Goal: Submit feedback/report problem

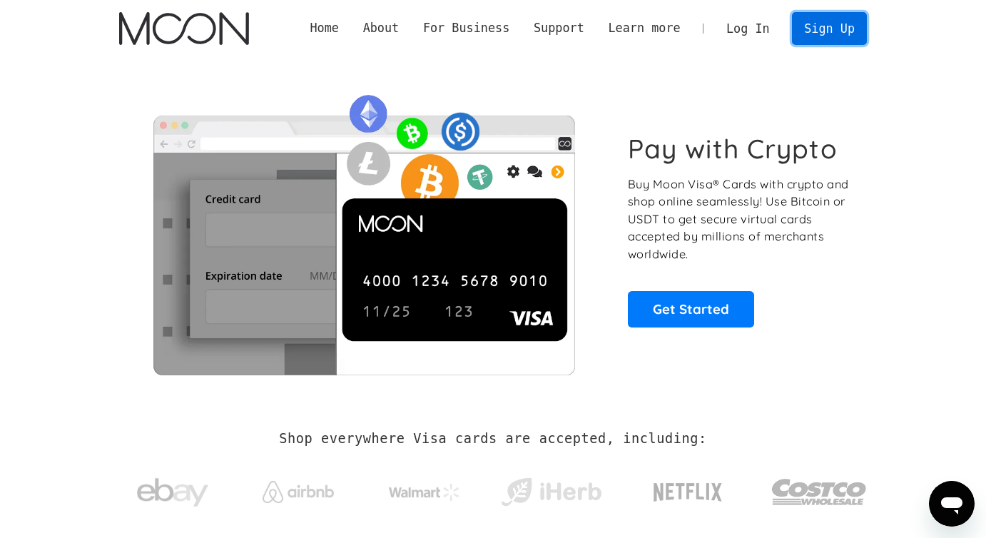
click at [837, 26] on link "Sign Up" at bounding box center [829, 28] width 74 height 32
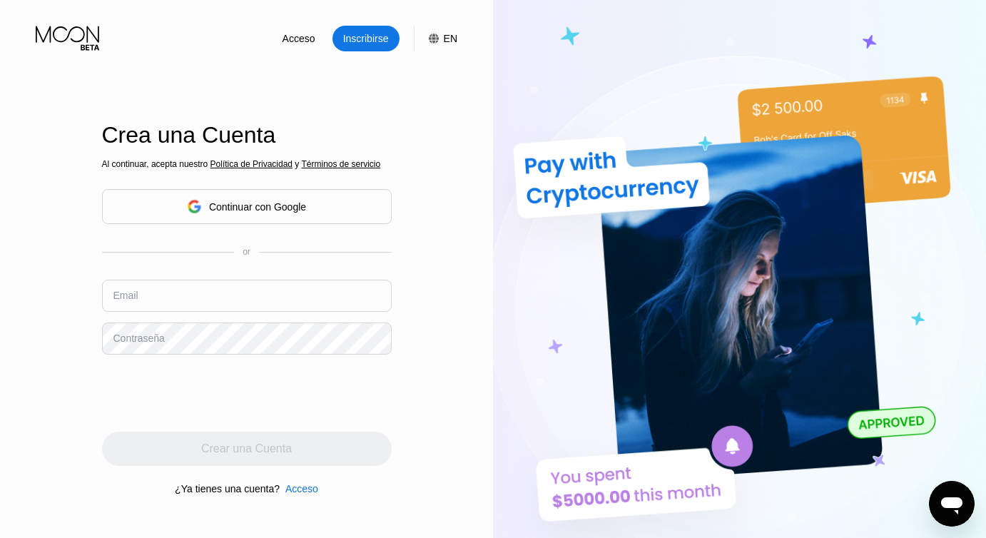
click at [266, 209] on div "Continuar con Google" at bounding box center [257, 206] width 97 height 11
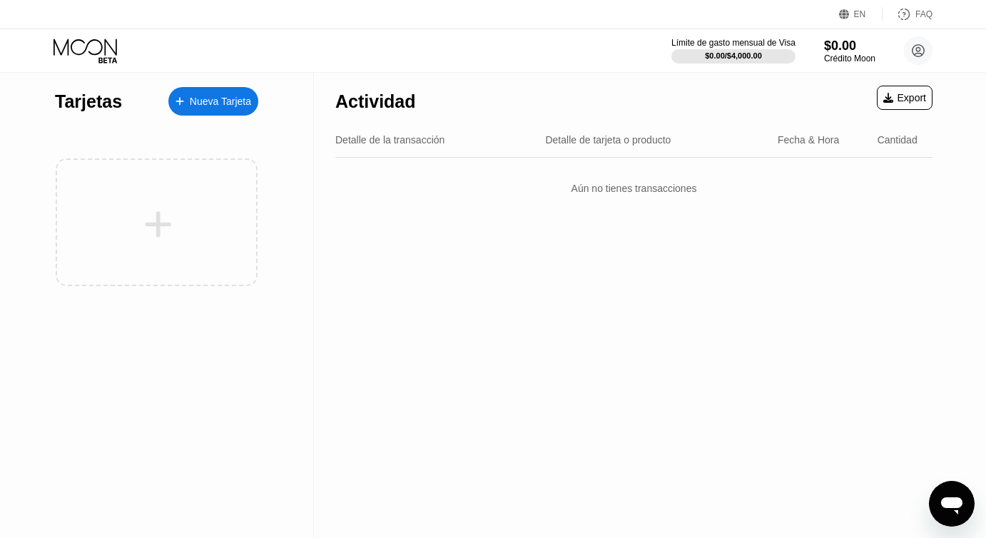
click at [230, 110] on div "Nueva Tarjeta" at bounding box center [213, 101] width 90 height 29
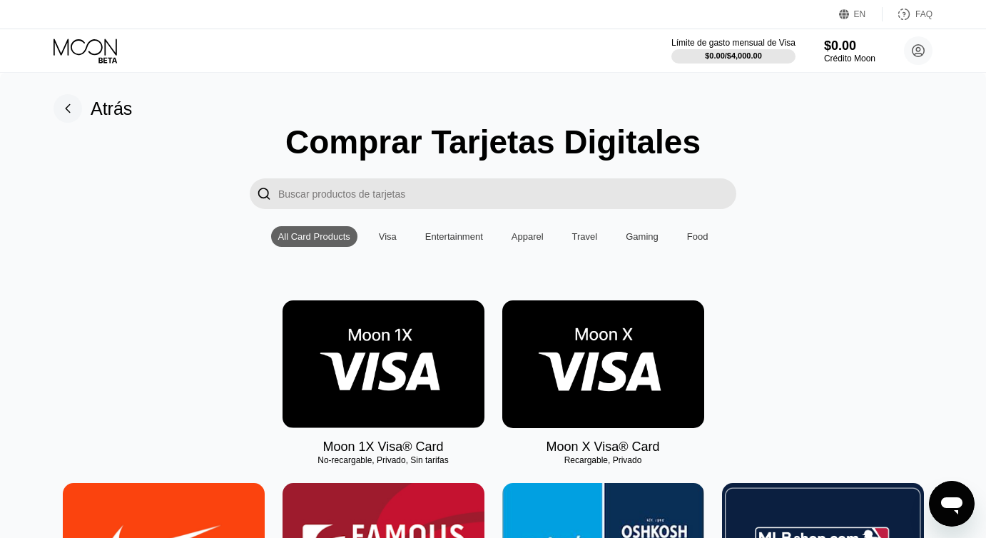
click at [460, 200] on input "Search card products" at bounding box center [507, 193] width 458 height 31
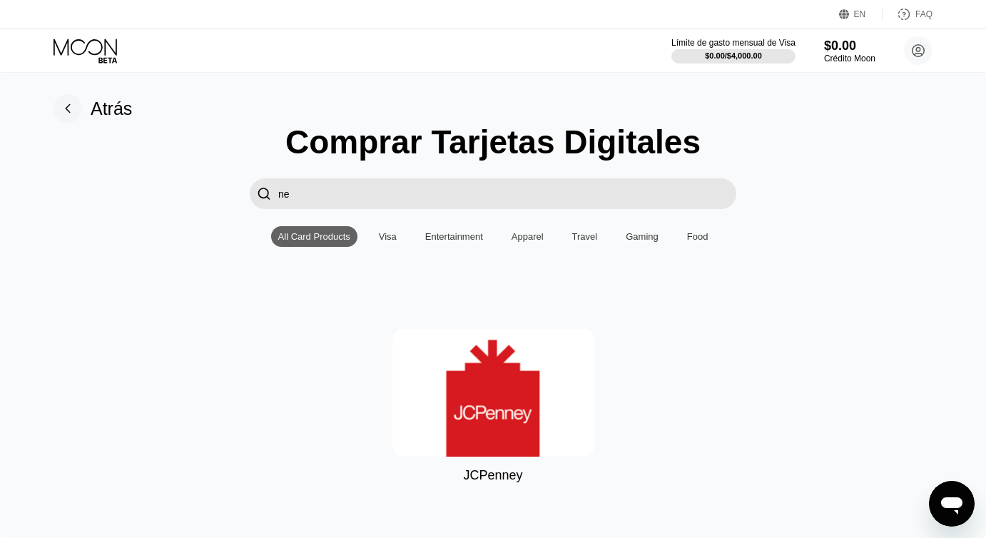
type input "n"
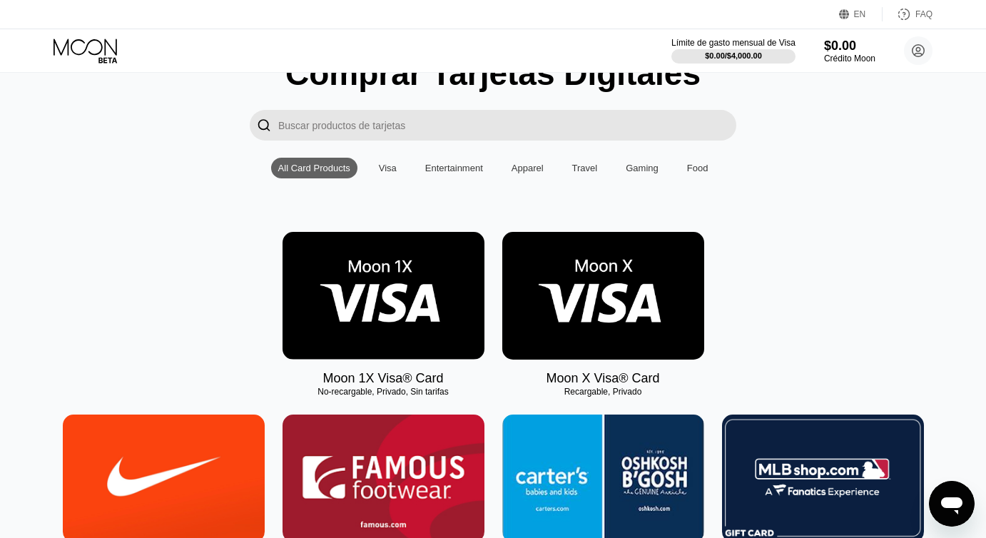
scroll to position [101, 0]
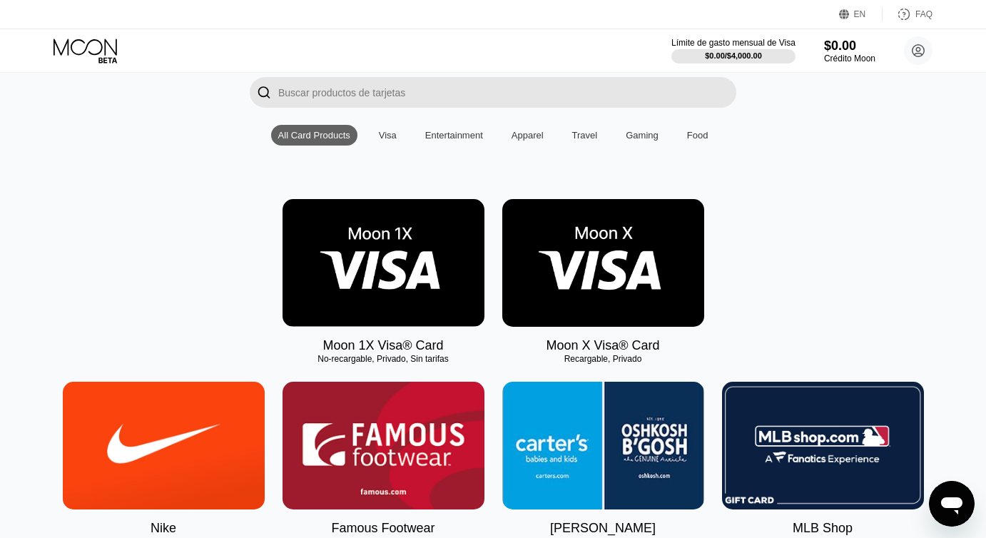
click at [607, 253] on img at bounding box center [603, 263] width 202 height 128
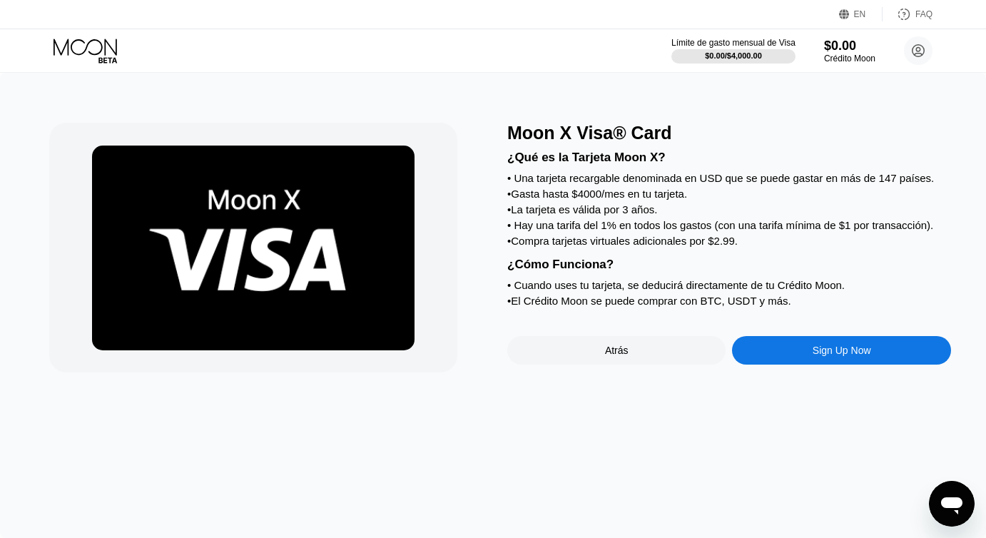
click at [810, 351] on div "Sign Up Now" at bounding box center [841, 350] width 218 height 29
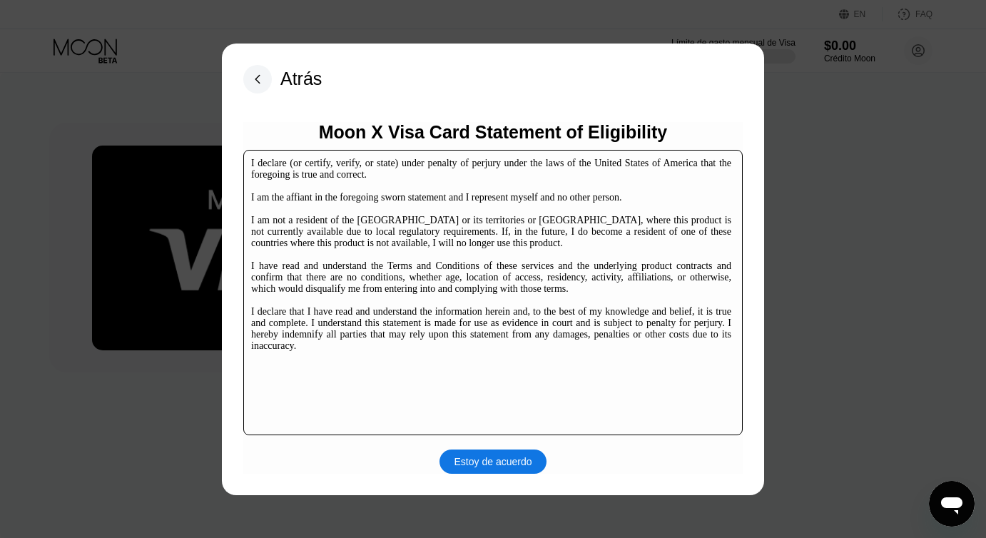
click at [509, 457] on div "Estoy de acuerdo" at bounding box center [494, 461] width 78 height 13
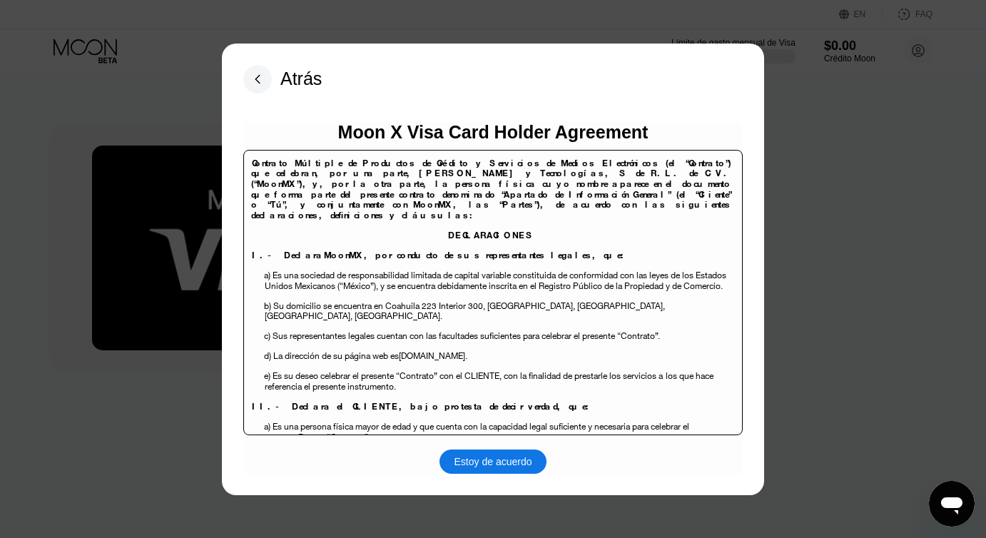
click at [509, 457] on div "Estoy de acuerdo" at bounding box center [494, 461] width 78 height 13
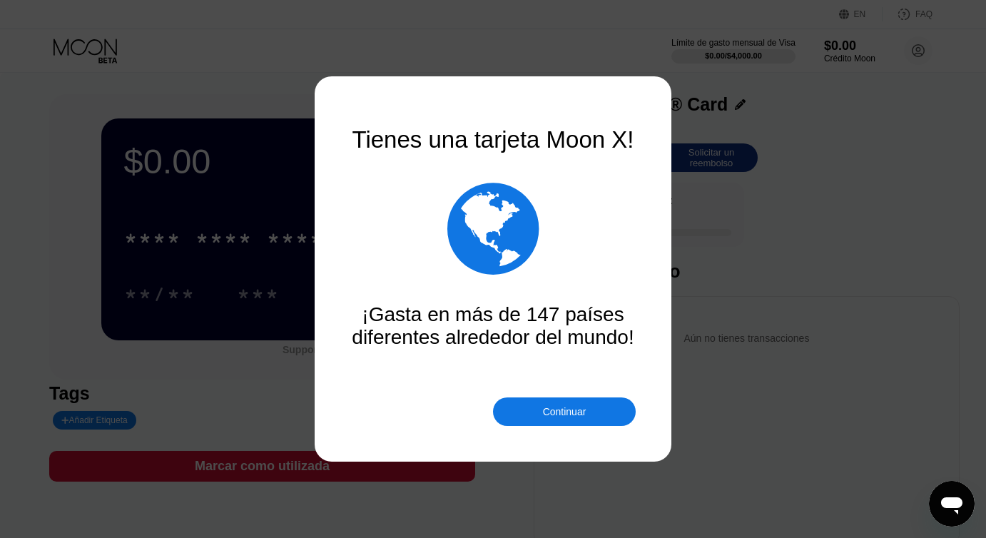
click at [583, 410] on div "Continuar" at bounding box center [565, 411] width 44 height 11
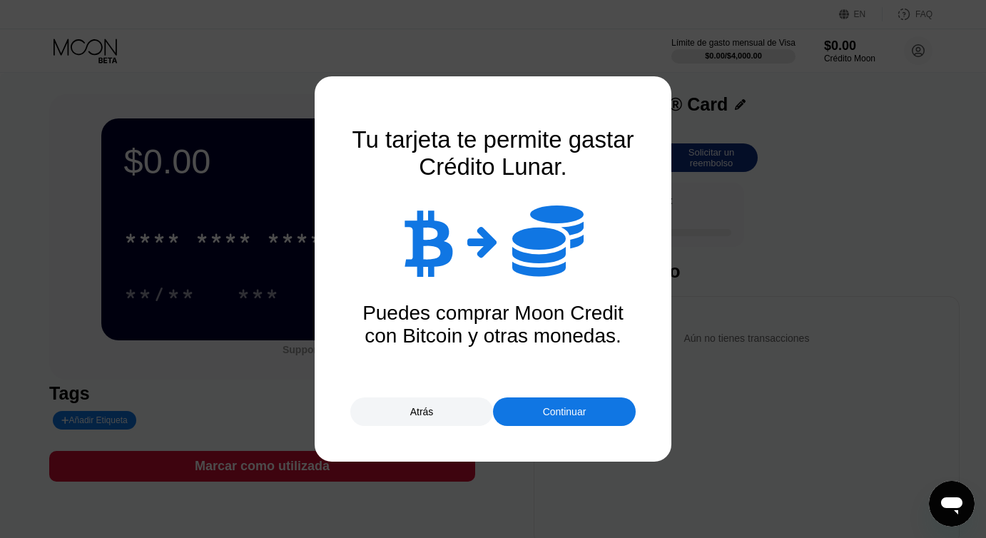
click at [583, 410] on div "Continuar" at bounding box center [565, 411] width 44 height 11
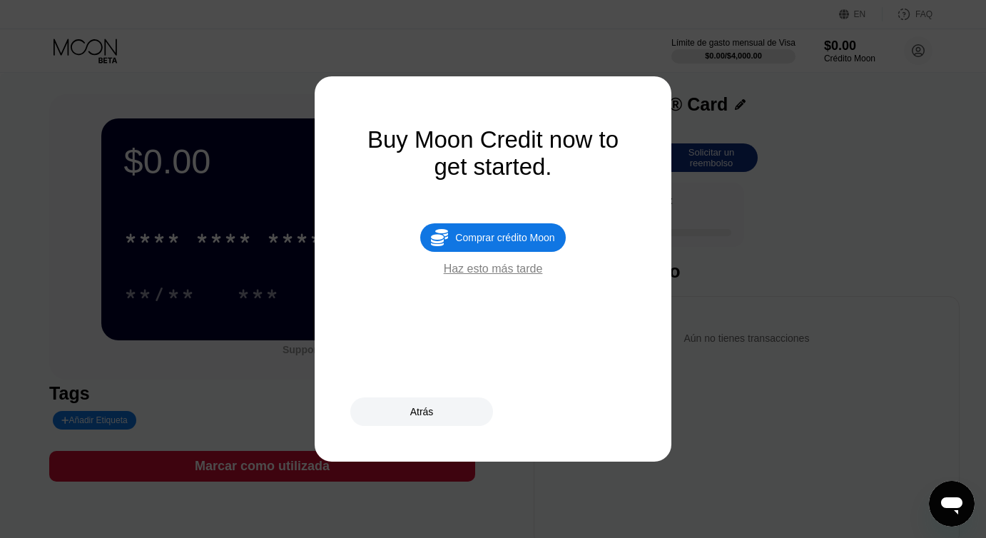
click at [524, 272] on div "Haz esto más tarde" at bounding box center [493, 269] width 99 height 13
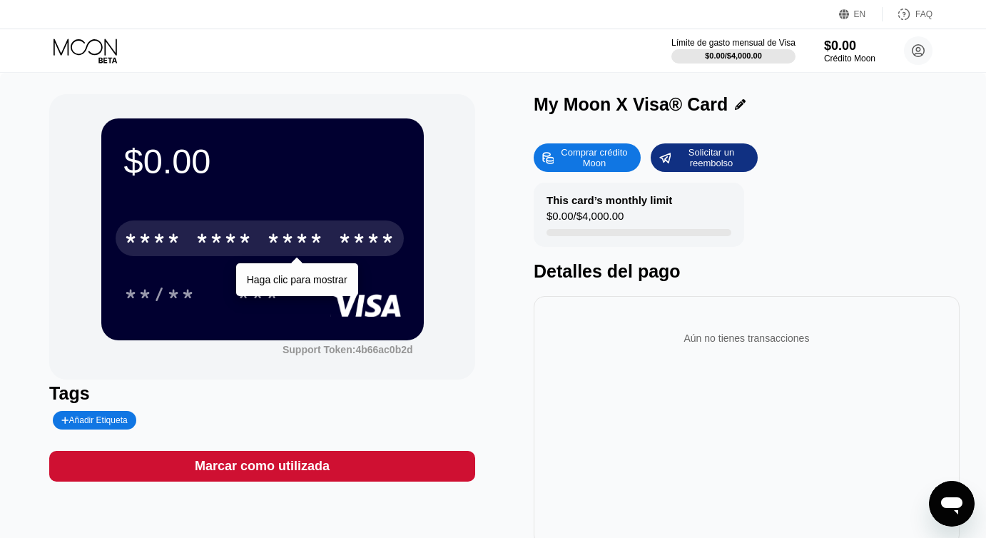
click at [327, 255] on div "* * * * * * * * * * * * ****" at bounding box center [260, 239] width 288 height 36
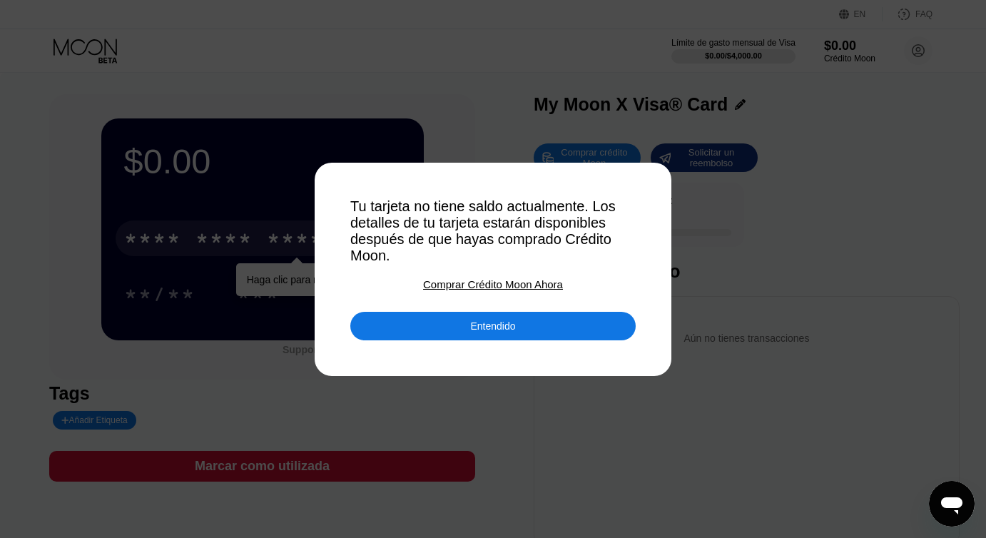
click at [473, 323] on div "Entendido" at bounding box center [492, 326] width 45 height 13
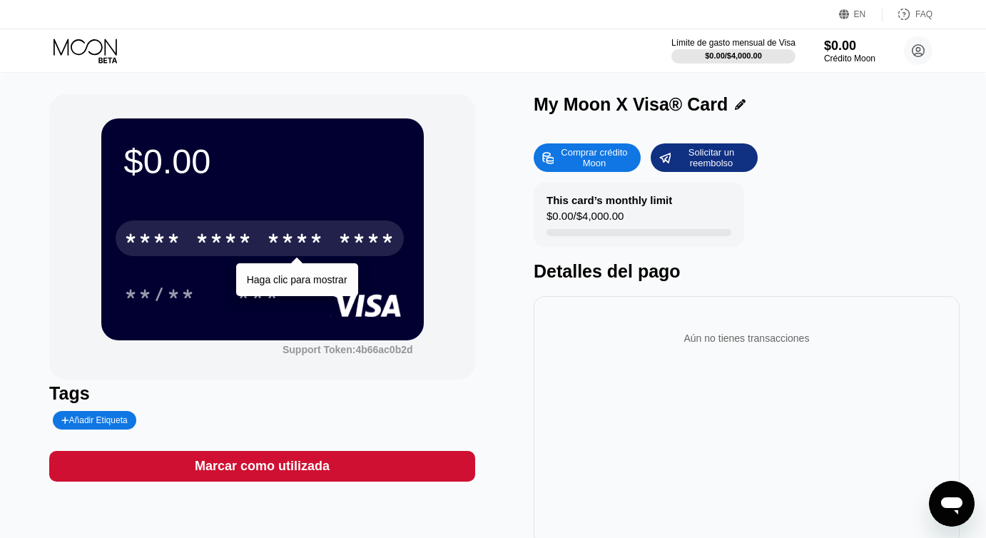
click at [600, 165] on div "Comprar crédito Moon" at bounding box center [594, 157] width 79 height 23
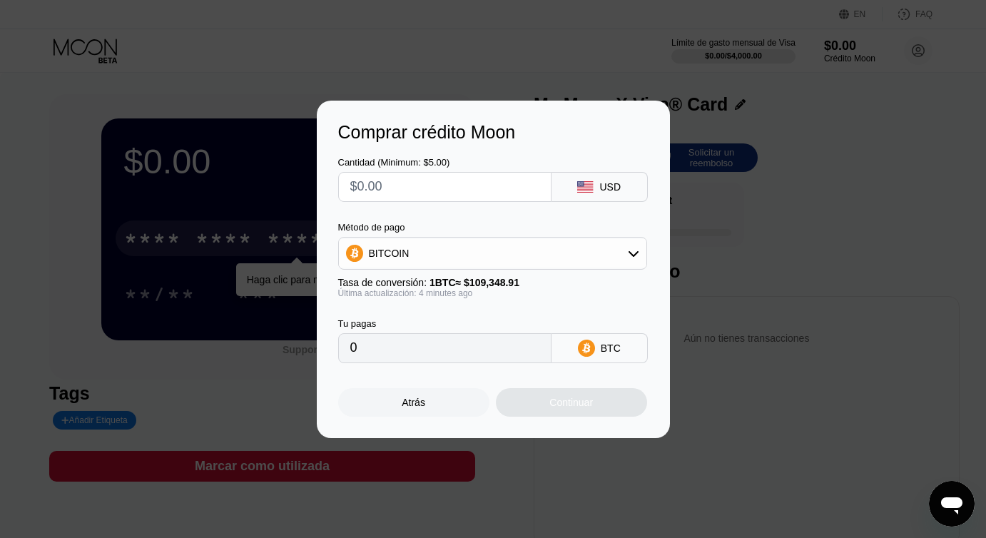
click at [597, 248] on div "BITCOIN" at bounding box center [493, 253] width 308 height 29
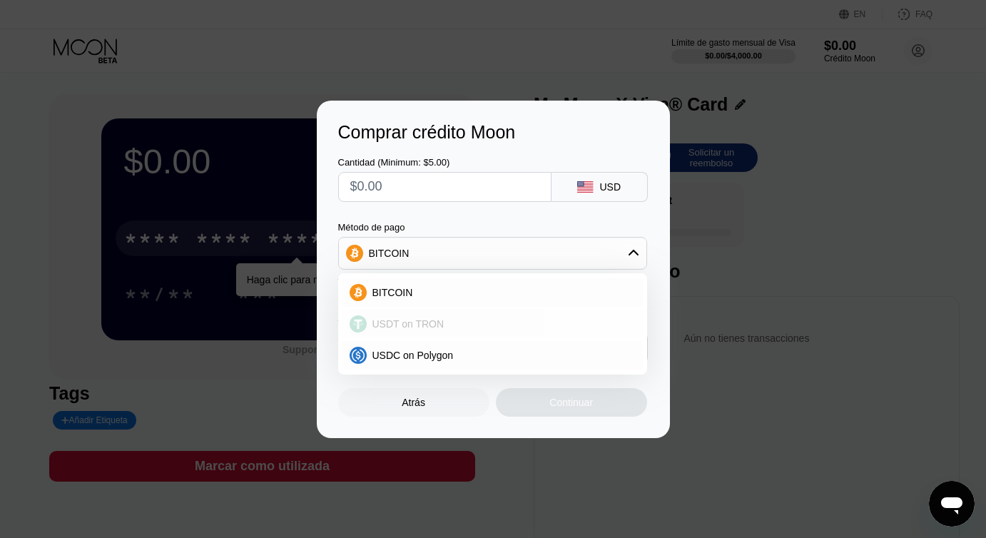
click at [452, 322] on div "USDT on TRON" at bounding box center [501, 323] width 269 height 11
type input "0.00"
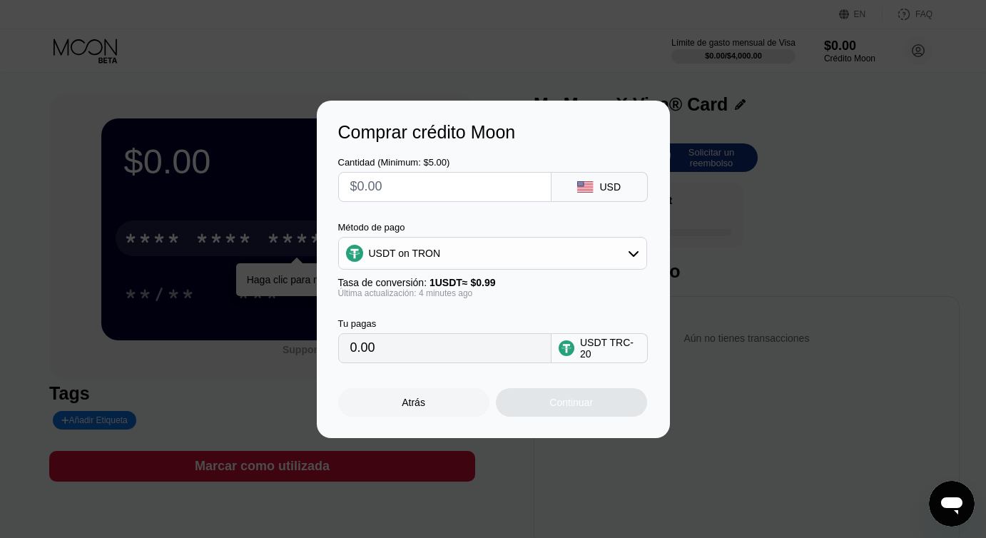
click at [395, 196] on input "text" at bounding box center [444, 187] width 189 height 29
type input "$1"
type input "1.01"
type input "$10"
type input "10.10"
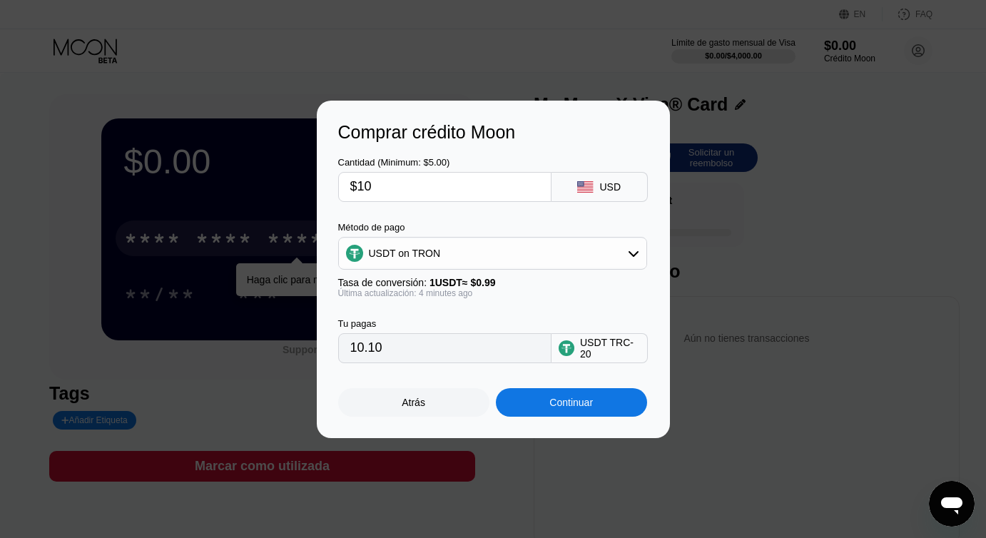
click at [566, 408] on div "Continuar" at bounding box center [572, 402] width 44 height 11
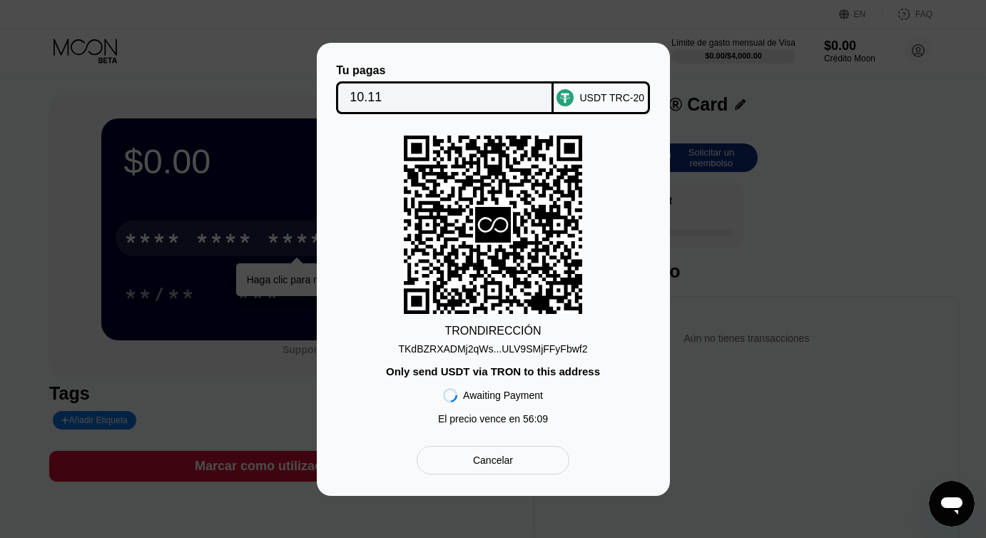
drag, startPoint x: 588, startPoint y: 350, endPoint x: 446, endPoint y: 340, distance: 142.4
click at [355, 335] on div "TRON DIRECCIÓN TKdBZRXADMj2qWs...ULV9SMjFFyFbwf2 Only send USDT via TRON to thi…" at bounding box center [493, 284] width 310 height 296
click at [428, 345] on div "TKdBZRXADMj2qWs...ULV9SMjFFyFbwf2" at bounding box center [492, 348] width 189 height 11
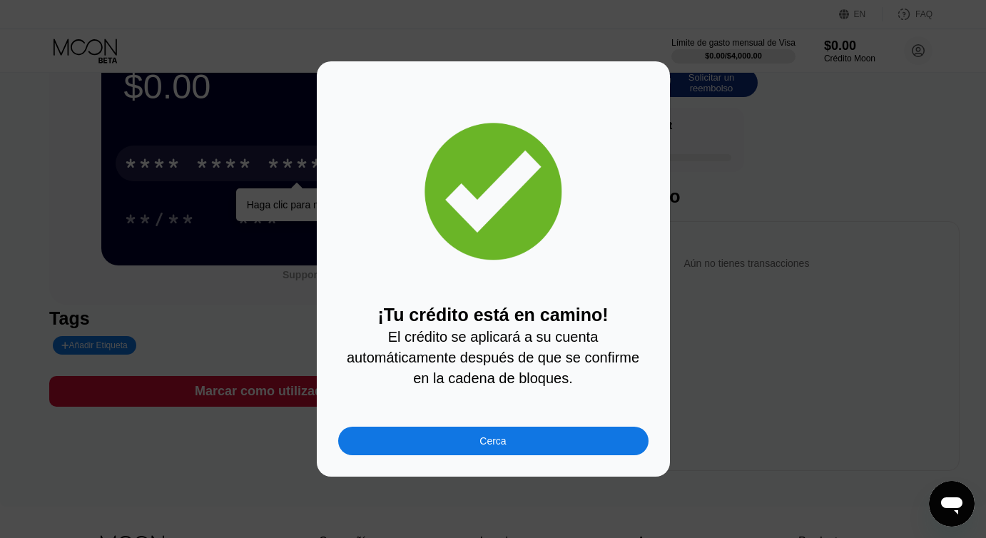
scroll to position [86, 0]
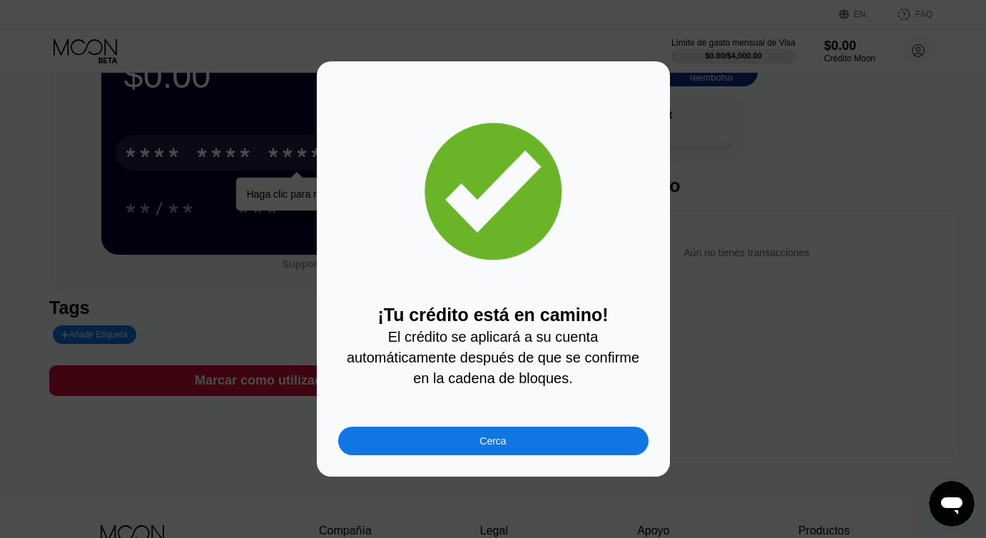
click at [510, 436] on div "Cerca" at bounding box center [493, 441] width 310 height 29
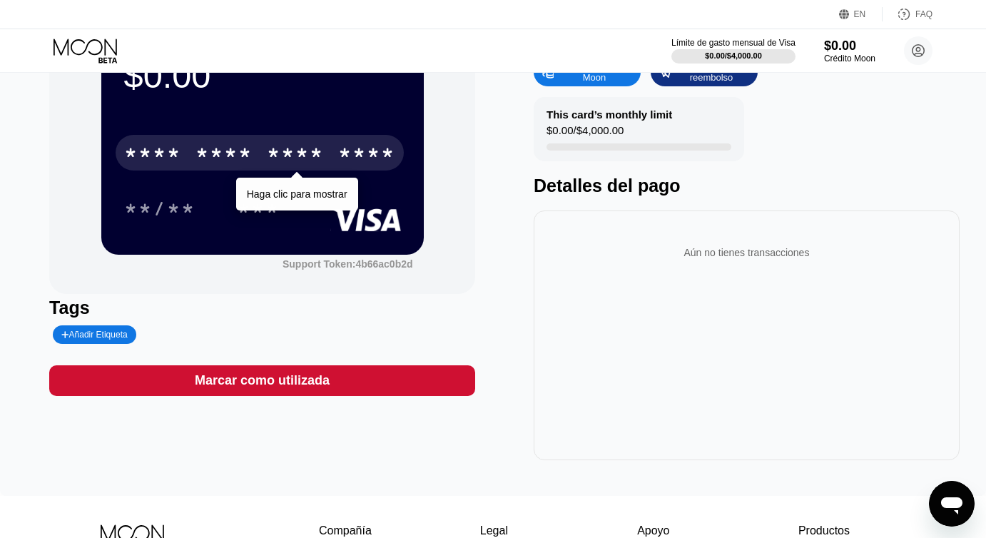
scroll to position [0, 0]
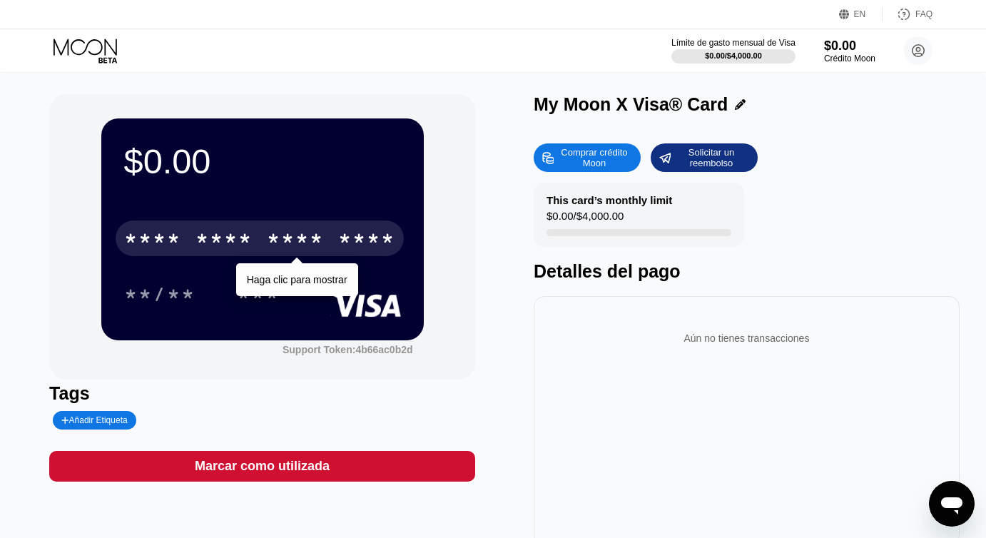
click at [313, 250] on div "* * * *" at bounding box center [295, 240] width 57 height 23
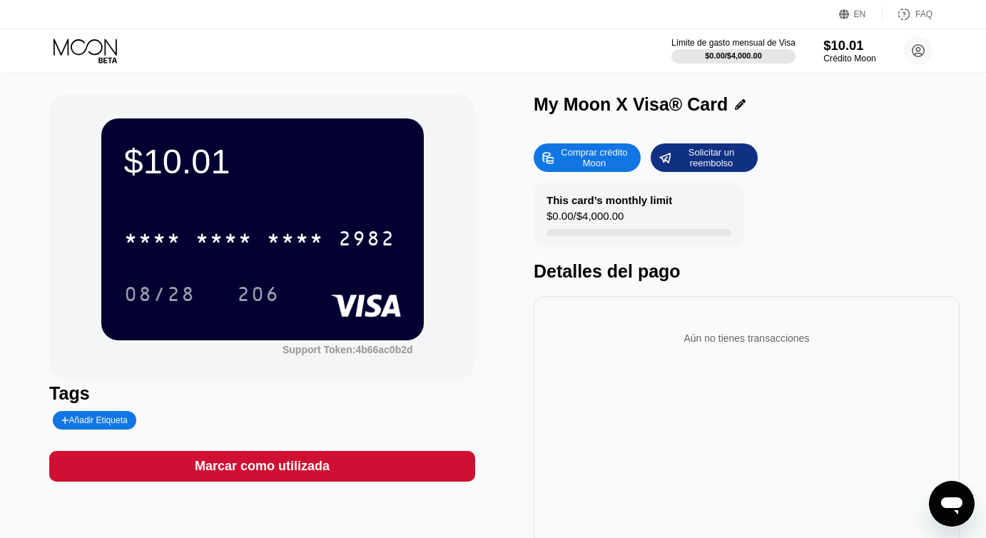
click at [849, 53] on div "$10.01" at bounding box center [850, 45] width 52 height 15
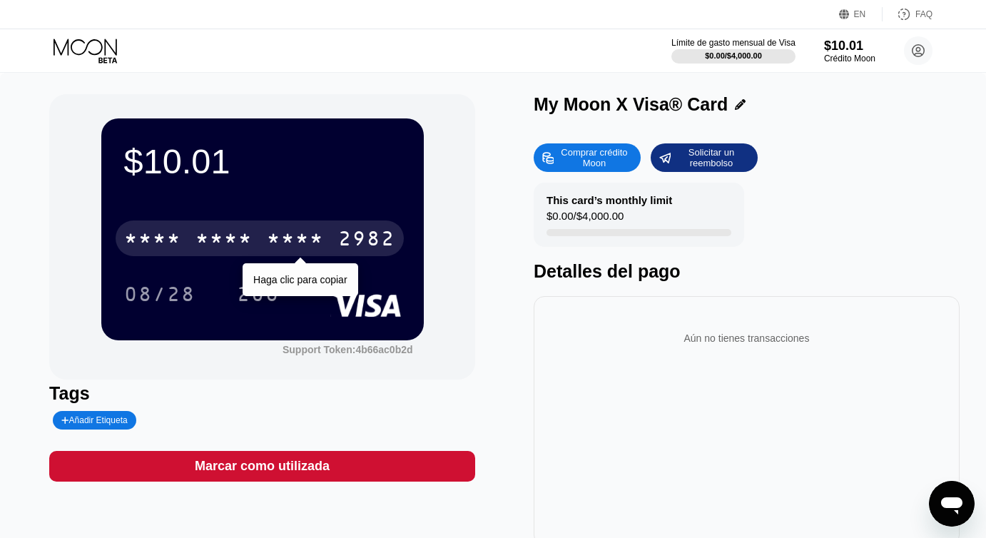
click at [266, 239] on div "* * * * * * * * * * * * 2982" at bounding box center [260, 239] width 288 height 36
click at [307, 243] on div "2263" at bounding box center [295, 240] width 57 height 23
click at [325, 230] on div "* * * * * * * * * * * * 2982" at bounding box center [260, 239] width 288 height 36
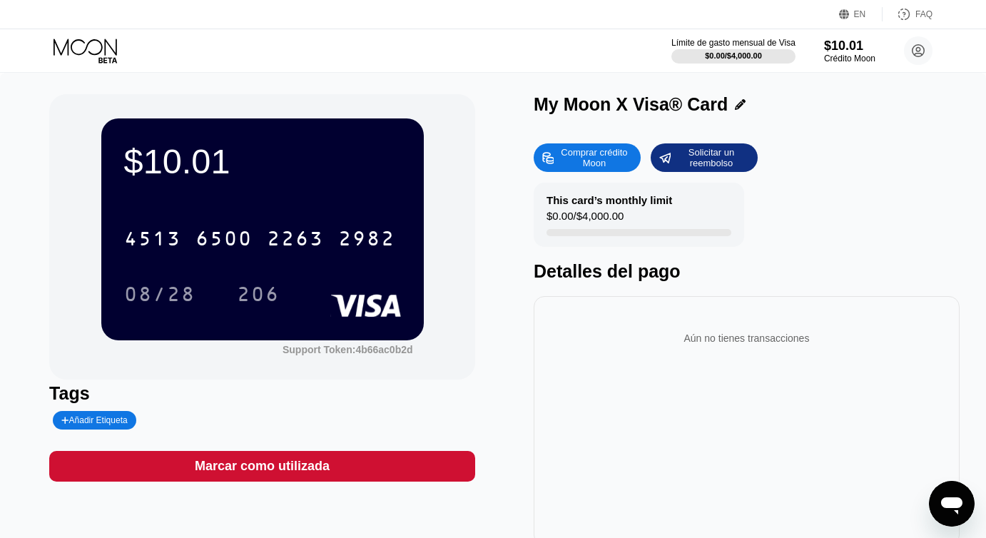
click at [735, 104] on icon at bounding box center [740, 104] width 11 height 11
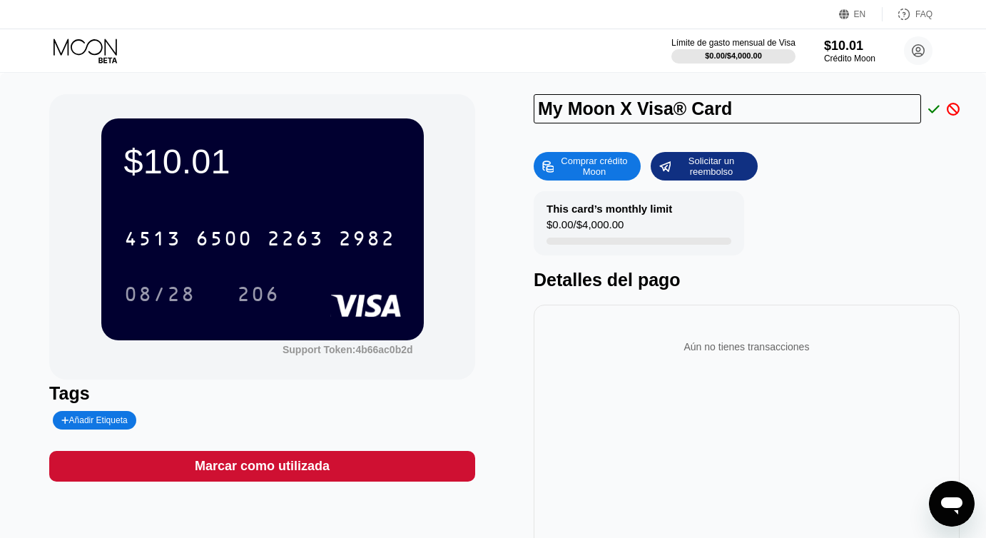
drag, startPoint x: 757, startPoint y: 104, endPoint x: 505, endPoint y: 106, distance: 251.3
click at [505, 106] on div "$10.01 4513 6500 2263 2982 08/28 206 Support Token: 4b66ac0b2d Tags Añadir Etiq…" at bounding box center [493, 324] width 888 height 460
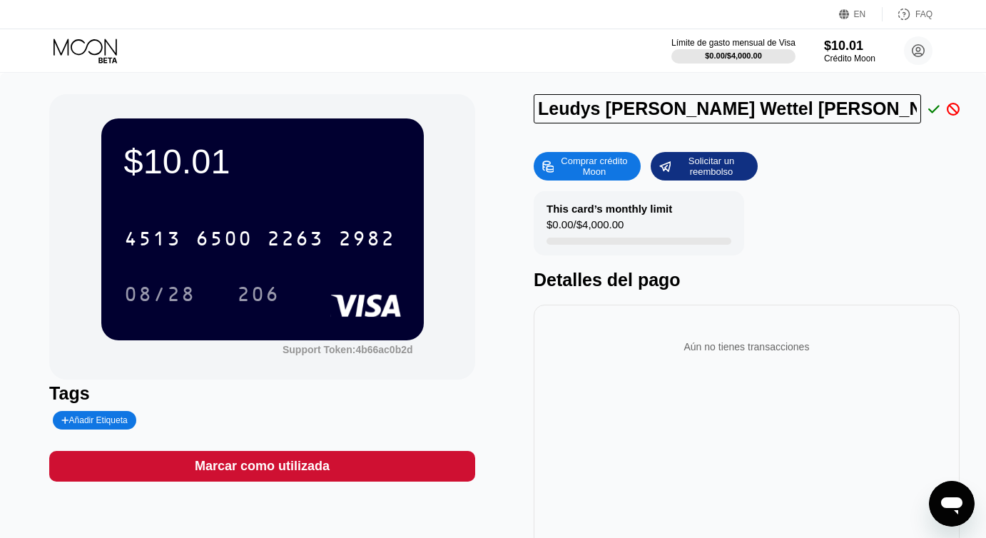
type input "[PERSON_NAME]"
click at [935, 113] on icon at bounding box center [934, 109] width 11 height 13
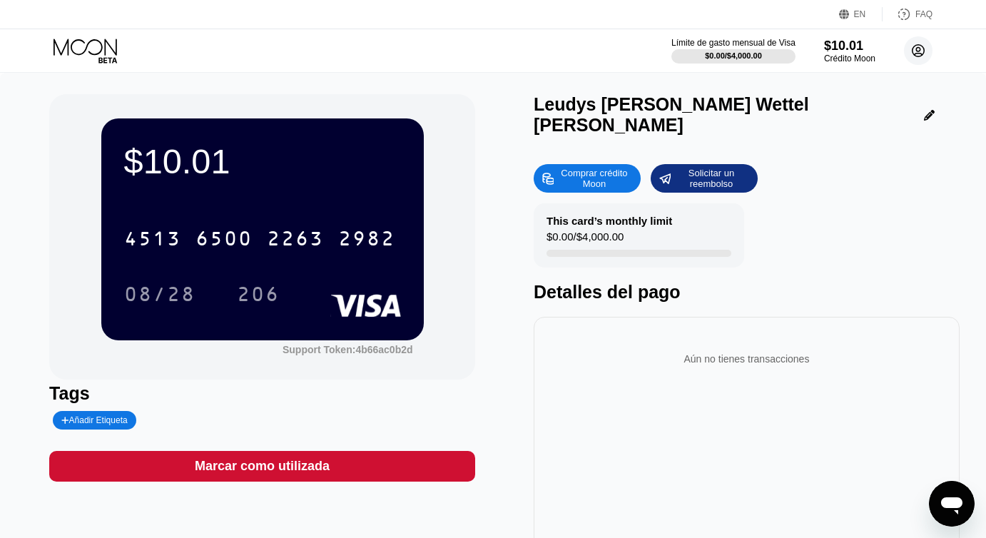
click at [916, 59] on circle at bounding box center [918, 50] width 29 height 29
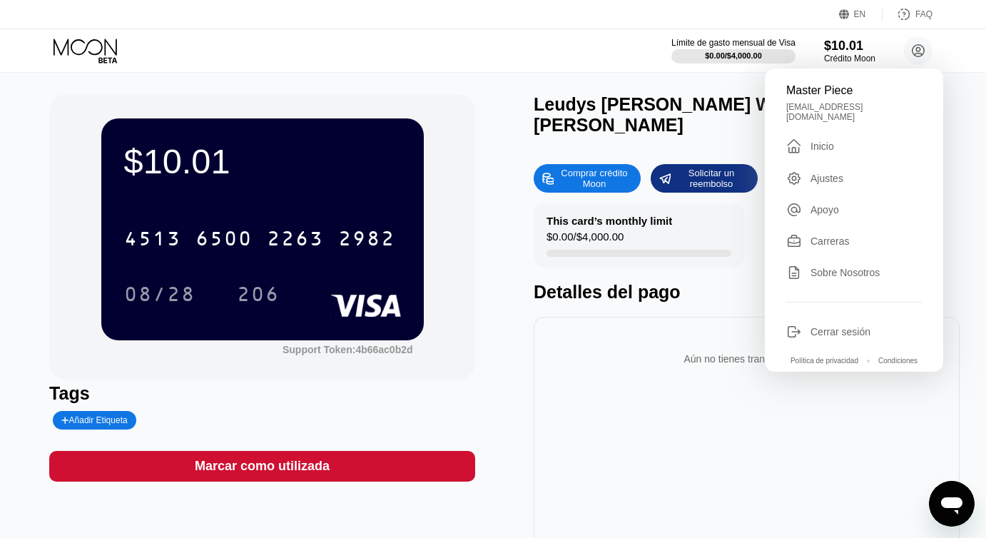
click at [822, 173] on div "Ajustes" at bounding box center [827, 178] width 33 height 11
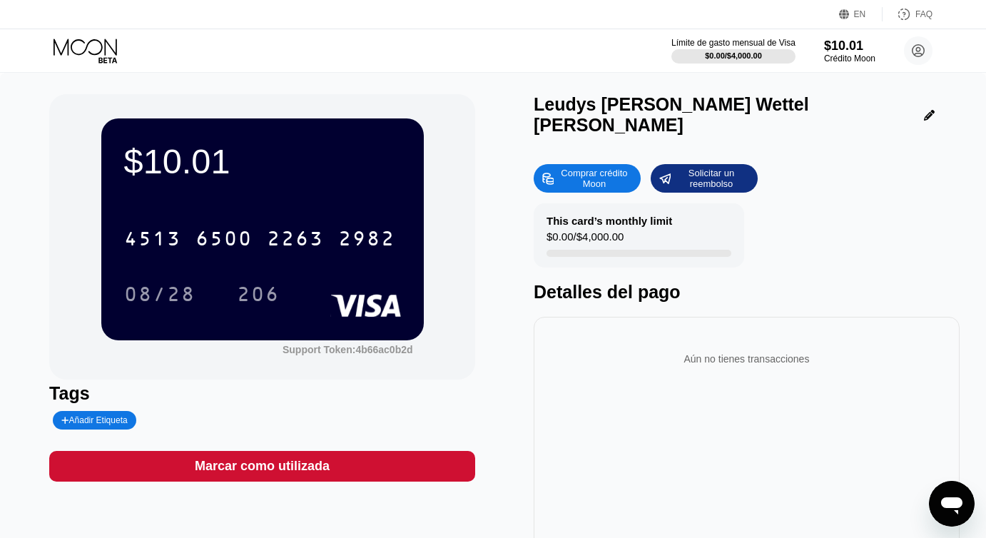
click at [251, 261] on div "4513 6500 2263 2982 08/28 206" at bounding box center [262, 252] width 277 height 84
click at [924, 51] on icon at bounding box center [919, 51] width 12 height 12
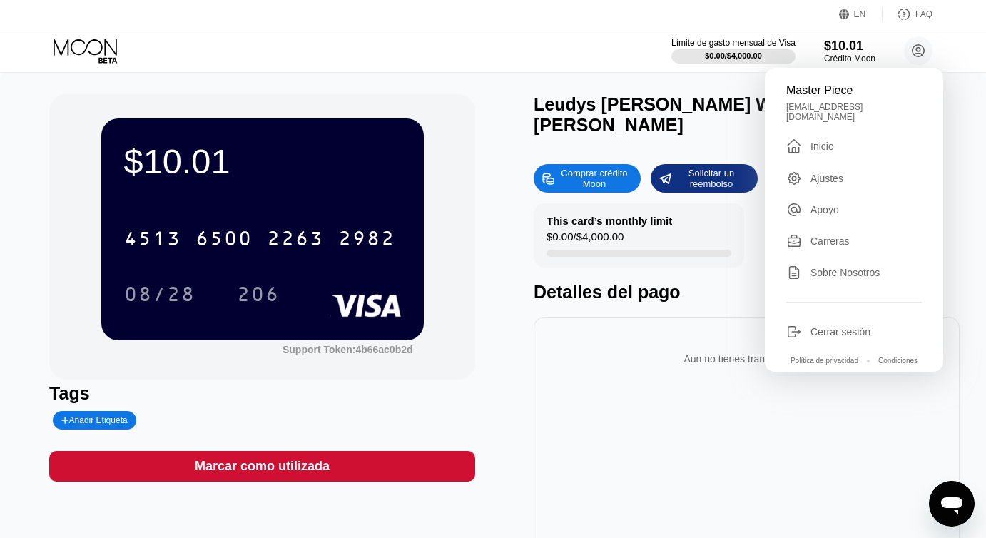
click at [833, 173] on div "Ajustes" at bounding box center [827, 178] width 33 height 11
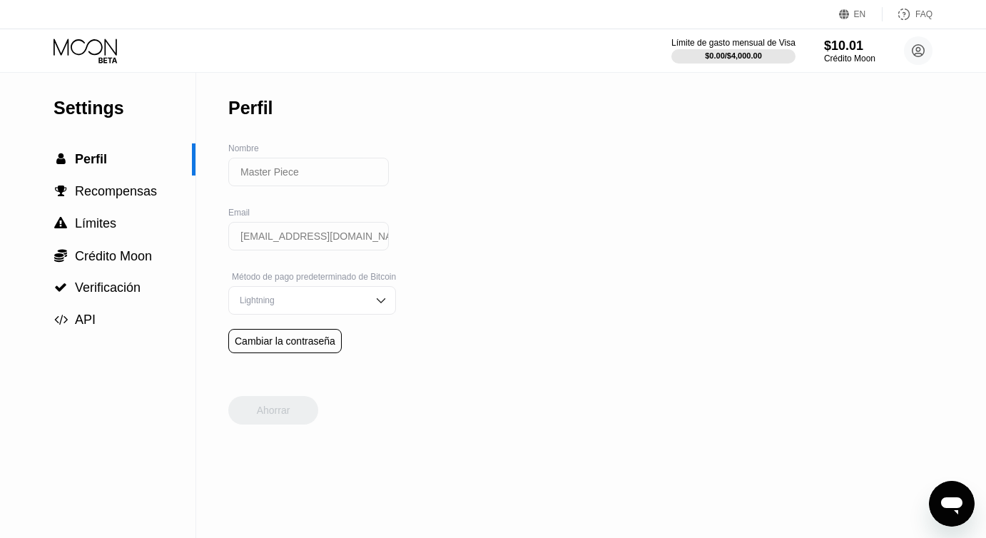
click at [347, 175] on input "Master Piece" at bounding box center [308, 172] width 161 height 29
click at [380, 297] on div "Lightning" at bounding box center [312, 300] width 168 height 29
click at [116, 234] on div " Límites" at bounding box center [98, 224] width 196 height 32
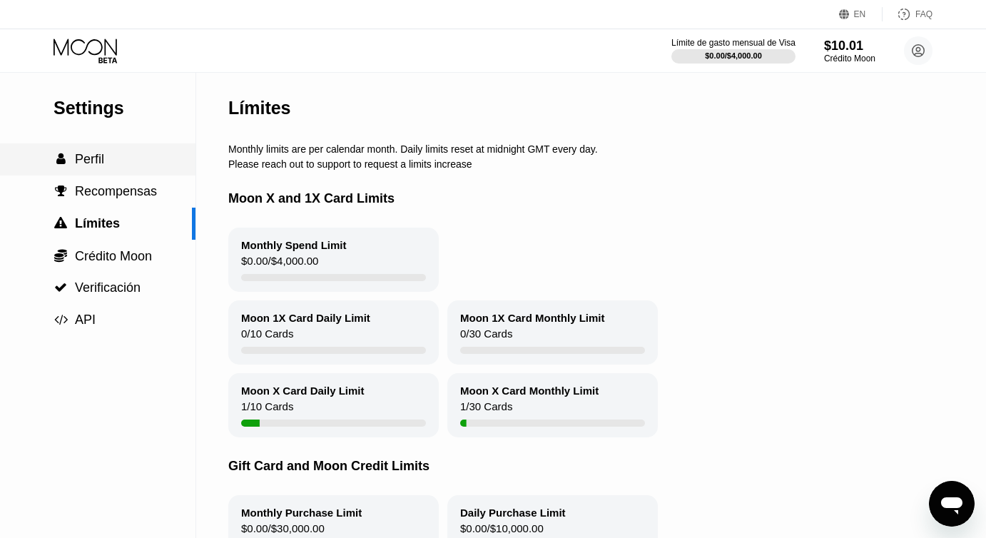
click at [107, 164] on div " Perfil" at bounding box center [98, 159] width 196 height 15
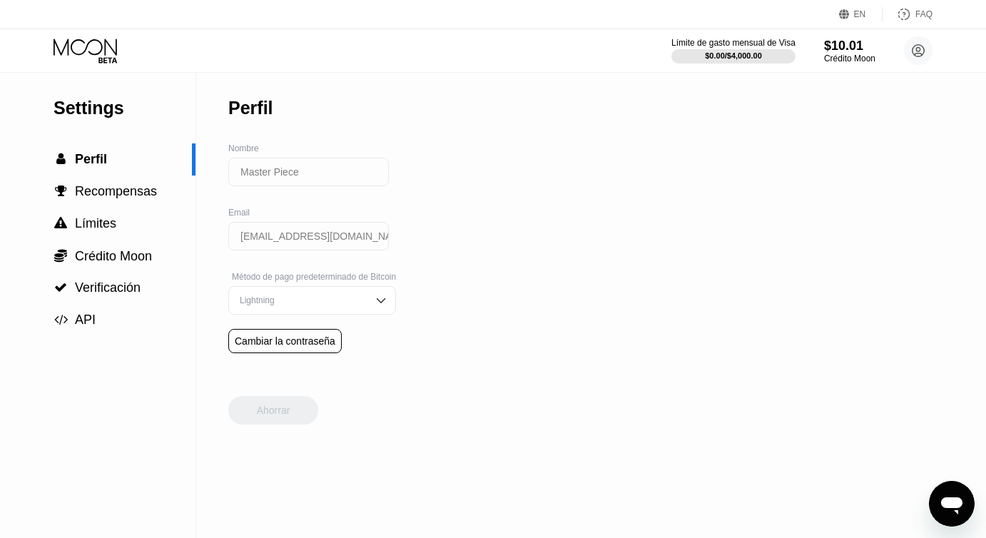
click at [93, 36] on div "Límite de gasto mensual de Visa $0.00 / $4,000.00 $10.01 Crédito Moon Master Pi…" at bounding box center [493, 50] width 986 height 43
click at [91, 50] on icon at bounding box center [87, 51] width 66 height 25
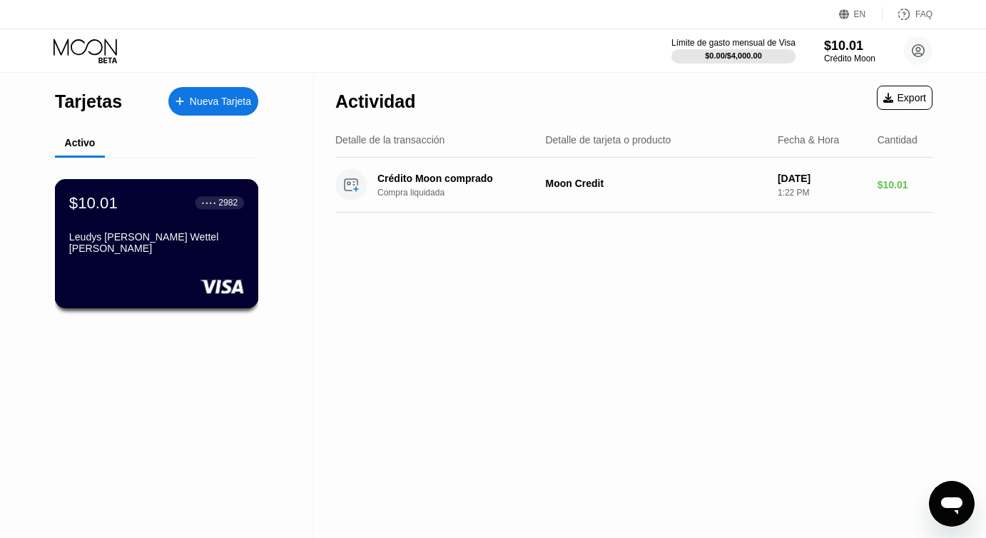
click at [170, 196] on div "$10.01 ● ● ● ● 2982" at bounding box center [156, 202] width 175 height 19
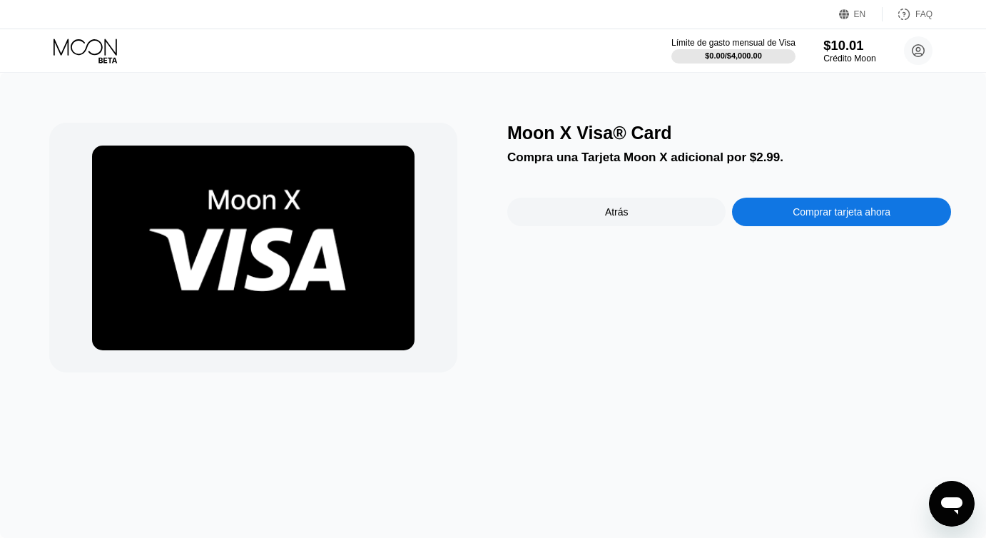
click at [851, 50] on div "$10.01" at bounding box center [850, 45] width 52 height 15
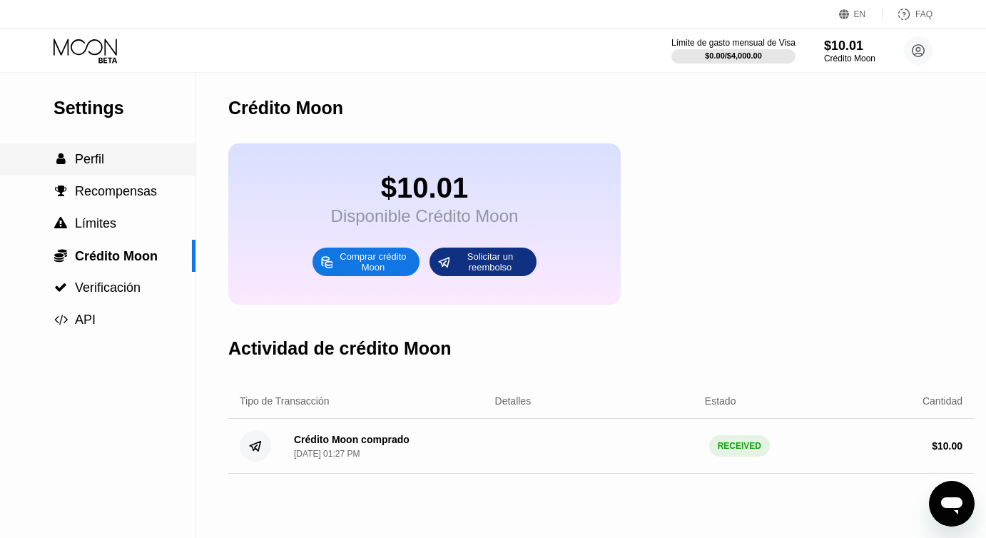
click at [107, 151] on div " Perfil" at bounding box center [98, 159] width 196 height 32
click at [378, 450] on div "Crédito Moon comprado Sep 25, 2025, 01:27 PM" at bounding box center [352, 446] width 116 height 25
click at [113, 154] on div " Perfil" at bounding box center [98, 159] width 196 height 15
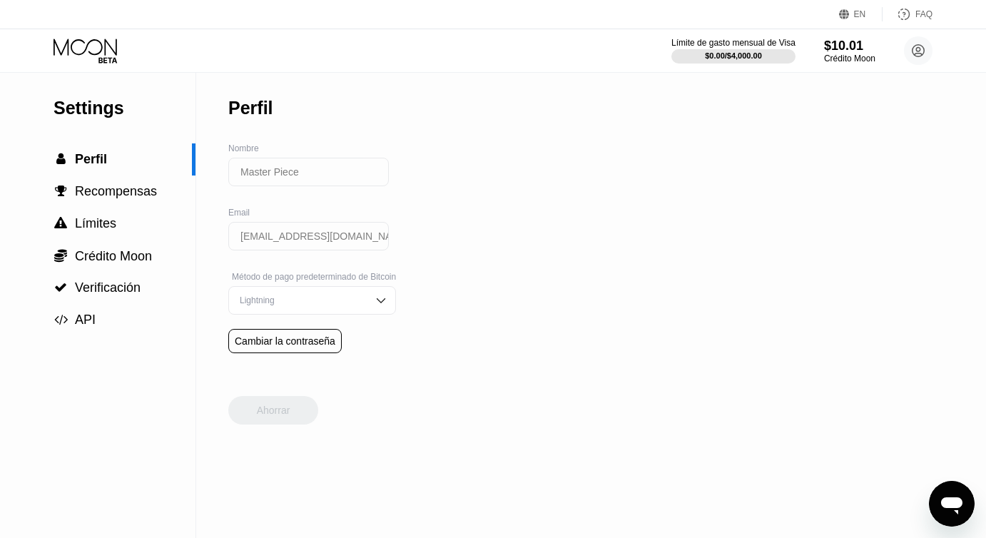
click at [92, 54] on icon at bounding box center [86, 47] width 64 height 16
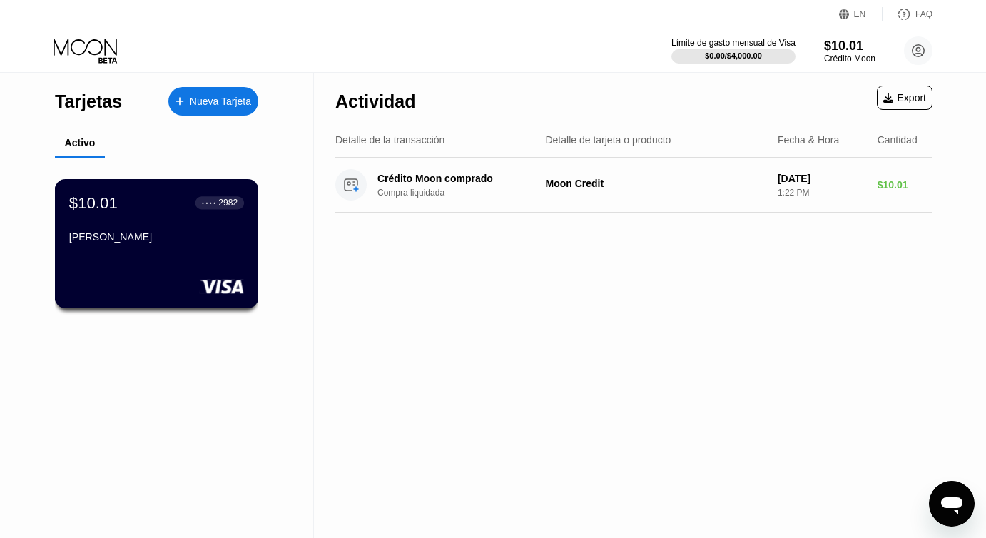
click at [224, 246] on div "[PERSON_NAME]" at bounding box center [156, 239] width 175 height 17
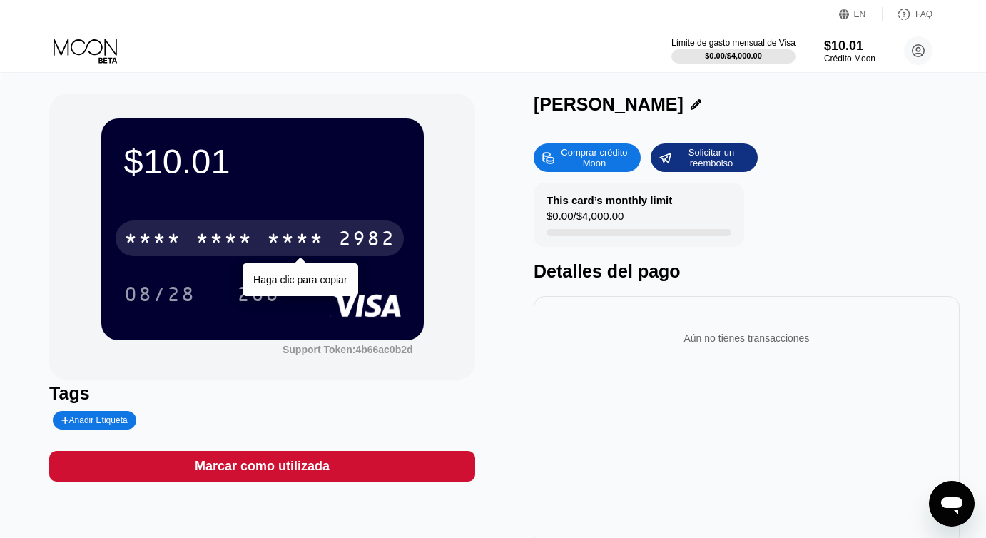
click at [353, 234] on div "2982" at bounding box center [366, 240] width 57 height 23
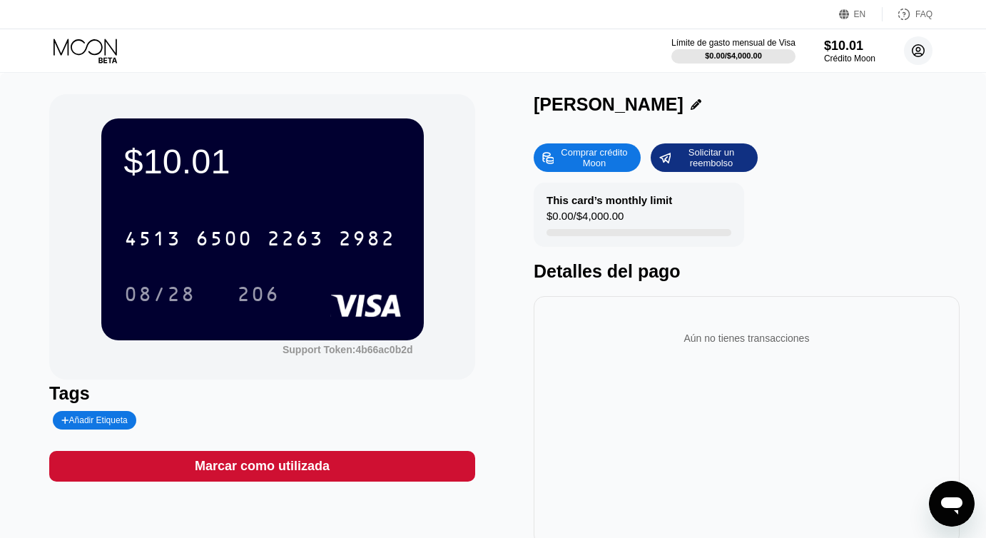
click at [919, 49] on circle at bounding box center [918, 50] width 29 height 29
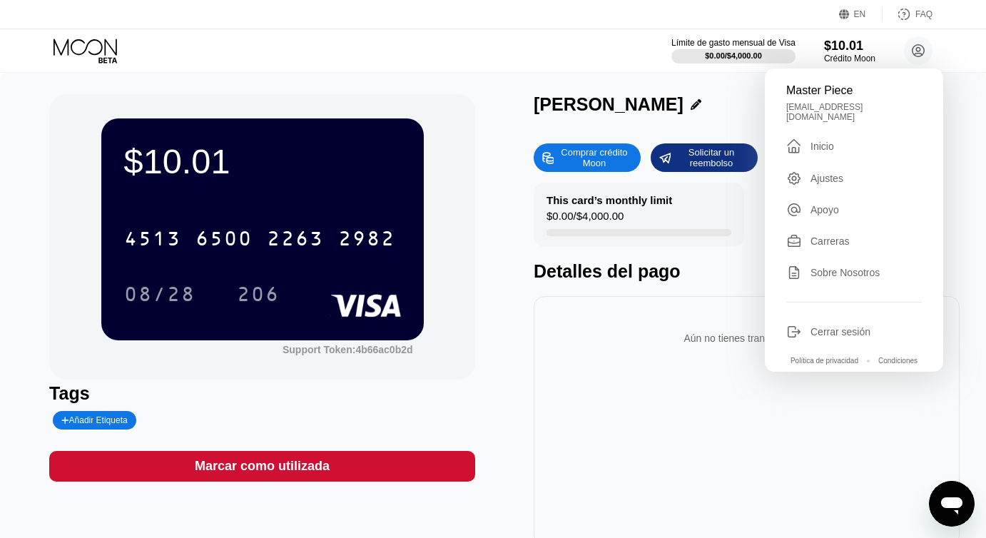
click at [838, 173] on div "Ajustes" at bounding box center [827, 178] width 33 height 11
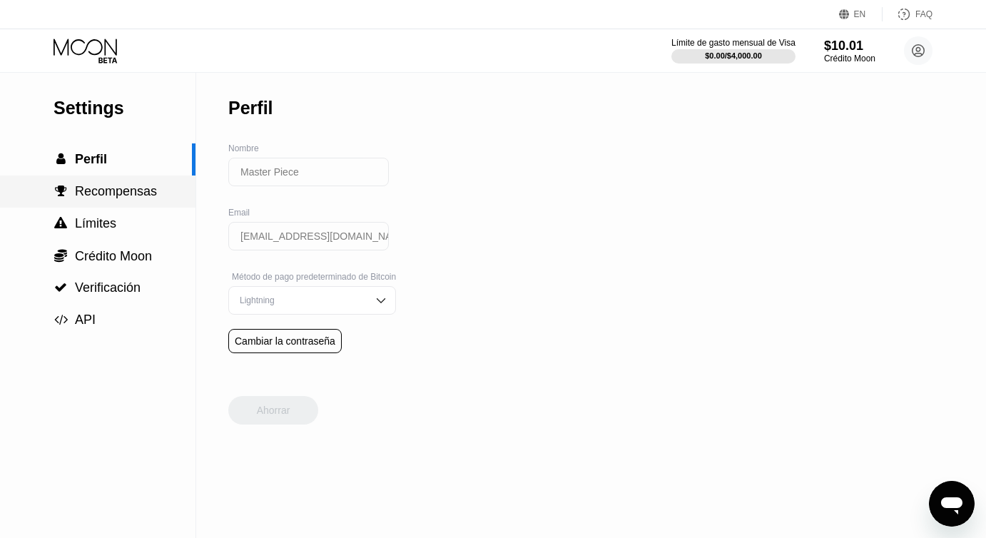
click at [152, 192] on span "Recompensas" at bounding box center [116, 191] width 82 height 14
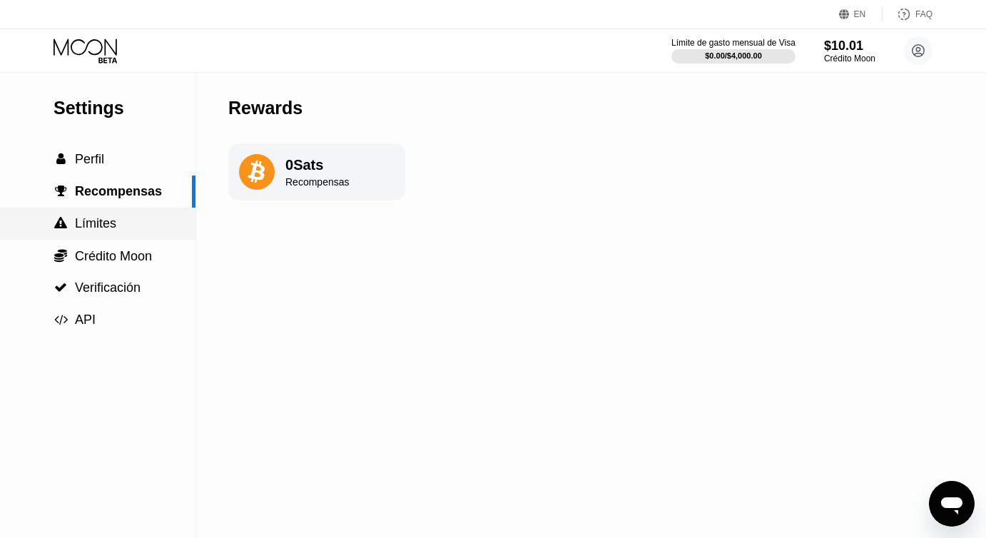
click at [96, 228] on span "Límites" at bounding box center [95, 223] width 41 height 14
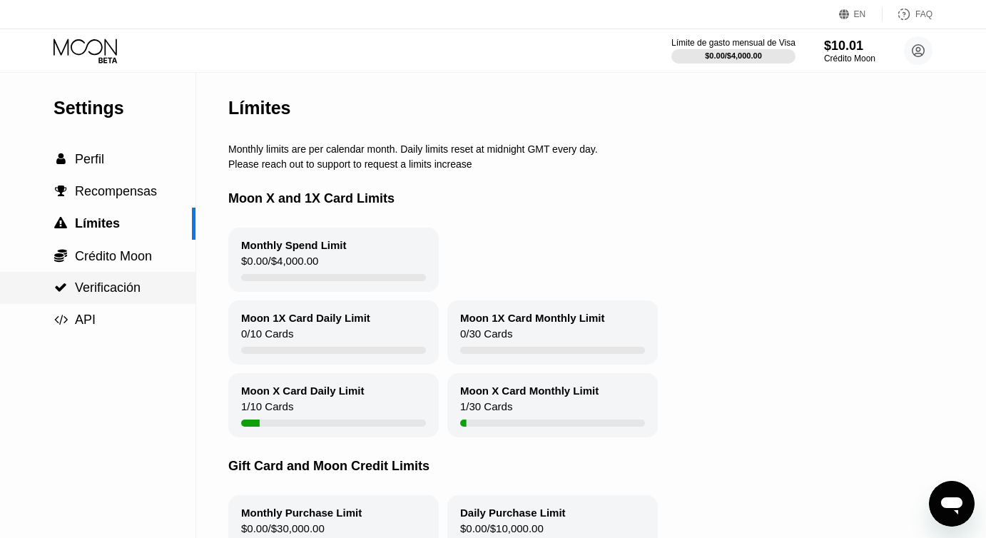
click at [133, 287] on span "Verificación" at bounding box center [108, 288] width 66 height 14
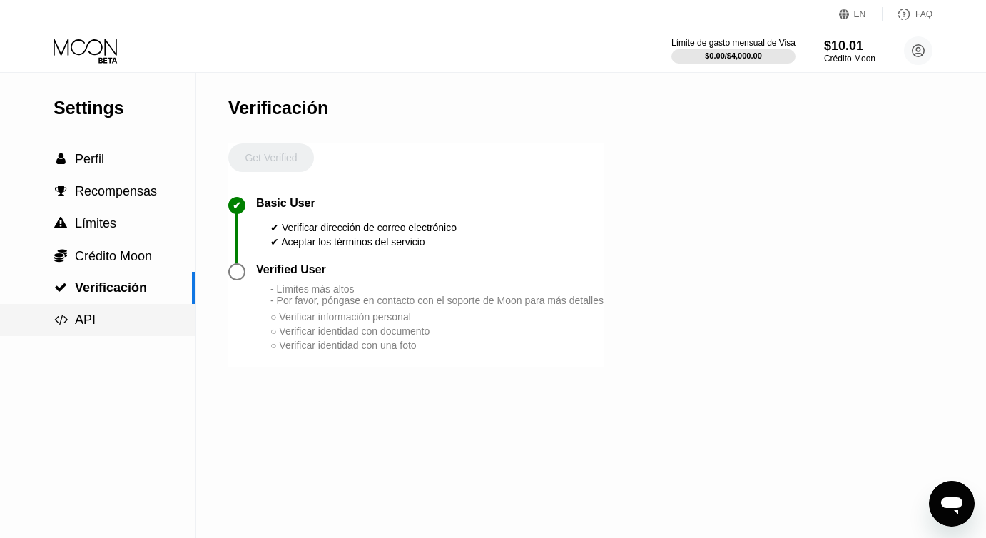
click at [118, 315] on div " API" at bounding box center [98, 320] width 196 height 15
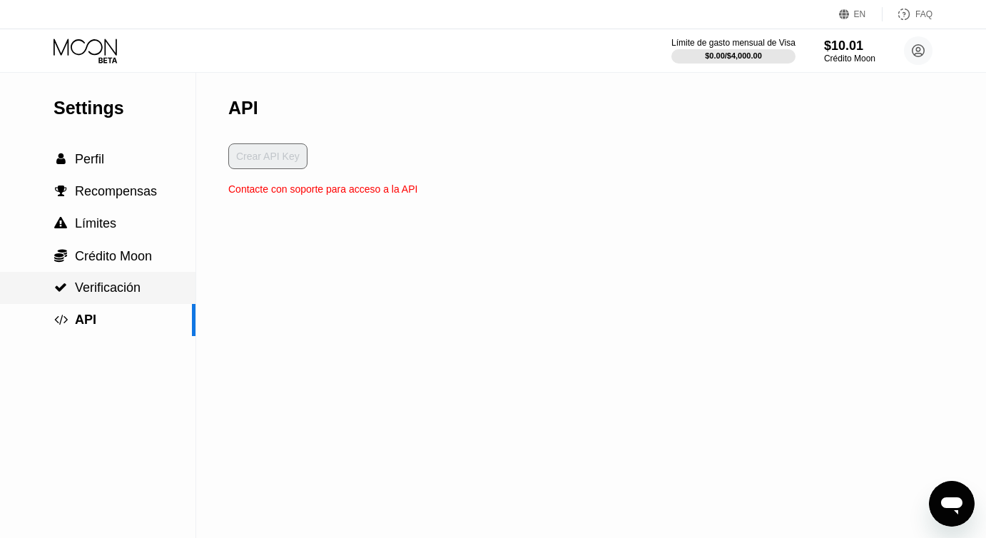
click at [121, 296] on div " Verificación" at bounding box center [98, 288] width 196 height 32
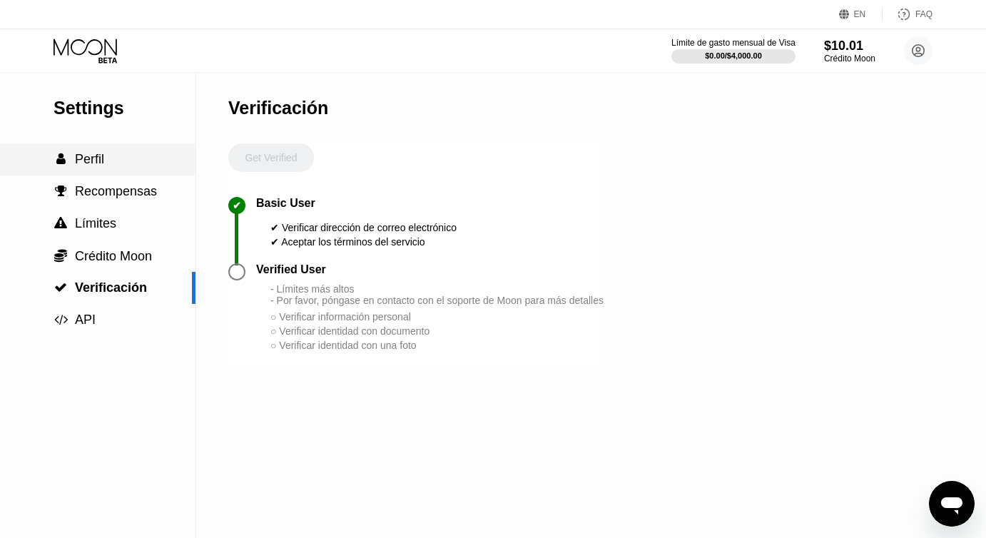
click at [122, 148] on div " Perfil" at bounding box center [98, 159] width 196 height 32
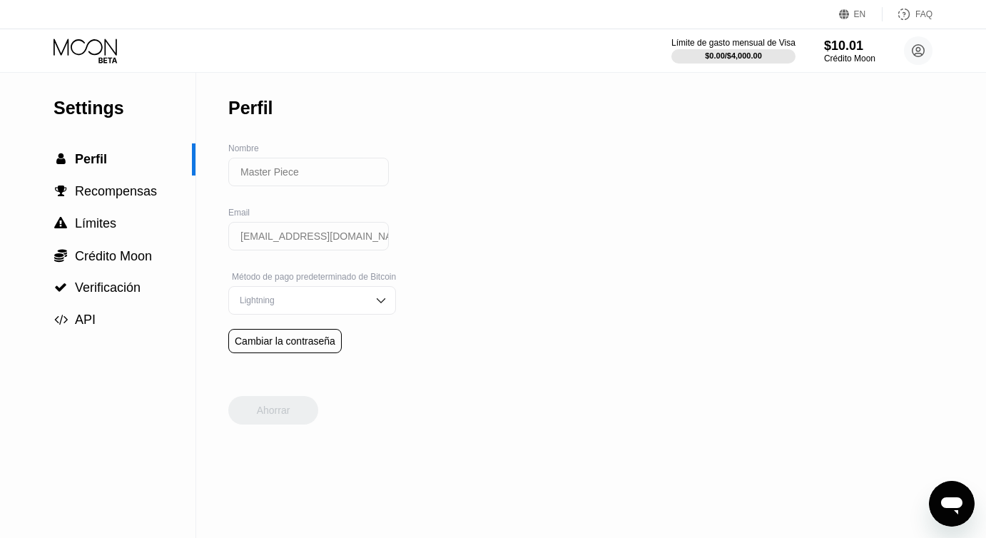
click at [107, 44] on icon at bounding box center [87, 51] width 66 height 25
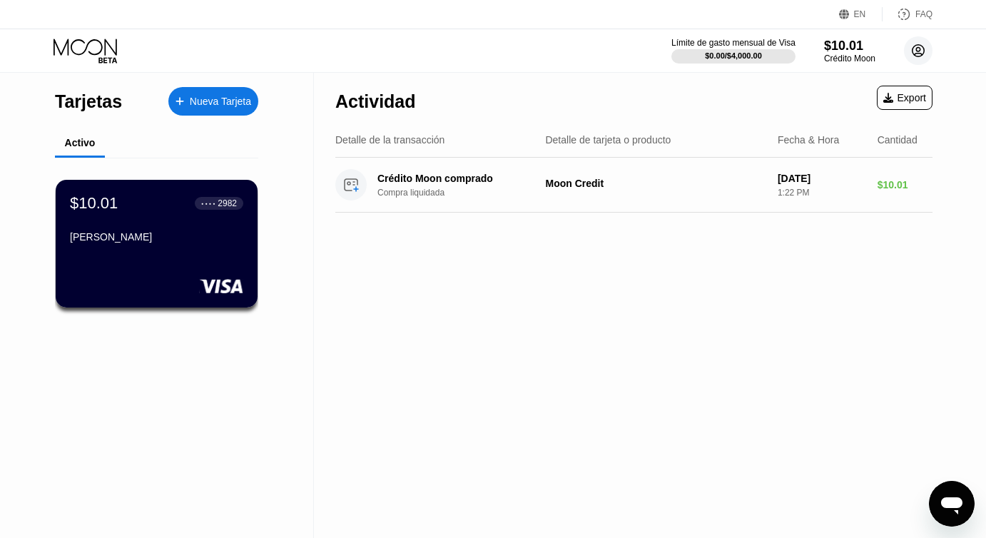
click at [920, 52] on circle at bounding box center [918, 50] width 29 height 29
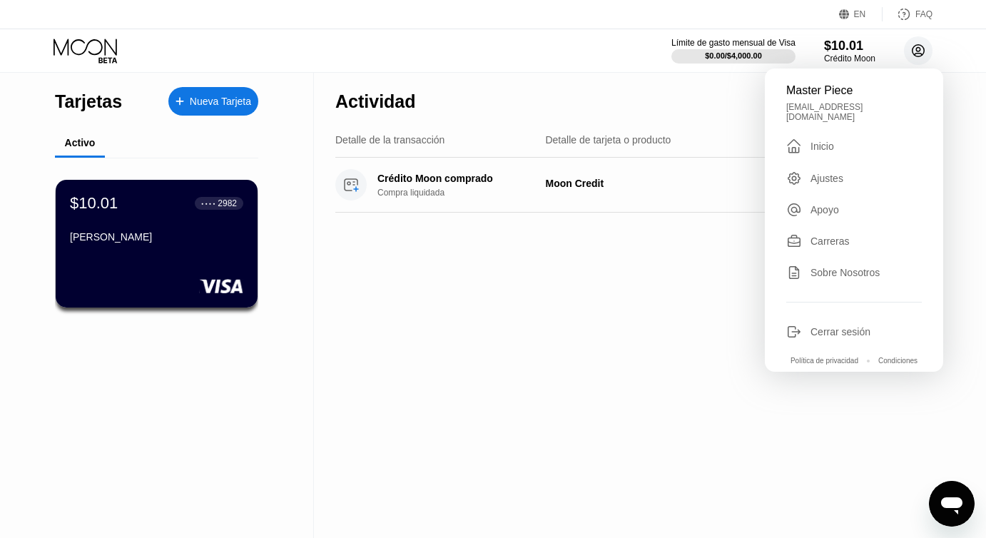
click at [920, 52] on circle at bounding box center [918, 50] width 29 height 29
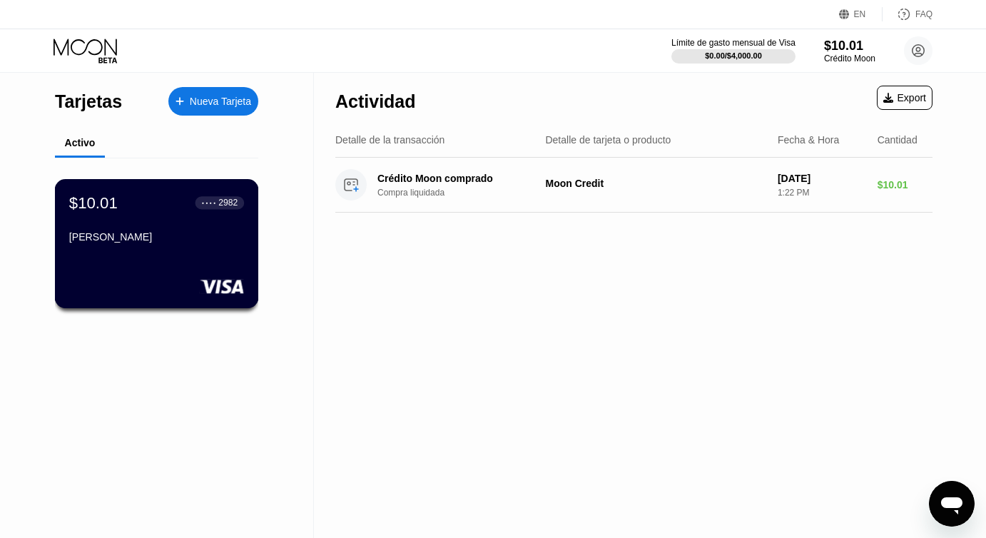
click at [176, 243] on div "[PERSON_NAME]" at bounding box center [156, 239] width 175 height 17
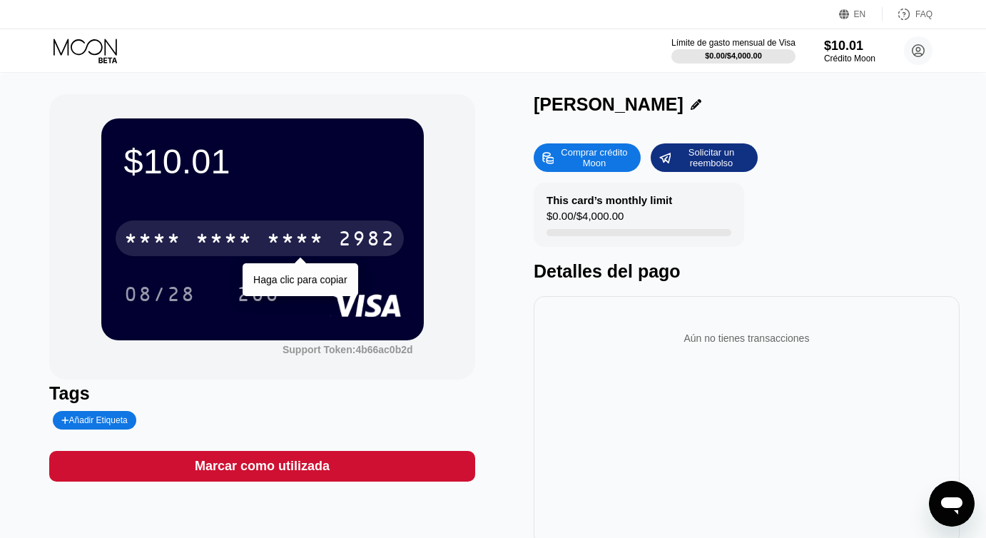
click at [370, 247] on div "2982" at bounding box center [366, 240] width 57 height 23
click at [335, 248] on div "[CREDIT_CARD_NUMBER]" at bounding box center [260, 239] width 288 height 36
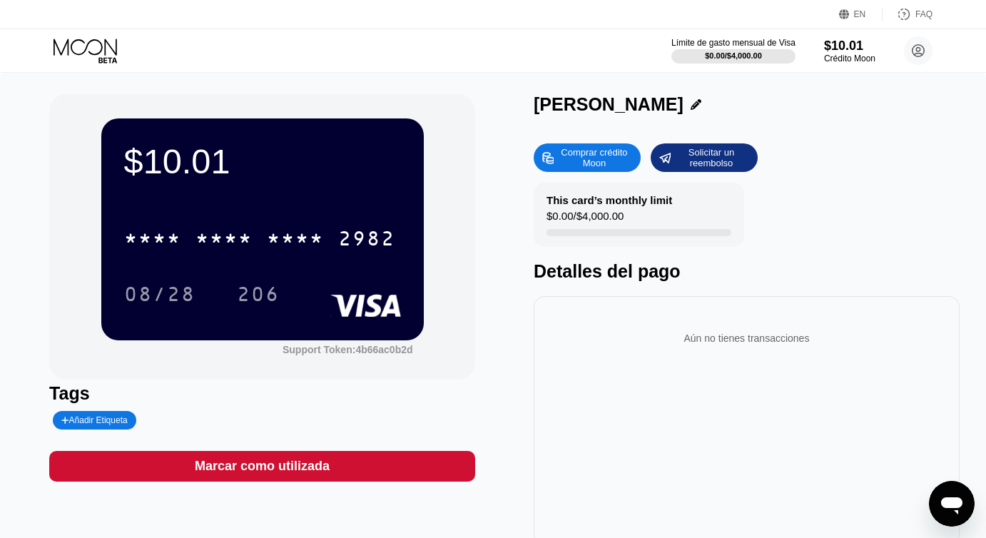
click at [618, 163] on div "Comprar crédito Moon" at bounding box center [594, 157] width 79 height 23
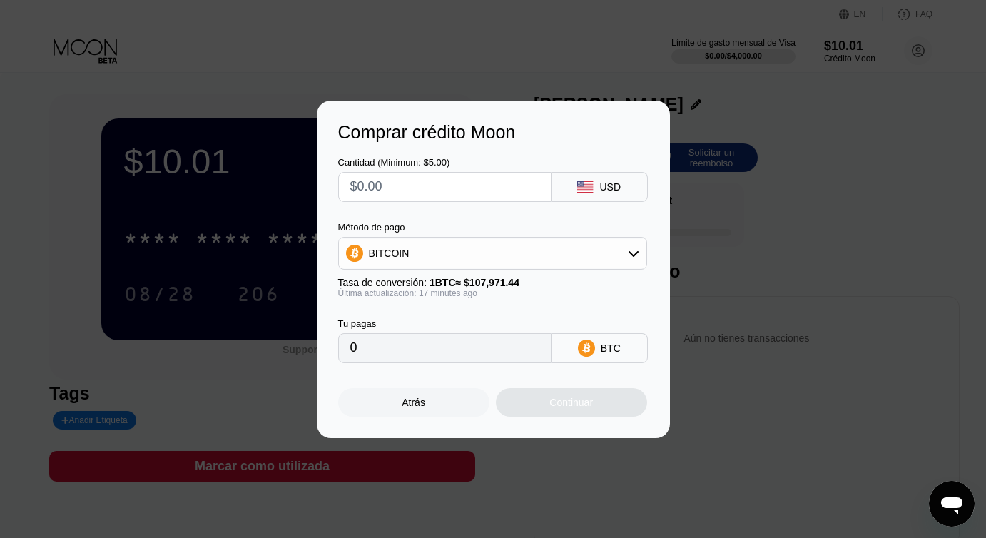
click at [597, 252] on div "BITCOIN" at bounding box center [493, 253] width 308 height 29
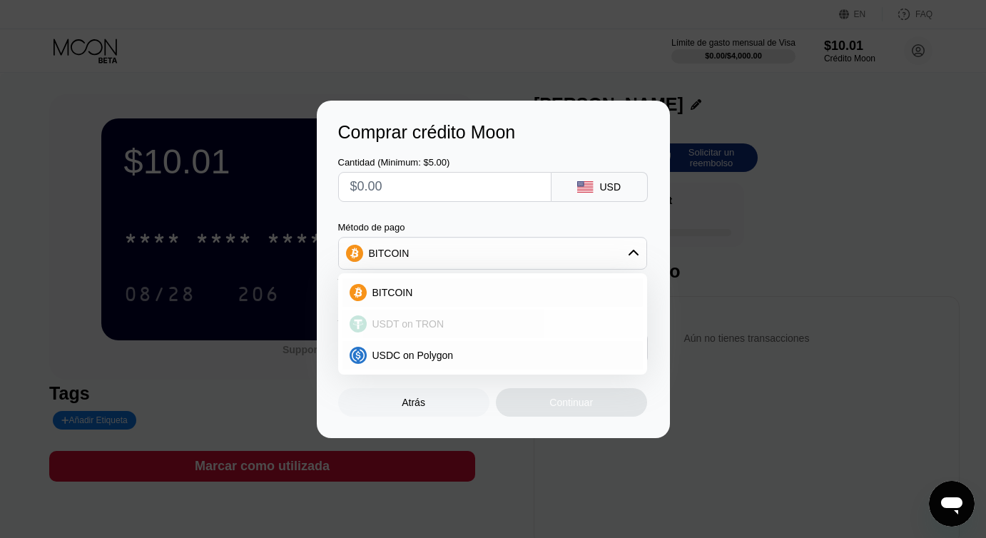
click at [454, 323] on div "USDT on TRON" at bounding box center [501, 323] width 269 height 11
type input "0.00"
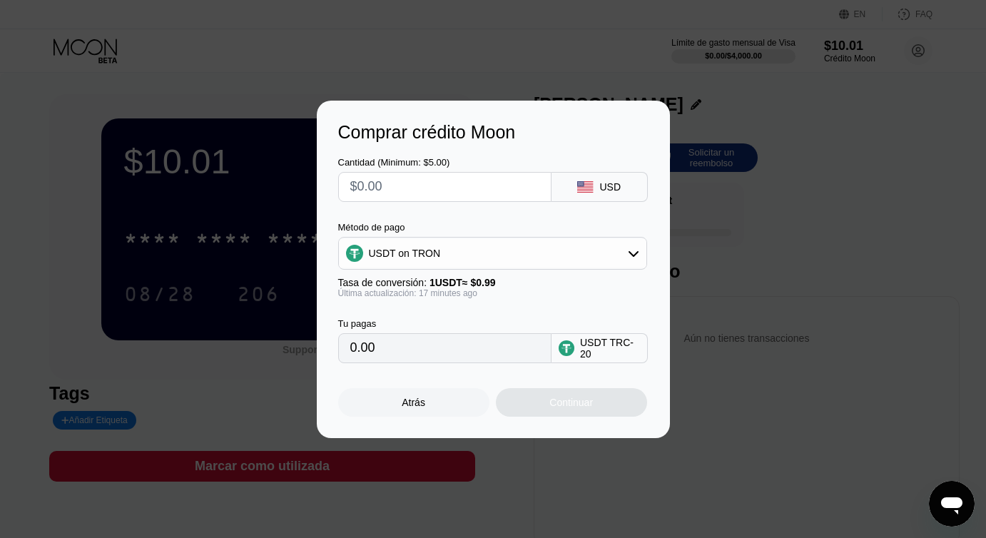
click at [445, 190] on input "text" at bounding box center [444, 187] width 189 height 29
type input "$6"
type input "6.06"
type input "$6"
click at [552, 398] on div "Continuar" at bounding box center [572, 402] width 44 height 11
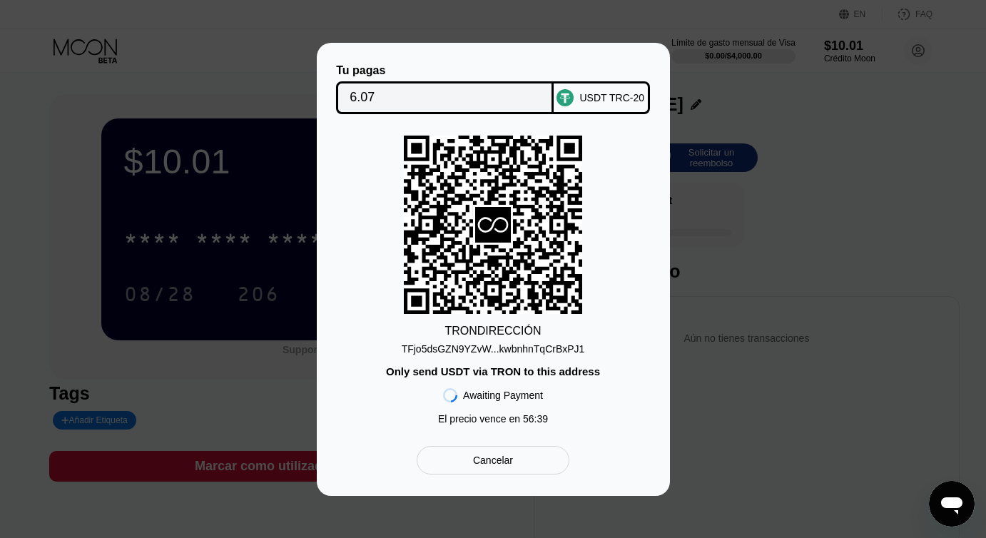
click at [383, 96] on input "6.07" at bounding box center [445, 98] width 191 height 29
click at [509, 416] on div "El precio vence en 54 : 57" at bounding box center [493, 418] width 110 height 11
click at [503, 99] on input "6.07" at bounding box center [445, 98] width 191 height 29
click at [734, 295] on div "Tu pagas 6.07 USDT TRC-20 TRON DIRECCIÓN TFjo5dsGZN9YZvW...kwbnhnTqCrBxPJ1 Only…" at bounding box center [493, 269] width 986 height 453
click at [567, 376] on div "Only send USDT via TRON to this address" at bounding box center [493, 371] width 214 height 12
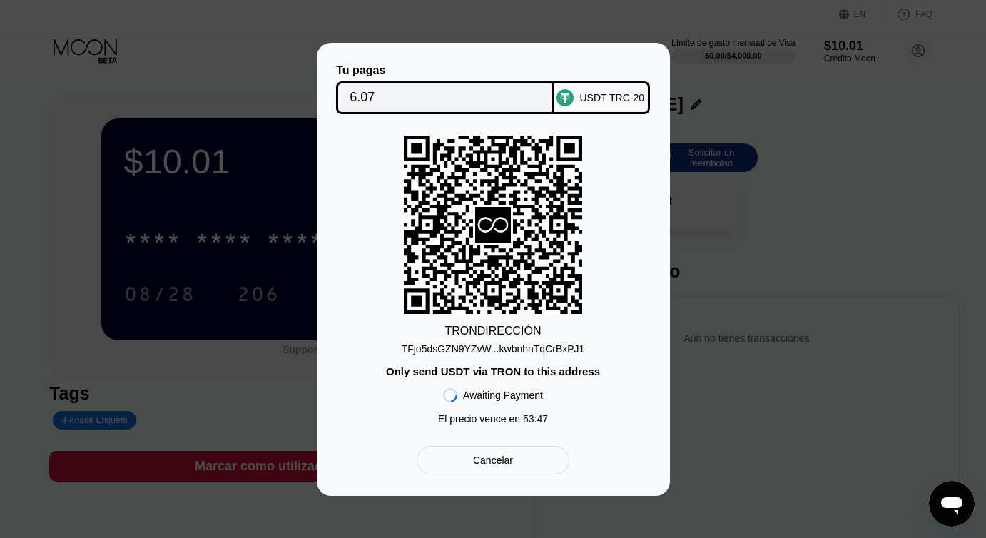
click at [495, 468] on div "Cancelar" at bounding box center [493, 460] width 152 height 29
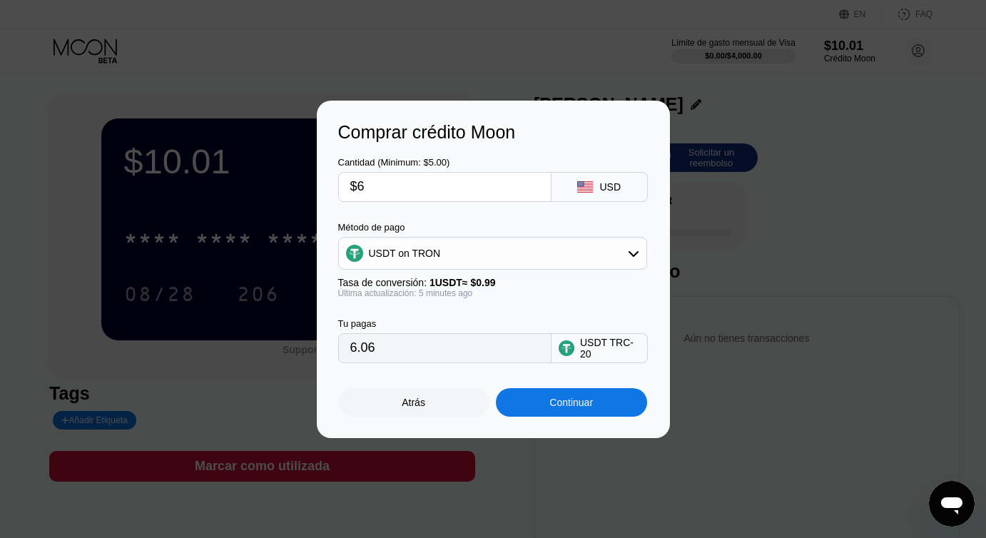
click at [398, 187] on input "$6" at bounding box center [444, 187] width 189 height 29
type input "0.00"
type input "$9"
type input "9.09"
type input "$9"
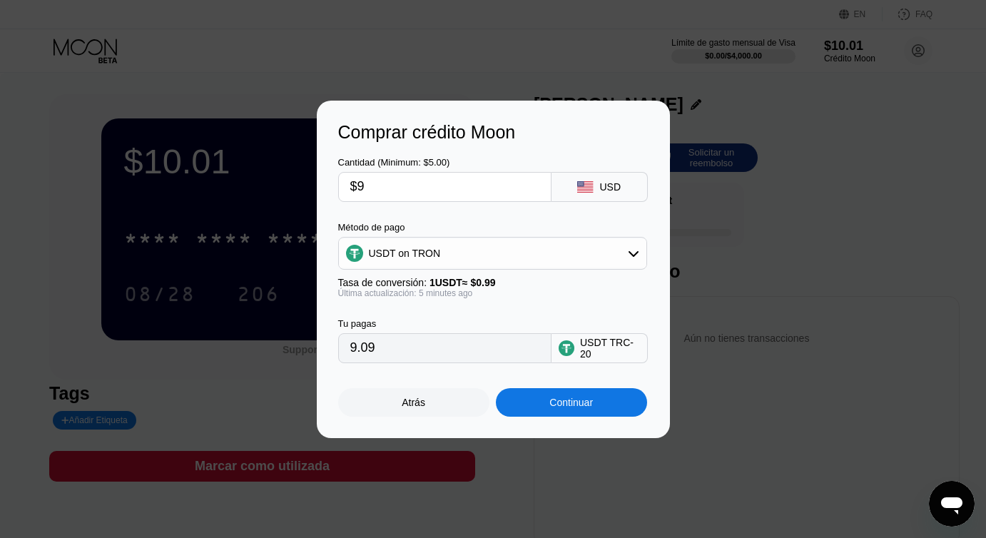
click at [764, 185] on div "Comprar crédito Moon Cantidad (Minimum: $5.00) $9 USD Método de pago USDT on TR…" at bounding box center [493, 270] width 986 height 338
click at [451, 395] on div "Atrás" at bounding box center [413, 402] width 151 height 29
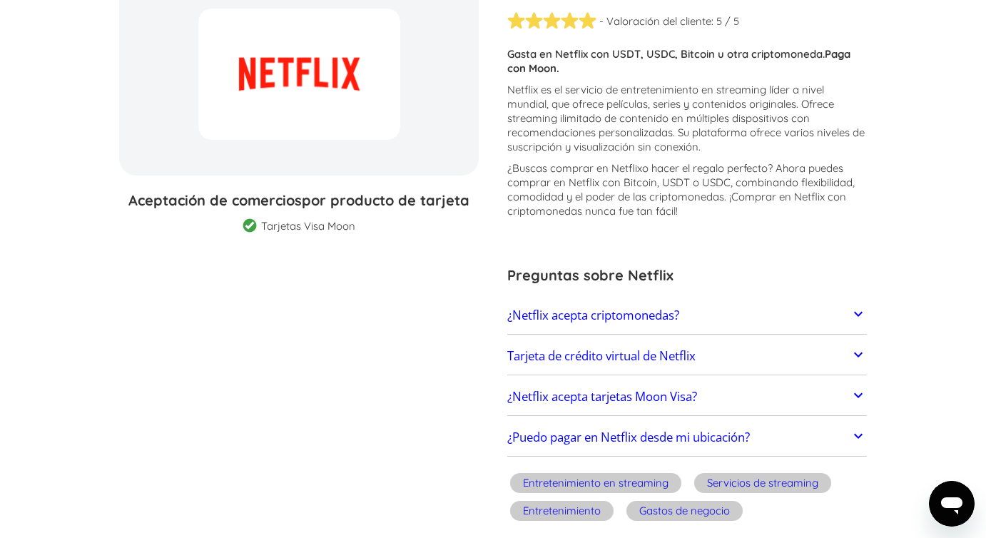
scroll to position [248, 0]
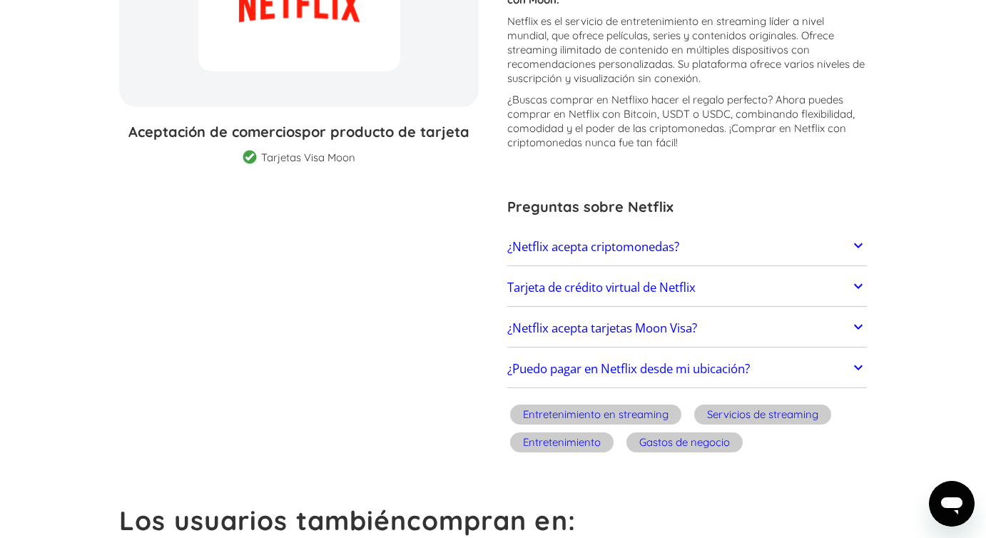
click at [705, 363] on font "¿Puedo pagar en Netflix desde mi ubicación?" at bounding box center [628, 368] width 243 height 16
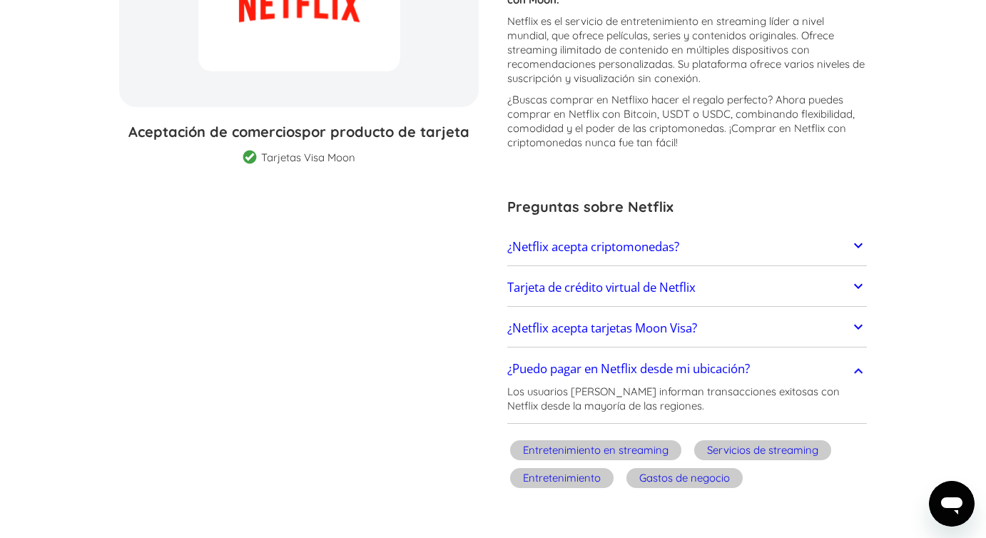
click at [697, 323] on font "¿Netflix acepta tarjetas Moon Visa?" at bounding box center [602, 328] width 190 height 16
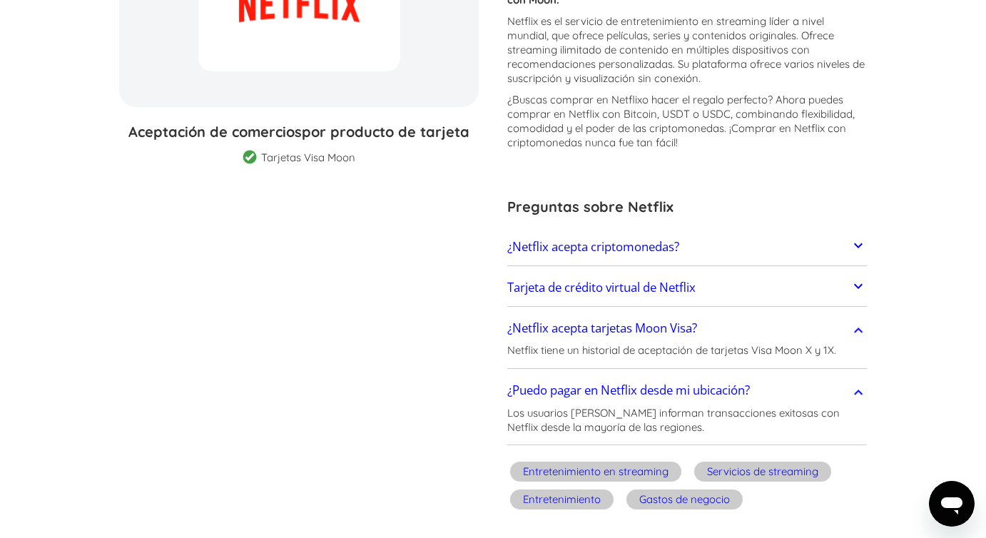
click at [696, 283] on font "Tarjeta de crédito virtual de Netflix" at bounding box center [601, 287] width 188 height 16
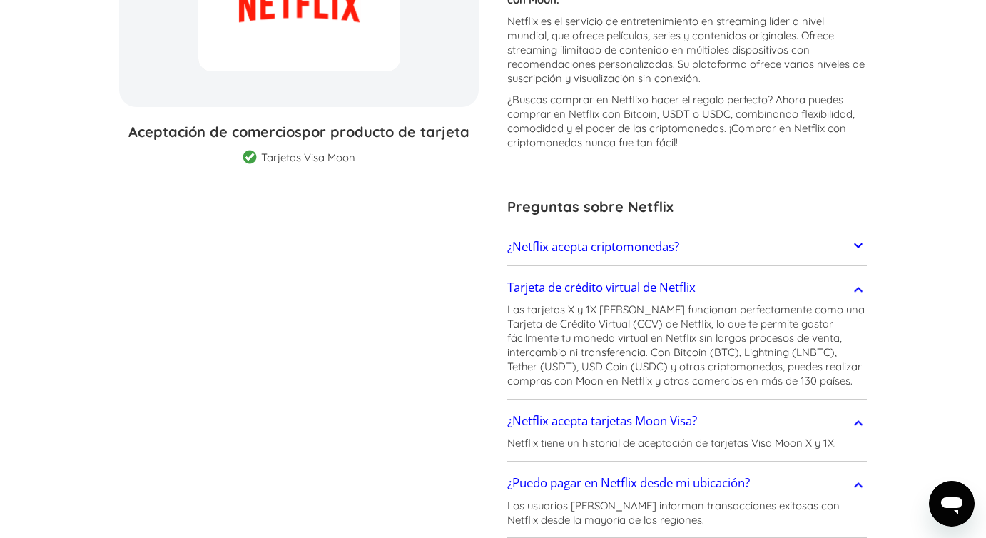
click at [692, 256] on link "¿Netflix acepta criptomonedas?" at bounding box center [687, 247] width 360 height 30
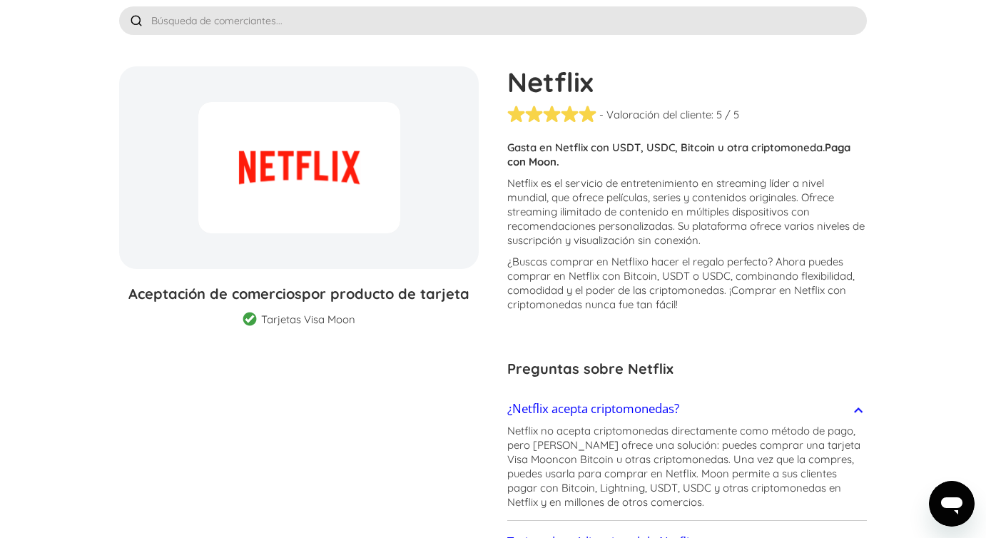
scroll to position [0, 0]
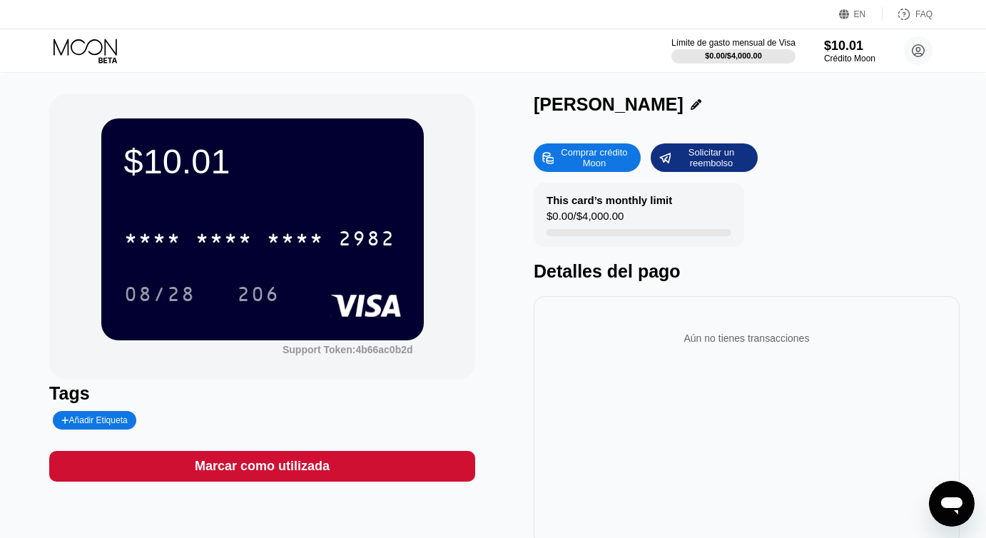
click at [572, 155] on div "Comprar crédito Moon" at bounding box center [594, 157] width 79 height 23
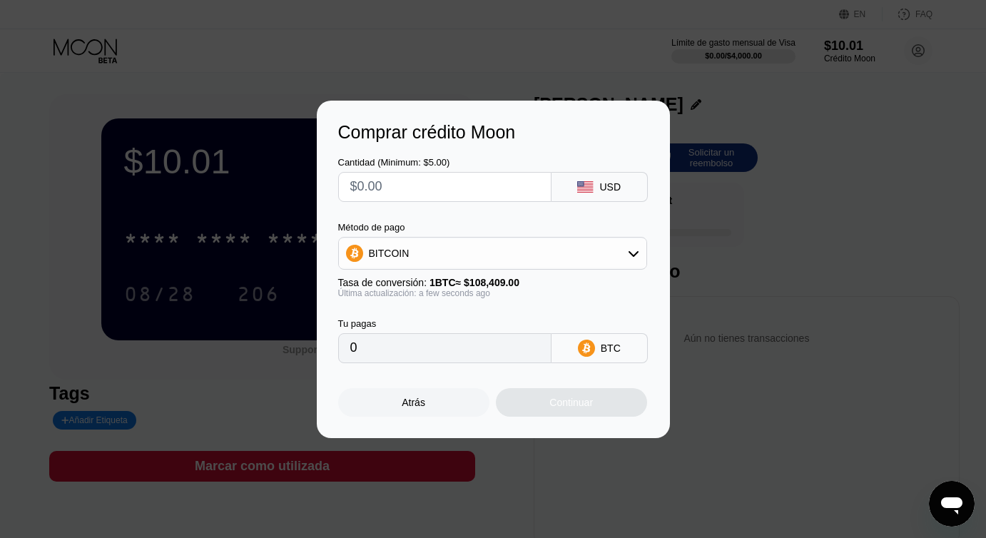
click at [432, 201] on div at bounding box center [444, 187] width 213 height 30
click at [423, 188] on input "text" at bounding box center [444, 187] width 189 height 29
type input "$9"
type input "0.00008302"
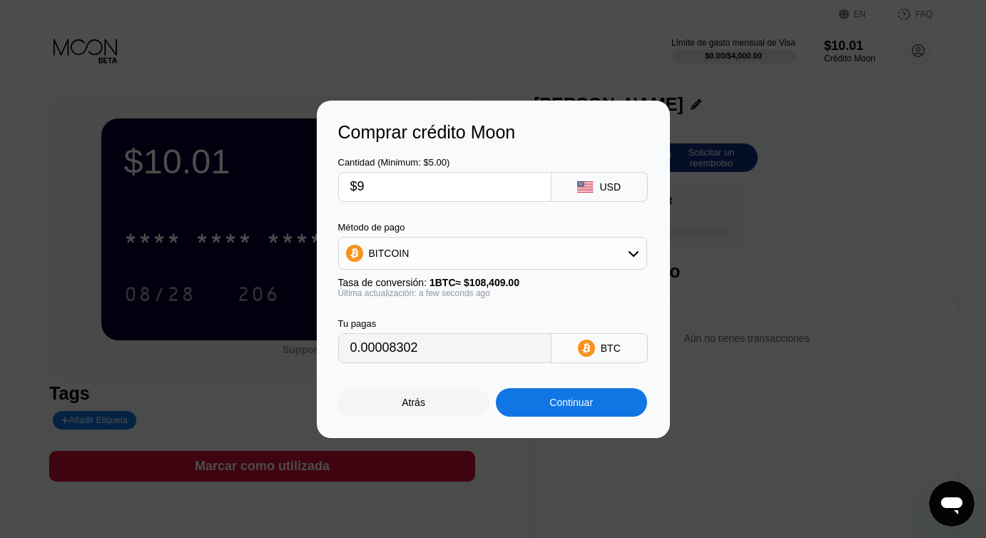
type input "$9"
click at [541, 248] on div "BITCOIN" at bounding box center [493, 253] width 308 height 29
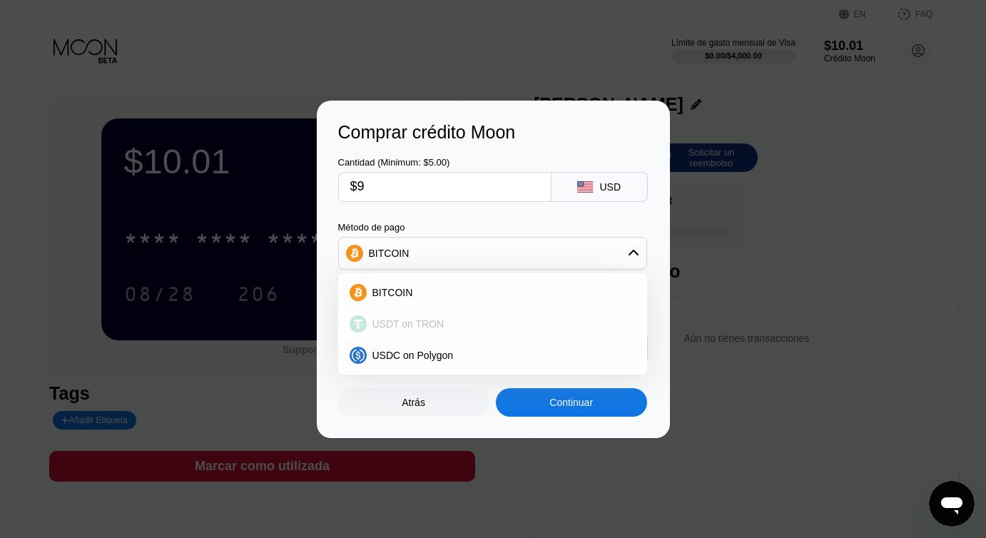
click at [426, 323] on span "USDT on TRON" at bounding box center [409, 323] width 72 height 11
type input "9.09"
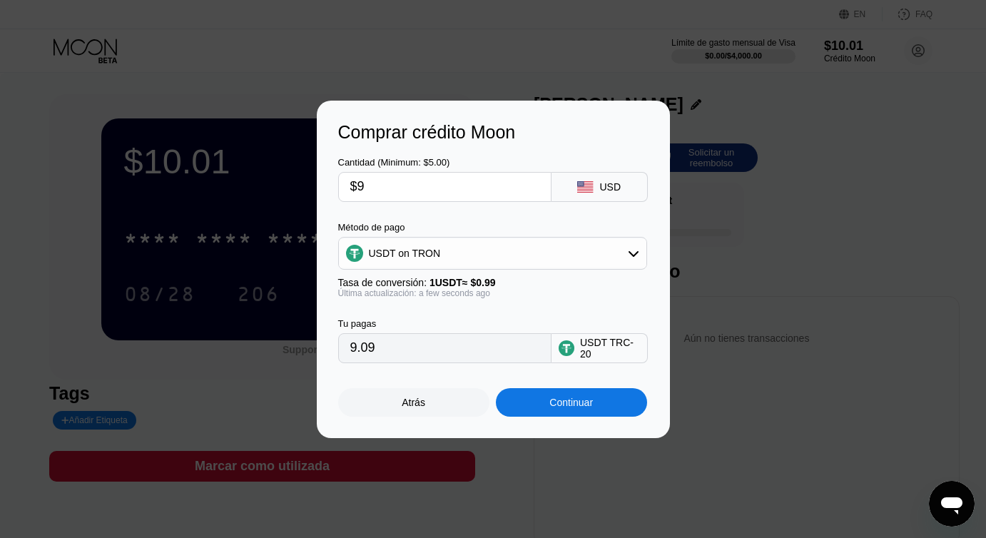
click at [428, 191] on input "$9" at bounding box center [444, 187] width 189 height 29
type input "0.00"
type input "$1"
type input "1.01"
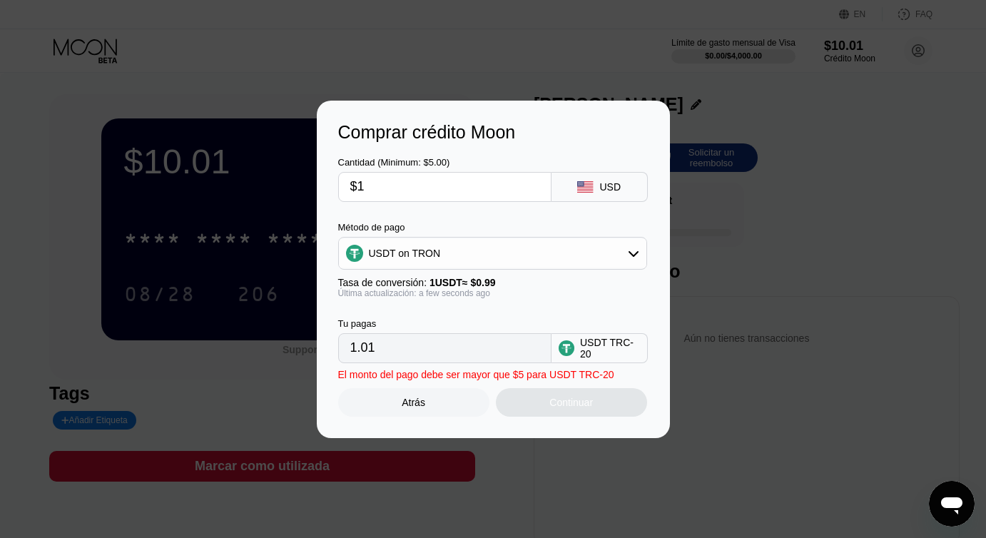
type input "$10"
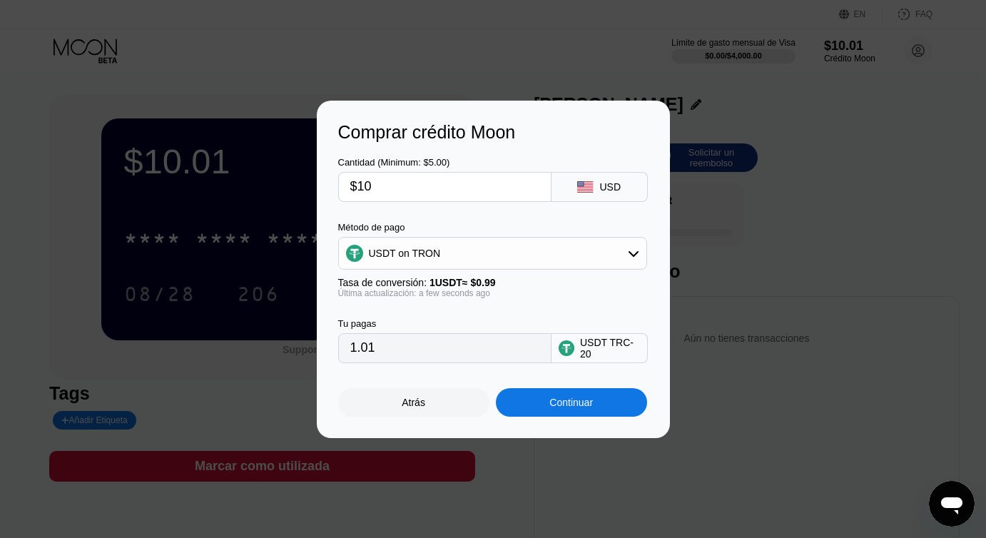
type input "10.10"
type input "$1"
type input "1.01"
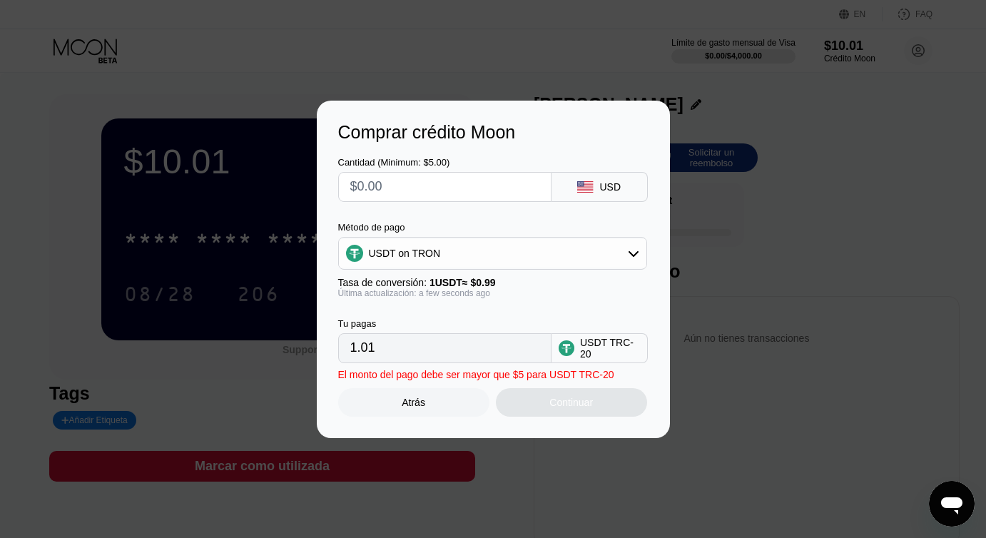
type input "0.00"
type input "$8"
type input "8.08"
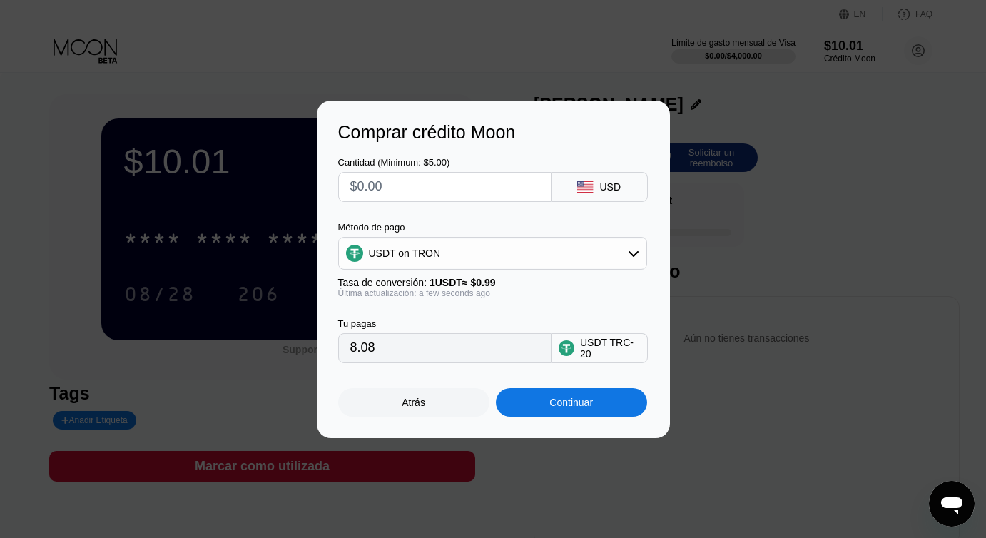
type input "0.00"
type input "$9"
type input "9.09"
type input "$9"
type input "0.00"
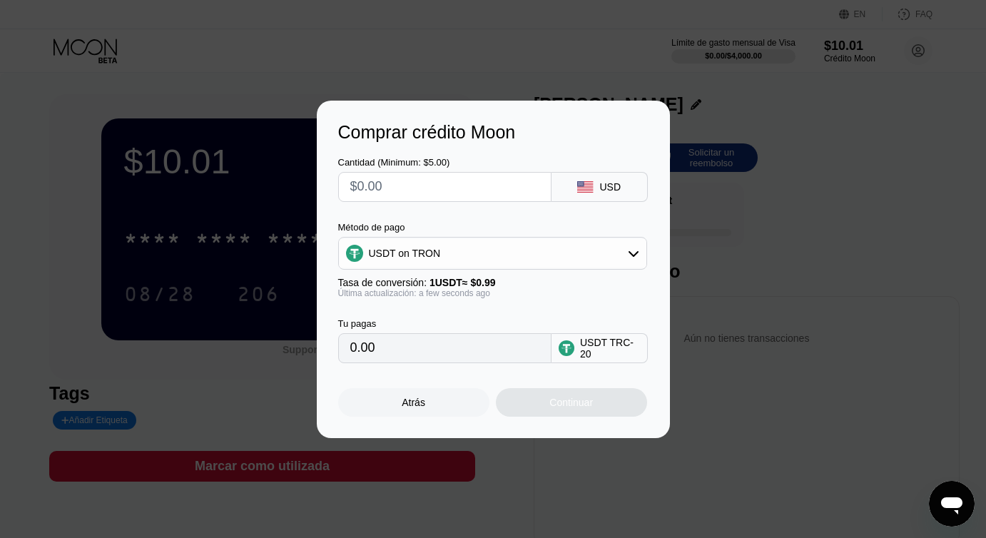
type input "$8"
type input "8.08"
type input "$8.8"
type input "8.89"
type input "$8.89"
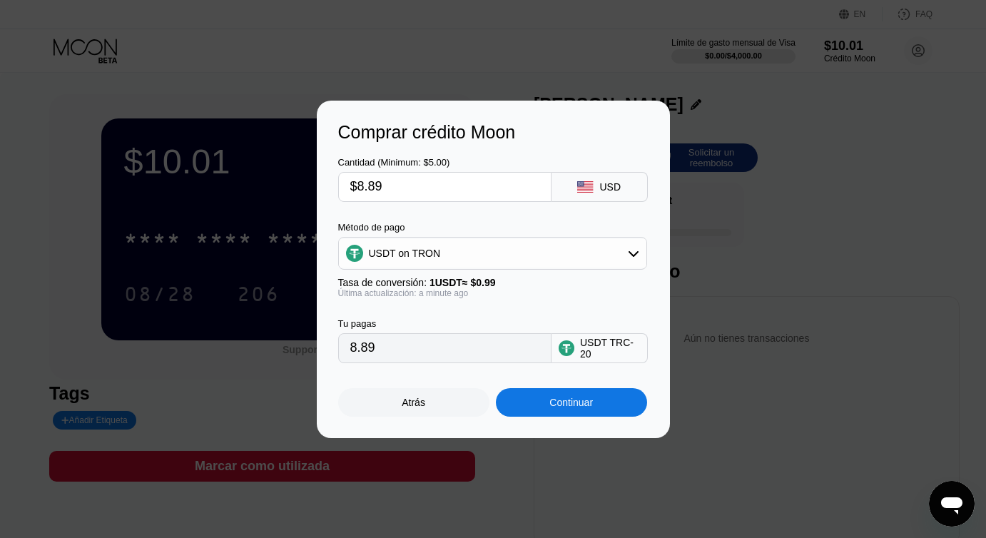
type input "8.98"
type input "$8.8"
type input "8.89"
type input "$8."
type input "8.08"
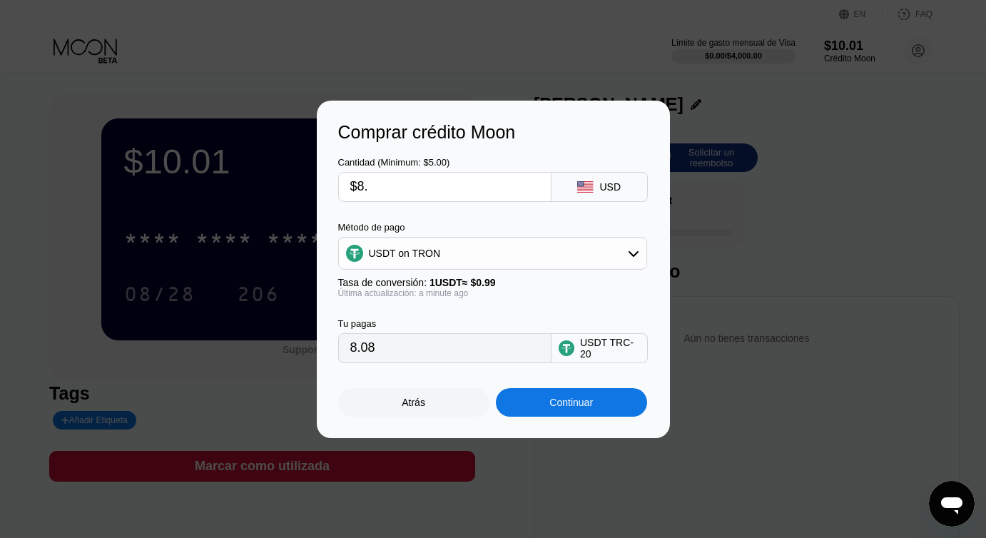
type input "$8.9"
type input "8.99"
type input "$8."
type input "8.08"
type input "$8.9"
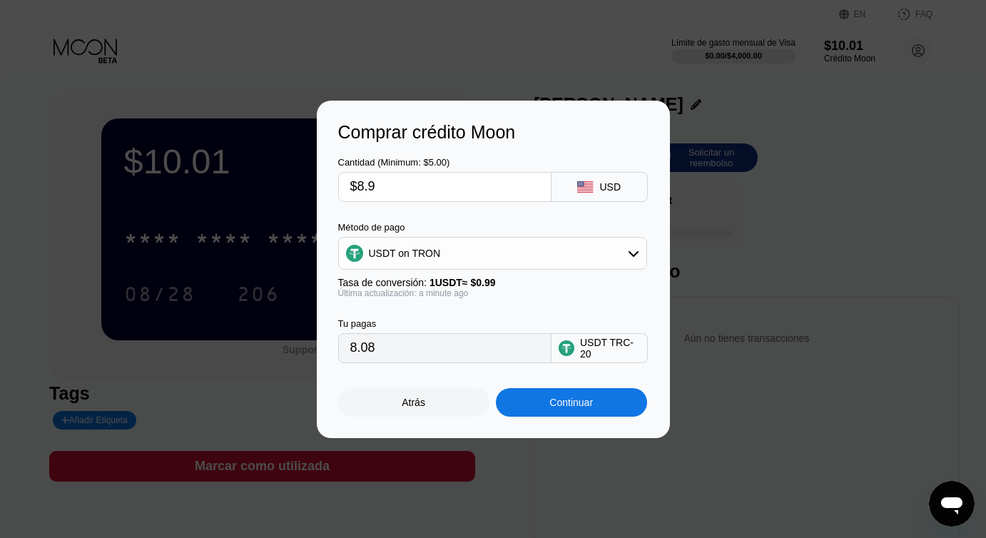
type input "8.99"
type input "$8.91"
type input "9.00"
type input "$8.91"
click at [569, 405] on div "Continuar" at bounding box center [572, 402] width 44 height 11
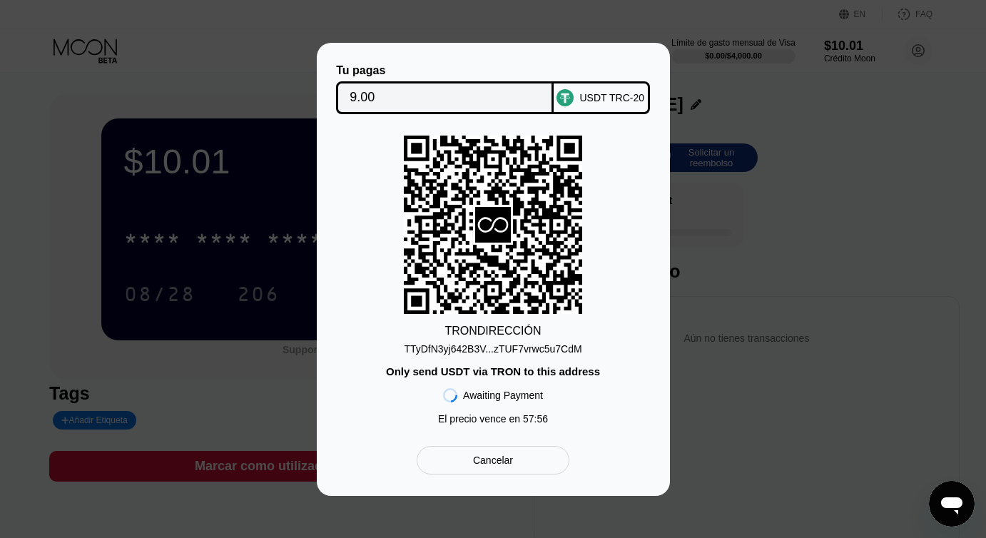
click at [515, 460] on div "Cancelar" at bounding box center [493, 460] width 152 height 29
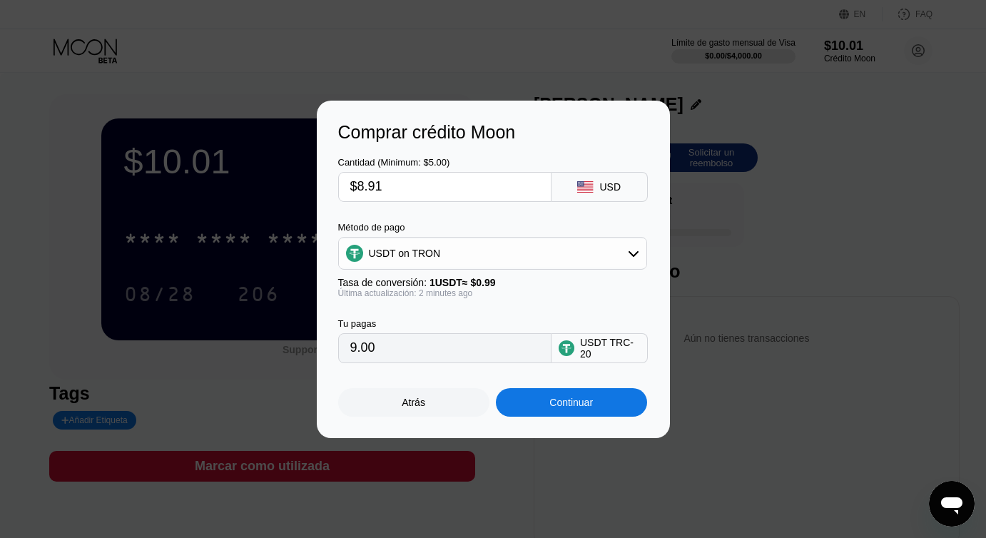
click at [443, 408] on div "Atrás" at bounding box center [413, 402] width 151 height 29
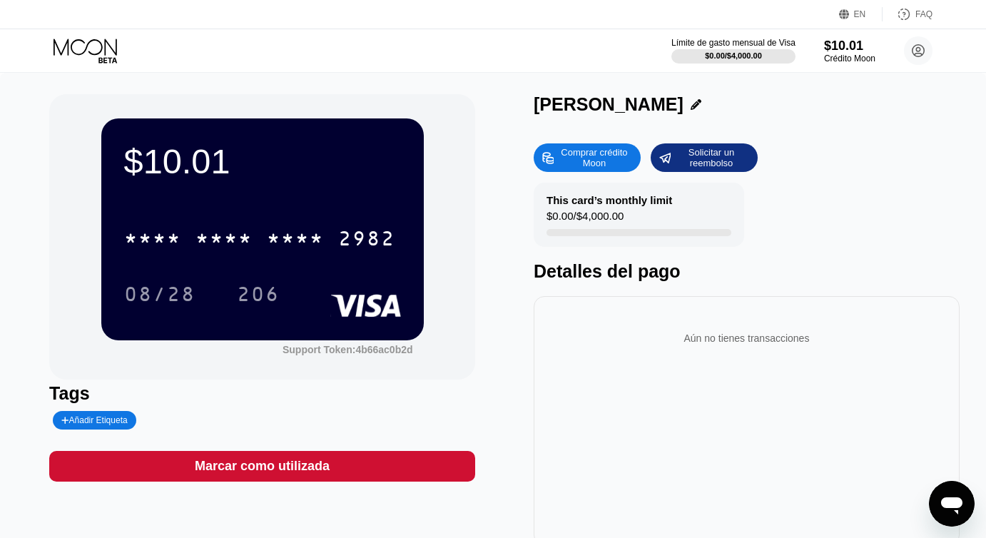
click at [951, 503] on icon "Abrir ventana de mensajería" at bounding box center [951, 505] width 21 height 17
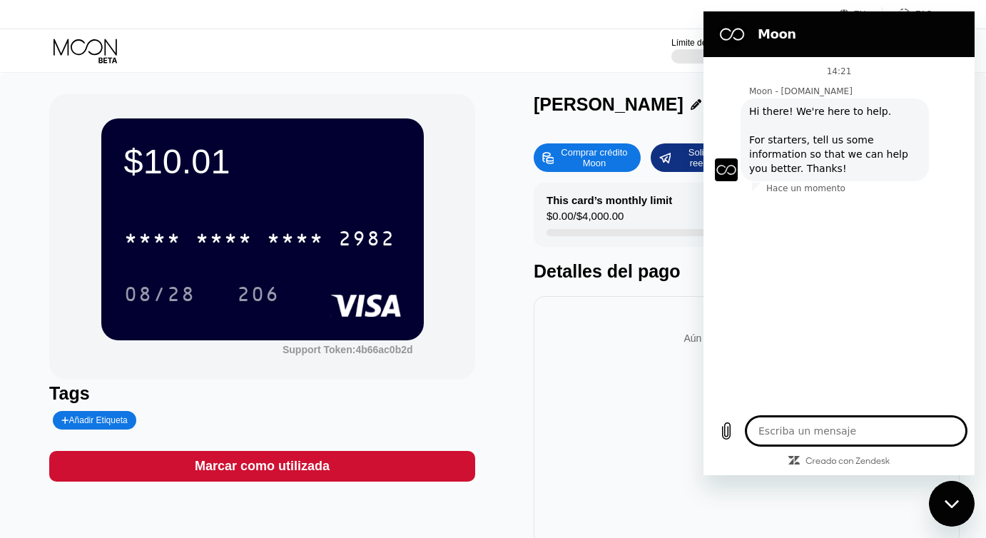
type textarea "x"
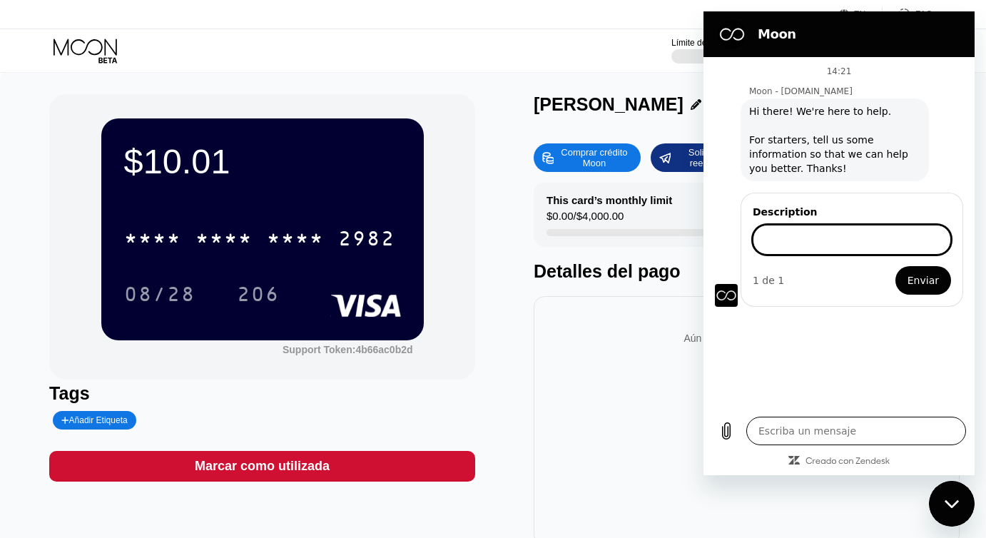
click at [819, 430] on textarea at bounding box center [857, 431] width 220 height 29
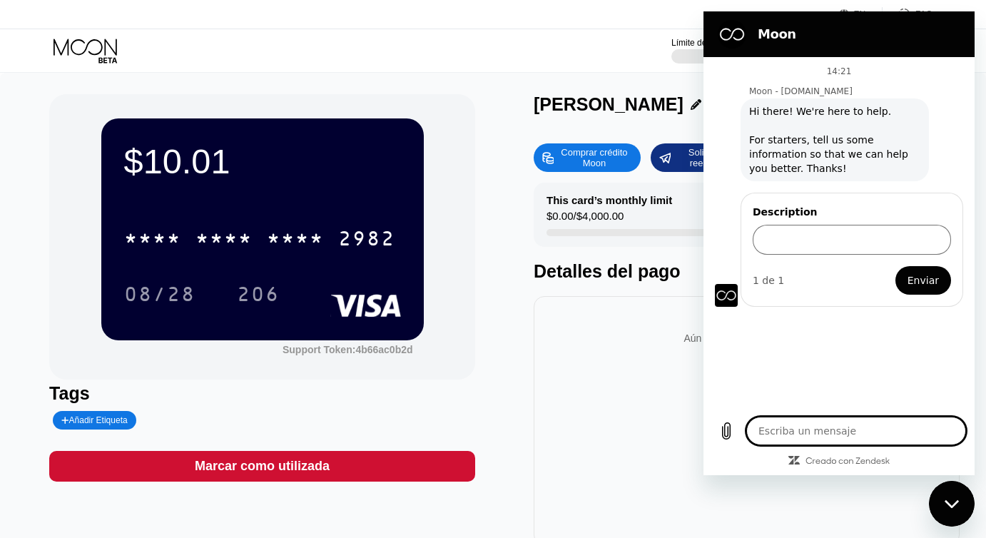
type textarea "H"
type textarea "x"
type textarea "Ho"
type textarea "x"
type textarea "Hol"
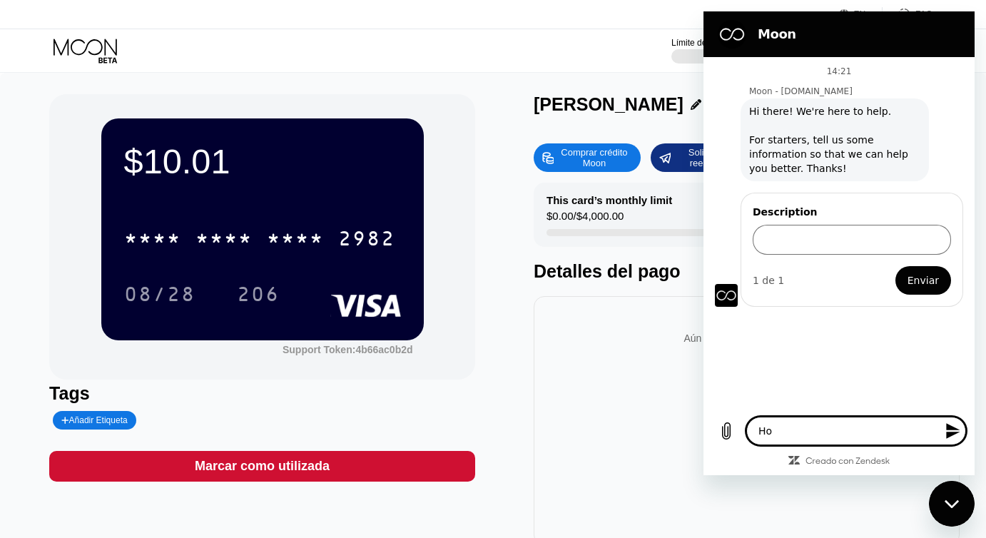
type textarea "x"
type textarea "Hola"
type textarea "x"
type textarea "Hola,"
type textarea "x"
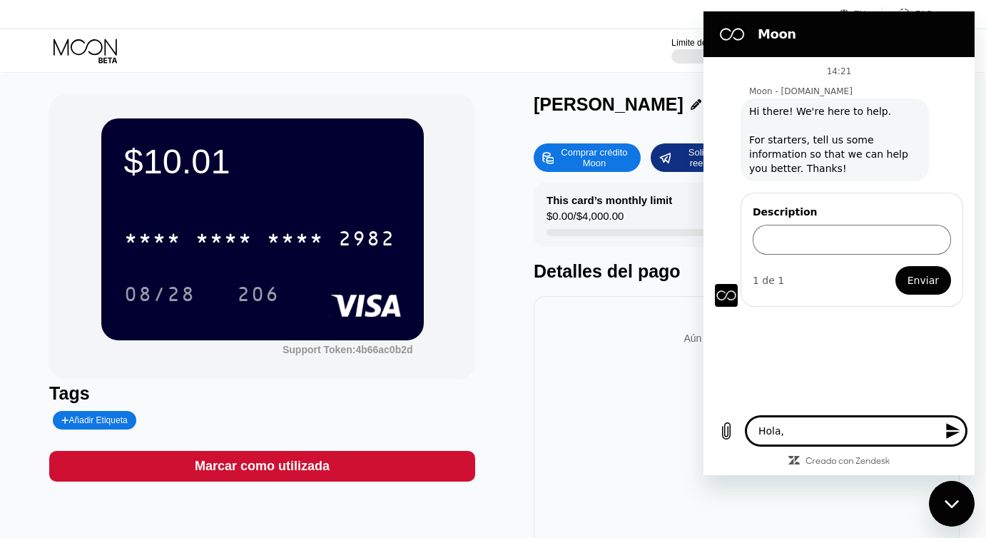
type textarea "Hola,"
type textarea "x"
type textarea "Hola, e"
type textarea "x"
type textarea "Hola, en"
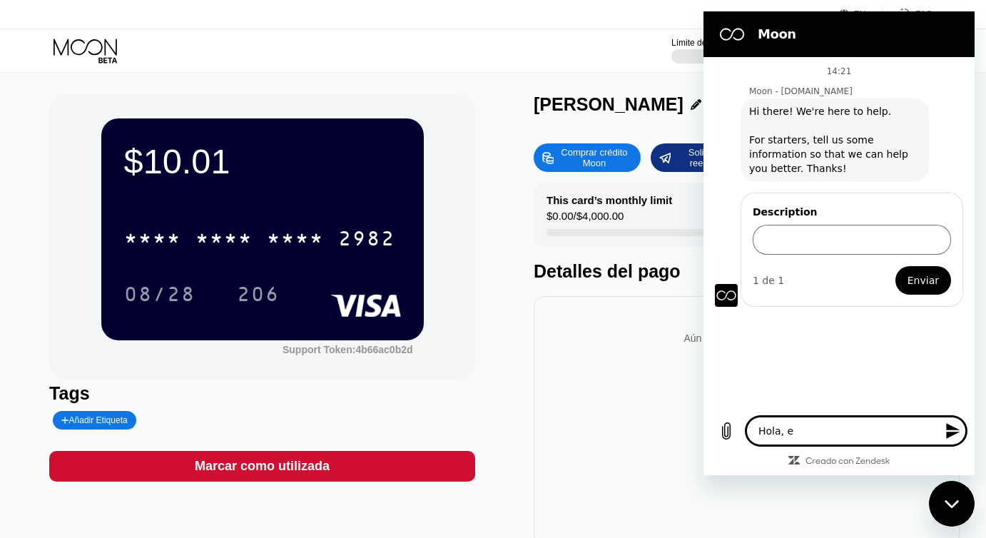
type textarea "x"
type textarea "Hola, env"
type textarea "x"
type textarea "Hola, envi"
type textarea "x"
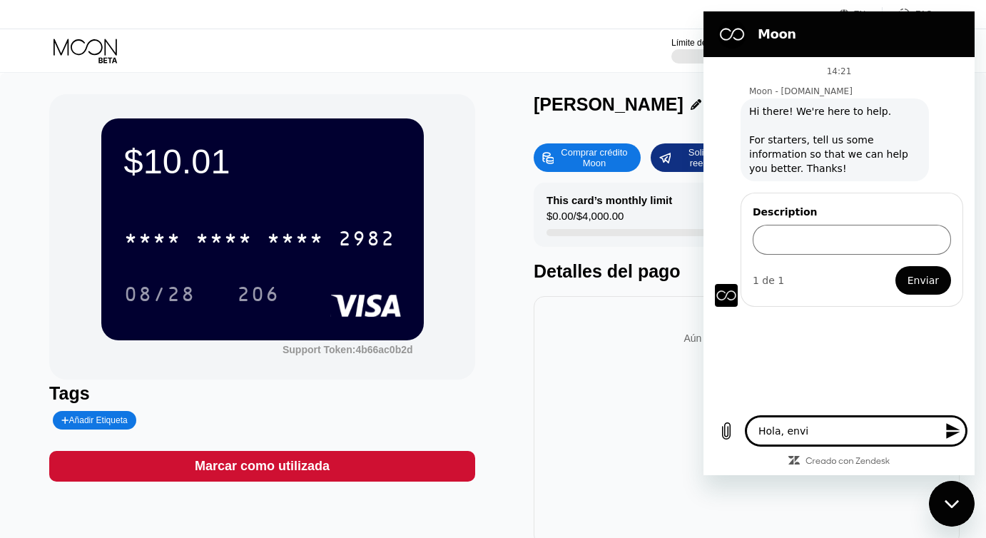
type textarea "Hola, envie"
type textarea "x"
type textarea "Hola, envie"
type textarea "x"
type textarea "Hola, envie u"
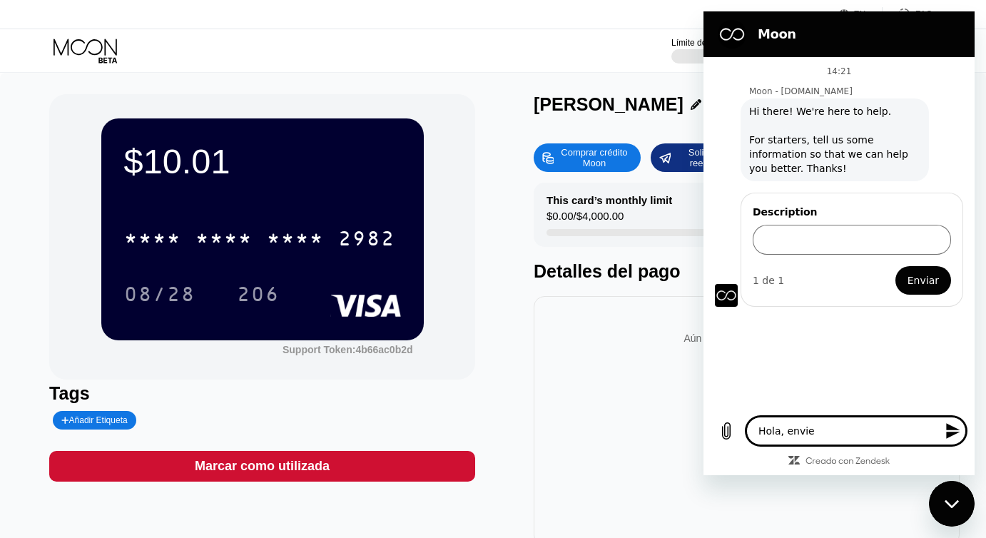
type textarea "x"
type textarea "Hola, envie un"
type textarea "x"
type textarea "Hola, envie un"
type textarea "x"
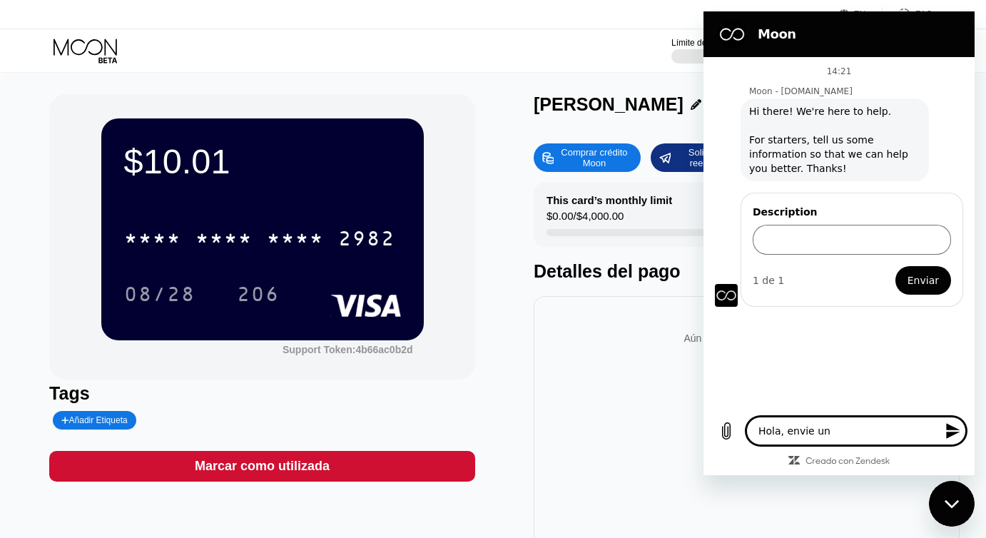
type textarea "Hola, envie un d"
type textarea "x"
type textarea "Hola, envie un di"
type textarea "x"
type textarea "Hola, envie un din"
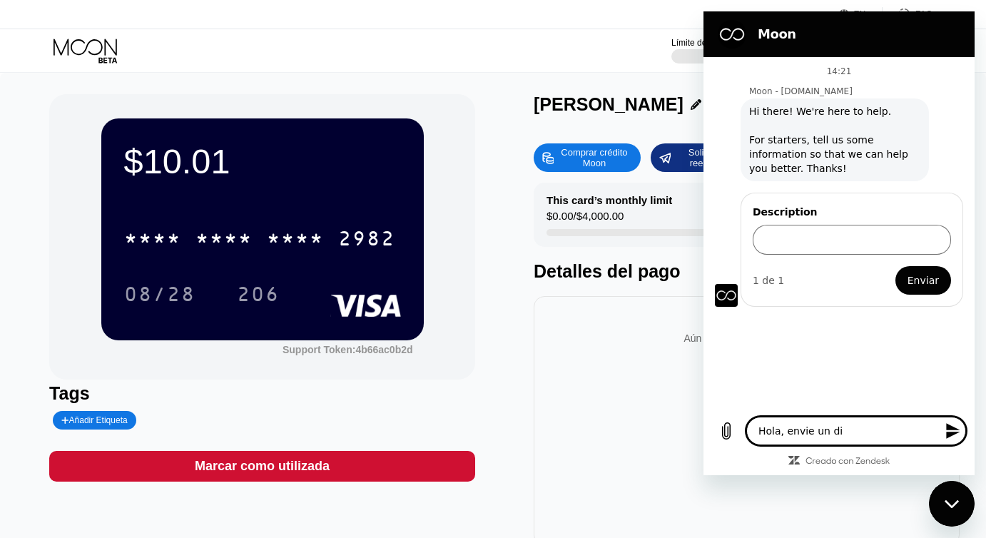
type textarea "x"
type textarea "Hola, envie un dine"
type textarea "x"
type textarea "Hola, envie un diner"
type textarea "x"
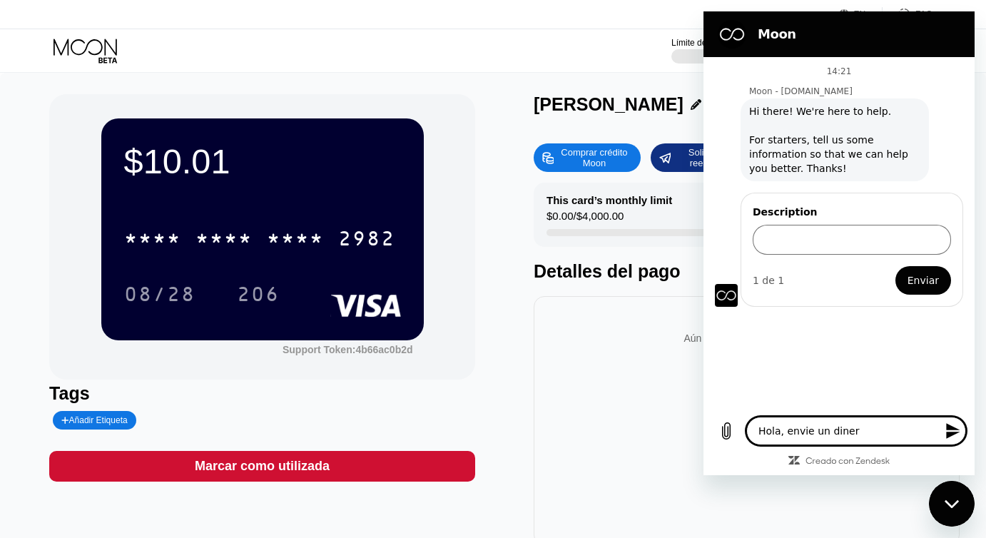
type textarea "Hola, envie un dinero"
type textarea "x"
type textarea "Hola, envie un diner"
type textarea "x"
type textarea "Hola, envie un dine"
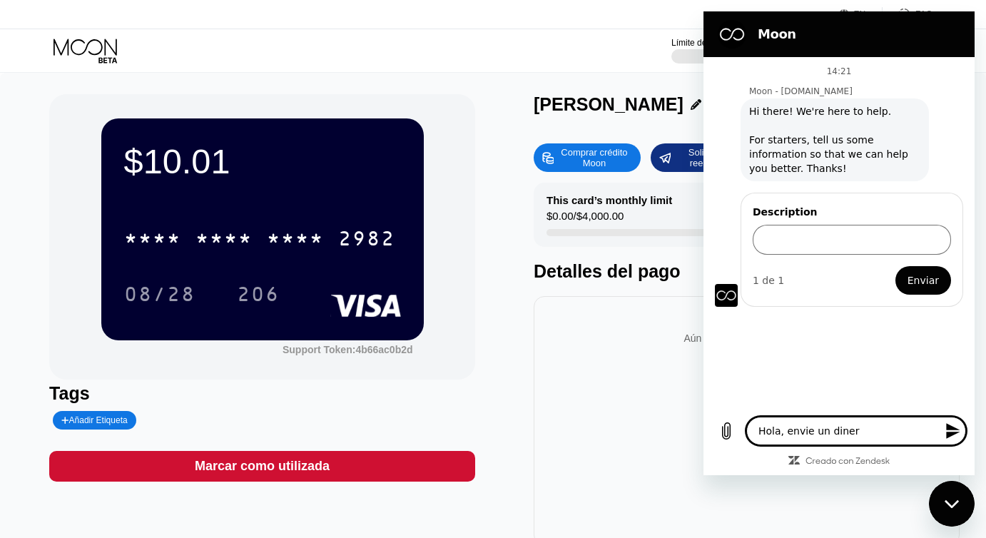
type textarea "x"
type textarea "Hola, envie un din"
type textarea "x"
type textarea "Hola, envie un di"
type textarea "x"
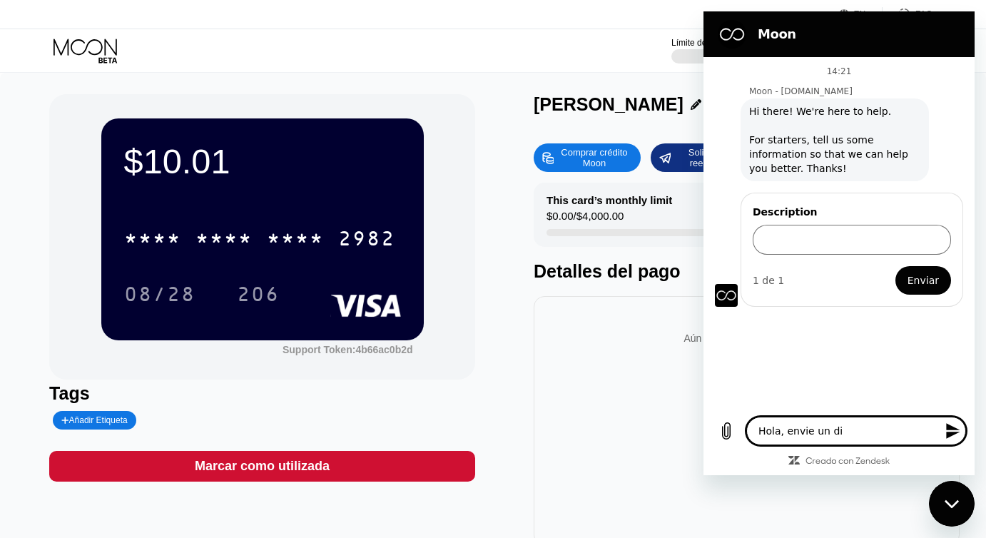
type textarea "Hola, envie un d"
type textarea "x"
type textarea "Hola, envie un"
type textarea "x"
type textarea "Hola, envie un"
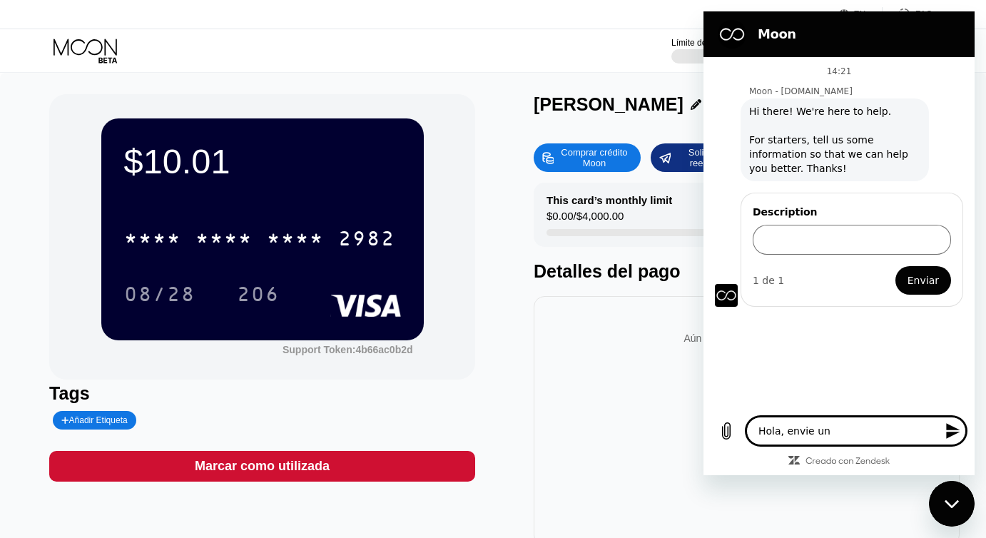
type textarea "x"
type textarea "Hola, envie u"
type textarea "x"
type textarea "Hola, envie"
type textarea "x"
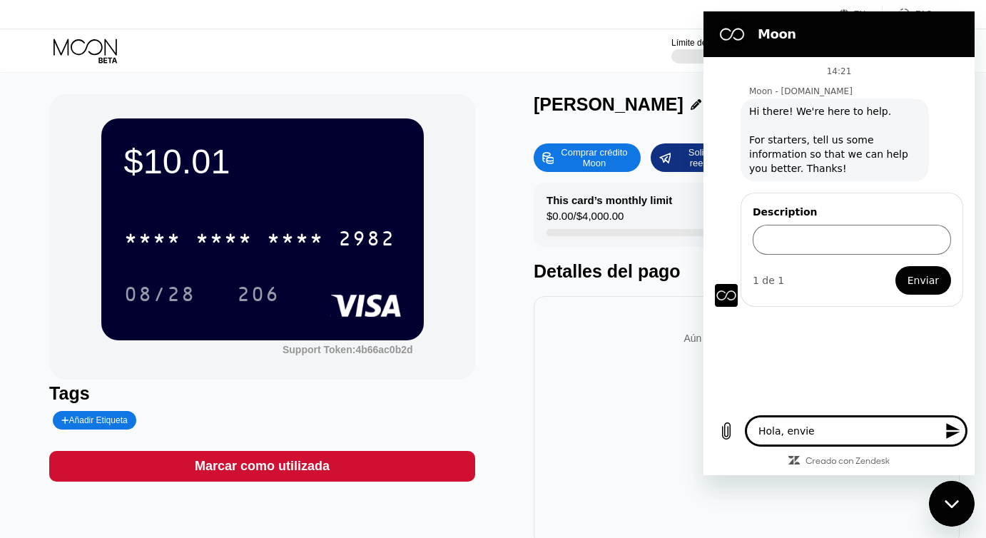
type textarea "Hola, envie"
type textarea "x"
type textarea "Hola, envi"
type textarea "x"
type textarea "Hola, env"
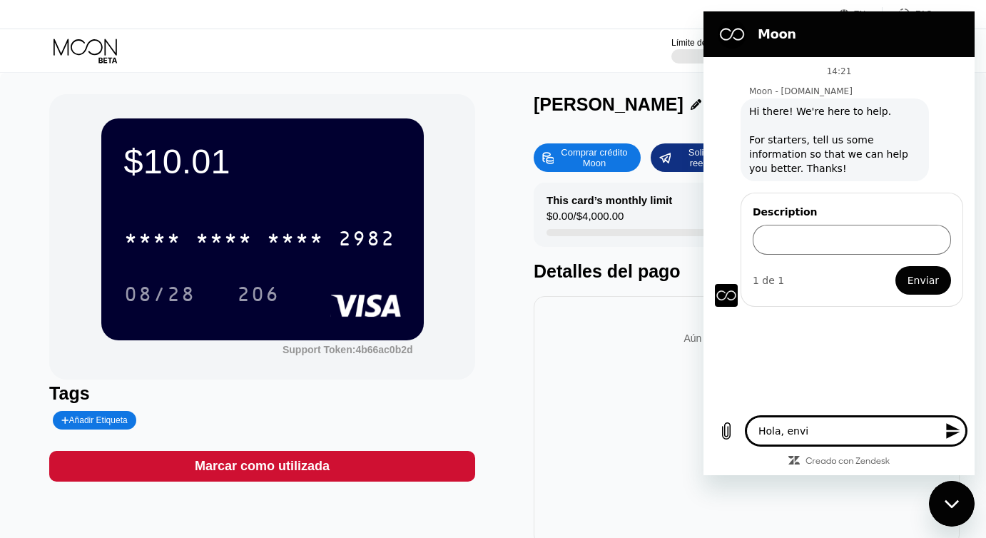
type textarea "x"
type textarea "Hola, en"
type textarea "x"
type textarea "Hola, e"
type textarea "x"
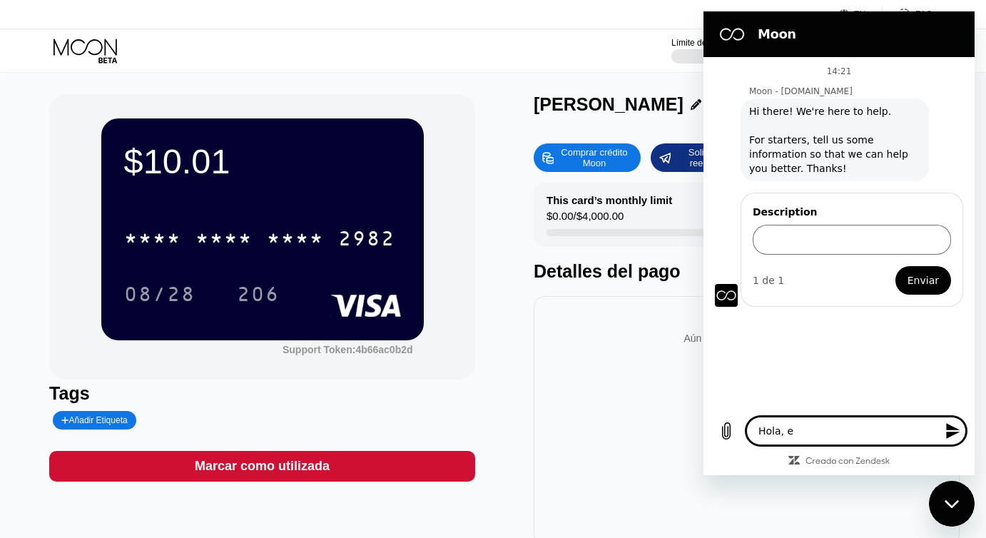
type textarea "Hola,"
type textarea "x"
type textarea "Hola, ,"
type textarea "x"
type textarea "Hola,"
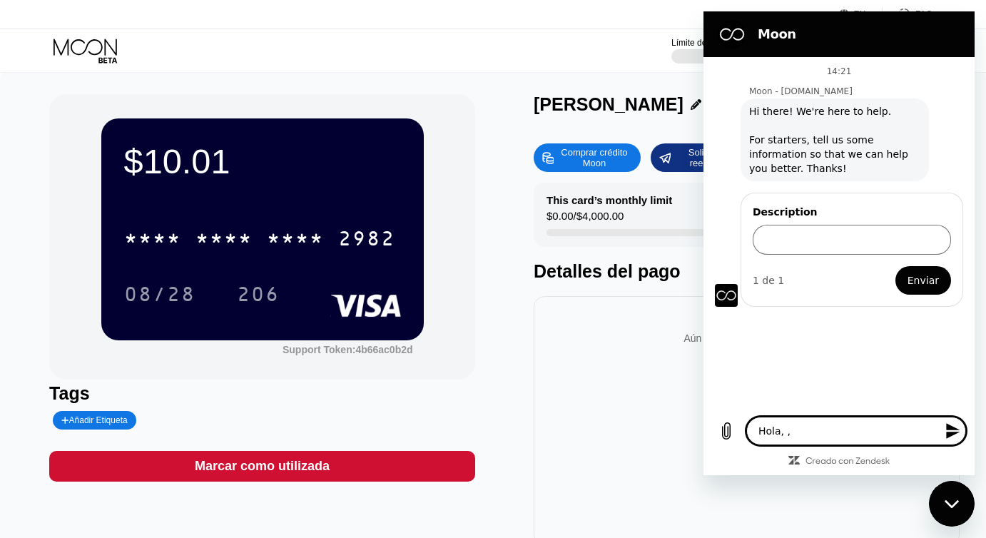
type textarea "x"
type textarea "Hola, m"
type textarea "x"
type textarea "Hola, me"
type textarea "x"
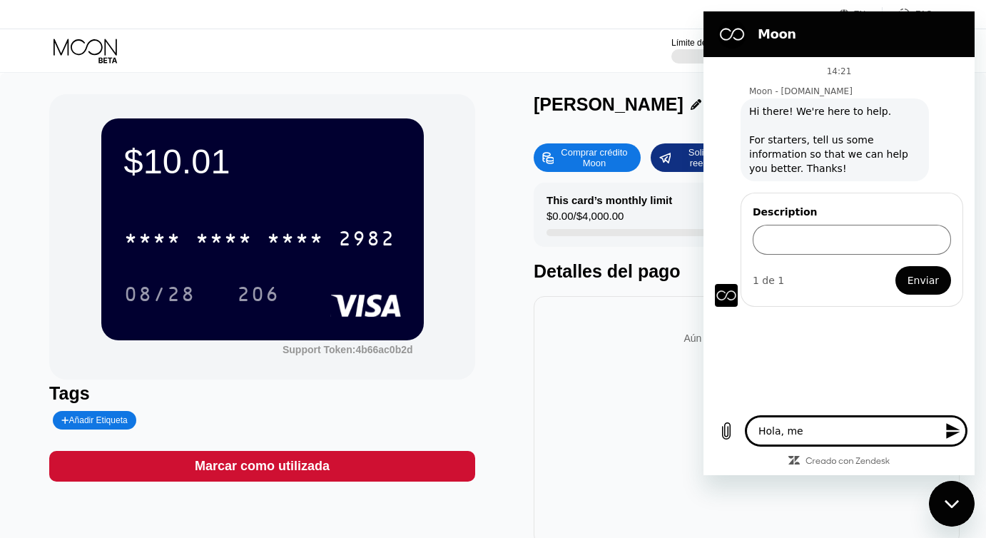
type textarea "Hola, me"
type textarea "x"
type textarea "Hola, me e"
type textarea "x"
type textarea "Hola, me eq"
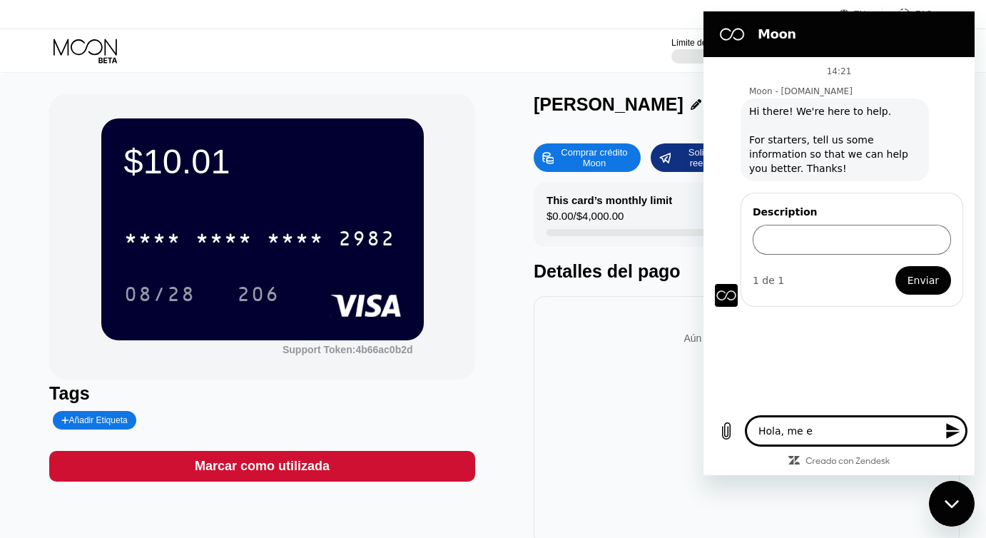
type textarea "x"
type textarea "Hola, me equ"
type textarea "x"
type textarea "Hola, me equi"
type textarea "x"
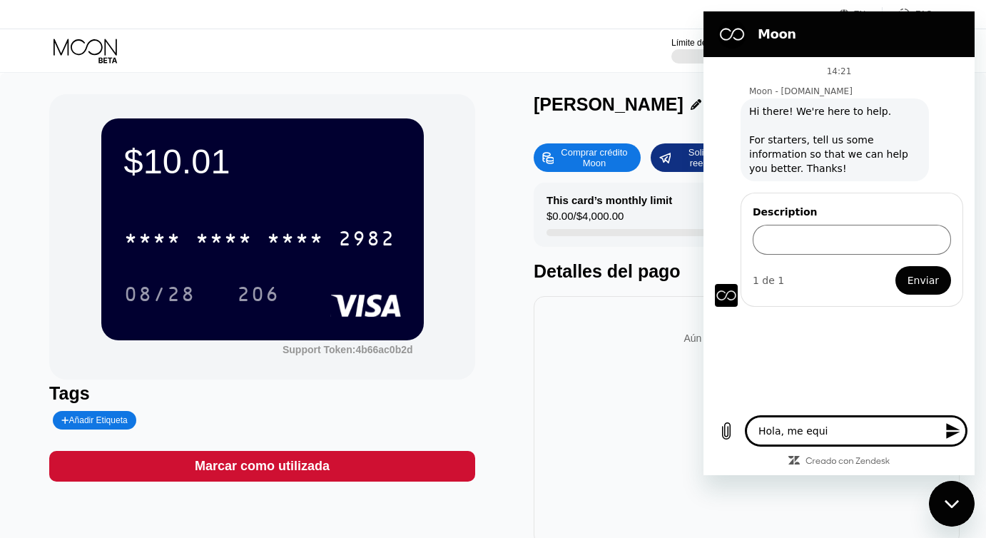
type textarea "Hola, me equiv"
type textarea "x"
type textarea "Hola, me equivo"
type textarea "x"
type textarea "Hola, me equivoq"
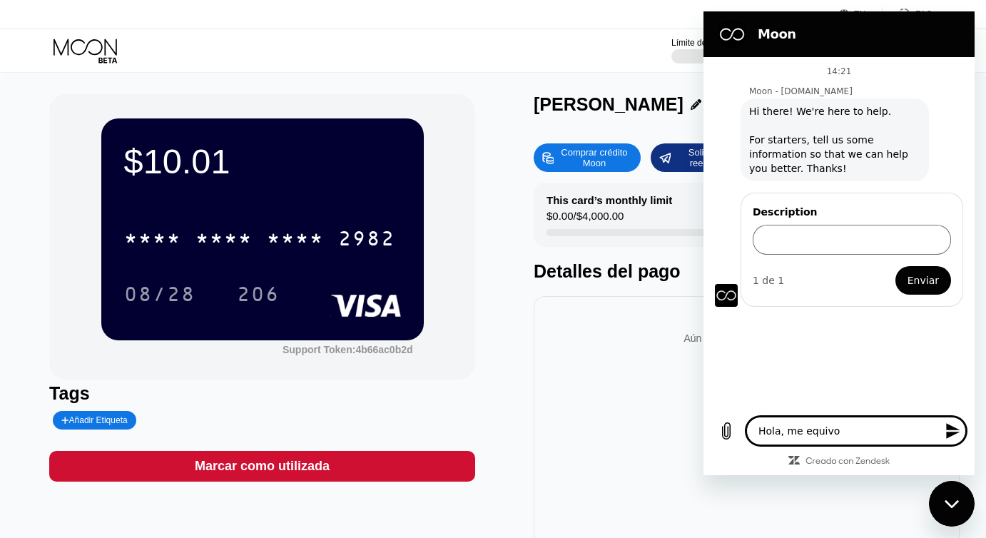
type textarea "x"
type textarea "Hola, me equivoqu"
type textarea "x"
type textarea "Hola, me equivoque"
type textarea "x"
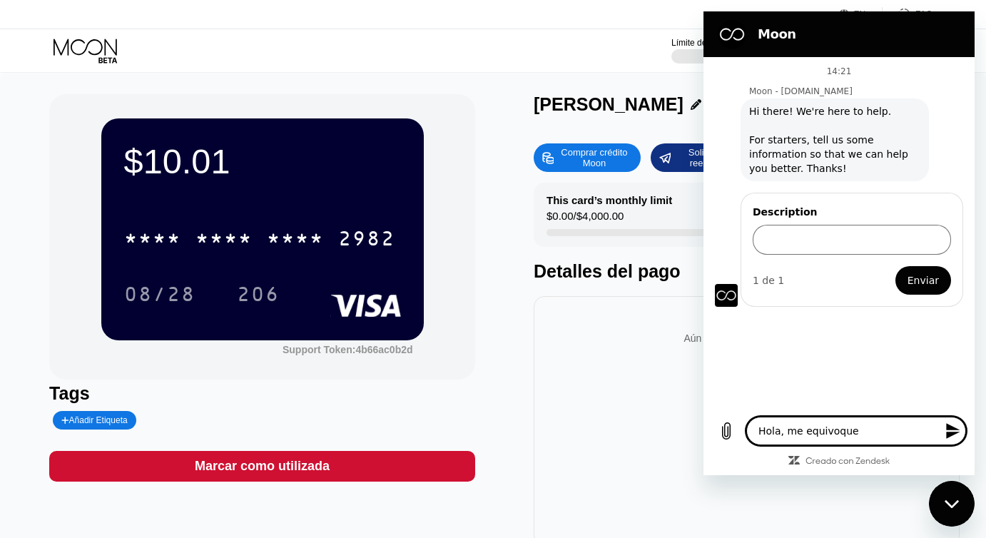
type textarea "Hola, me equivoque"
type textarea "x"
type textarea "Hola, me equivoque e"
type textarea "x"
type textarea "Hola, me equivoque en"
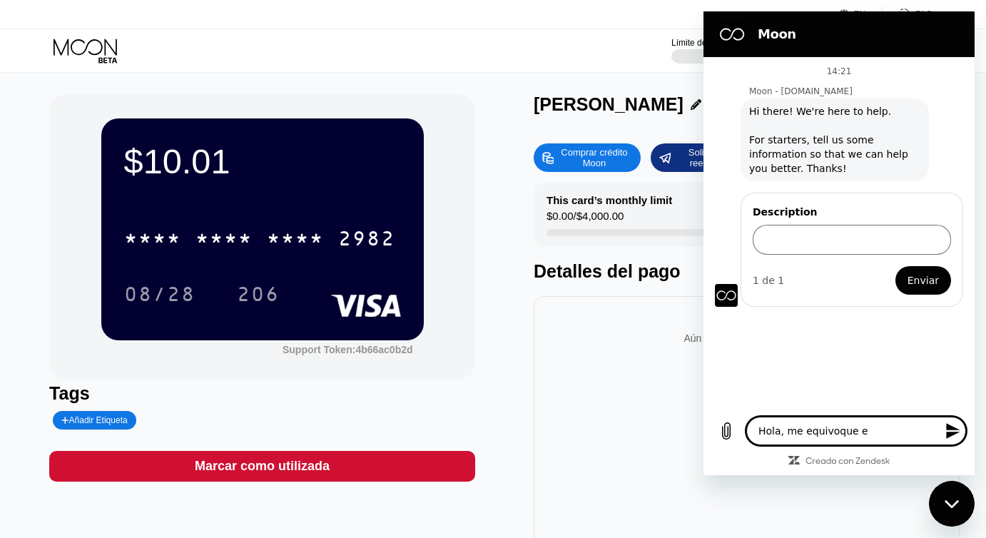
type textarea "x"
type textarea "Hola, me equivoque en"
type textarea "x"
type textarea "Hola, me equivoque en e"
type textarea "x"
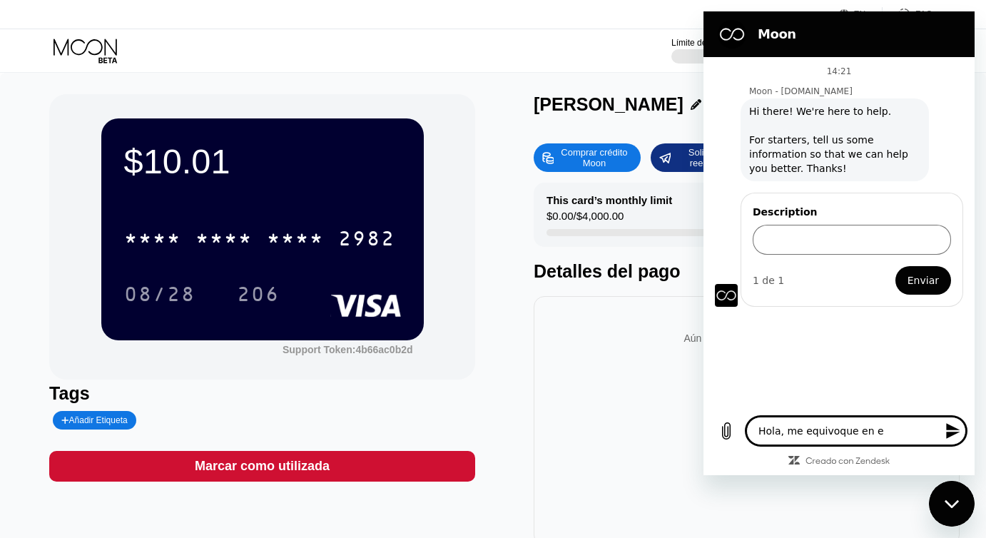
type textarea "Hola, me equivoque en el"
type textarea "x"
type textarea "Hola, me equivoque en el"
type textarea "x"
type textarea "Hola, me equivoque en el m"
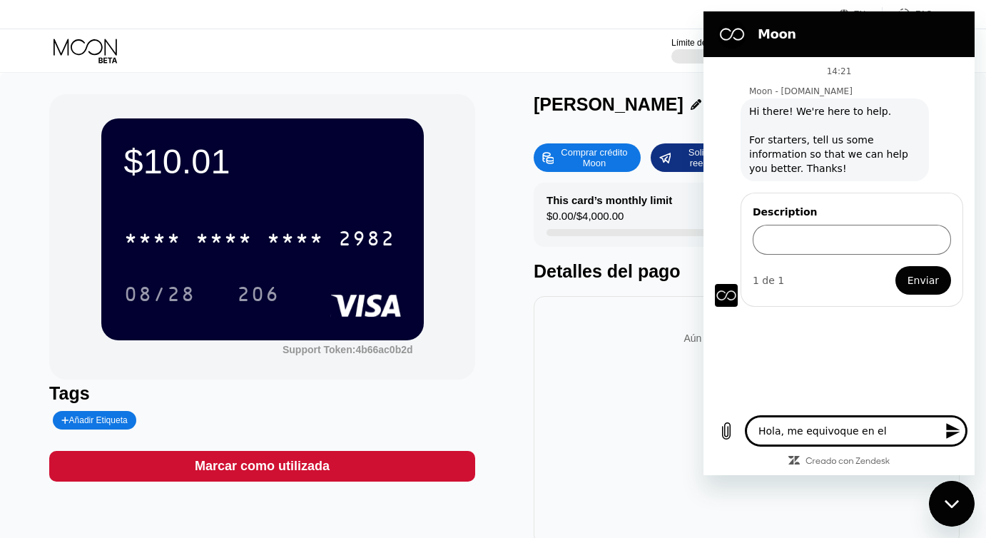
type textarea "x"
type textarea "Hola, me equivoque en el mo"
type textarea "x"
type textarea "Hola, me equivoque en el mon"
type textarea "x"
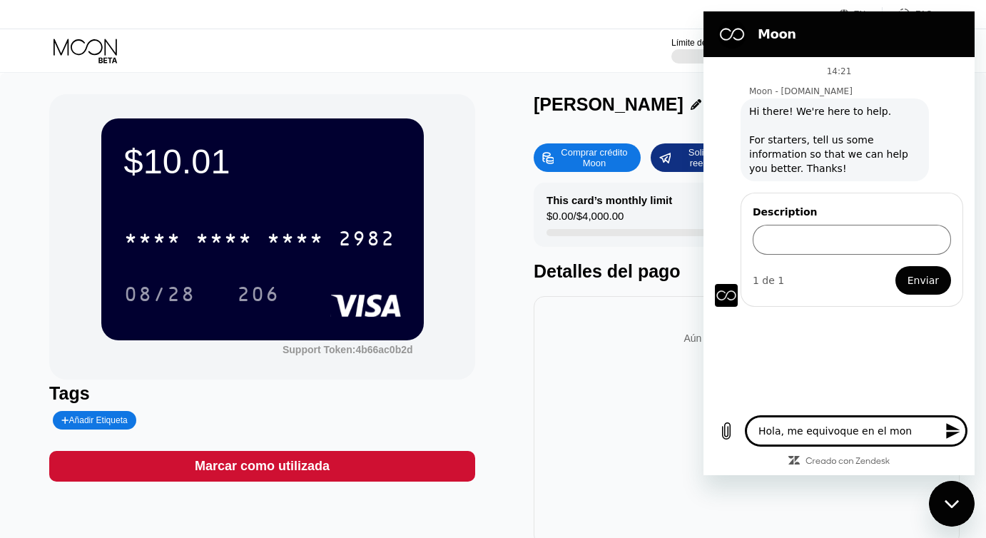
type textarea "Hola, me equivoque en el mont"
type textarea "x"
type textarea "Hola, me equivoque en el monto"
type textarea "x"
type textarea "Hola, me equivoque en el monto,"
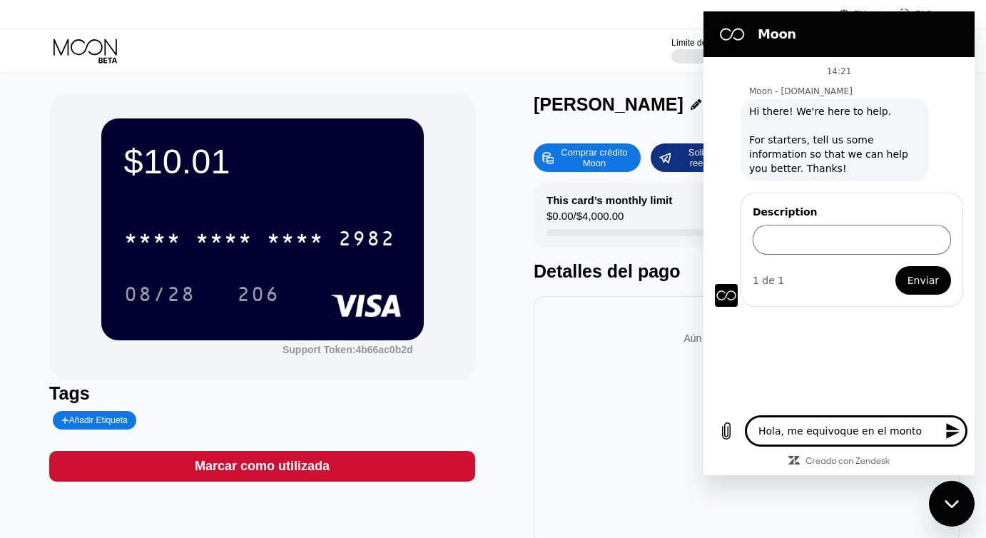
type textarea "x"
type textarea "Hola, me equivoque en el monto,"
type textarea "x"
type textarea "Hola, me equivoque en el monto, e"
type textarea "x"
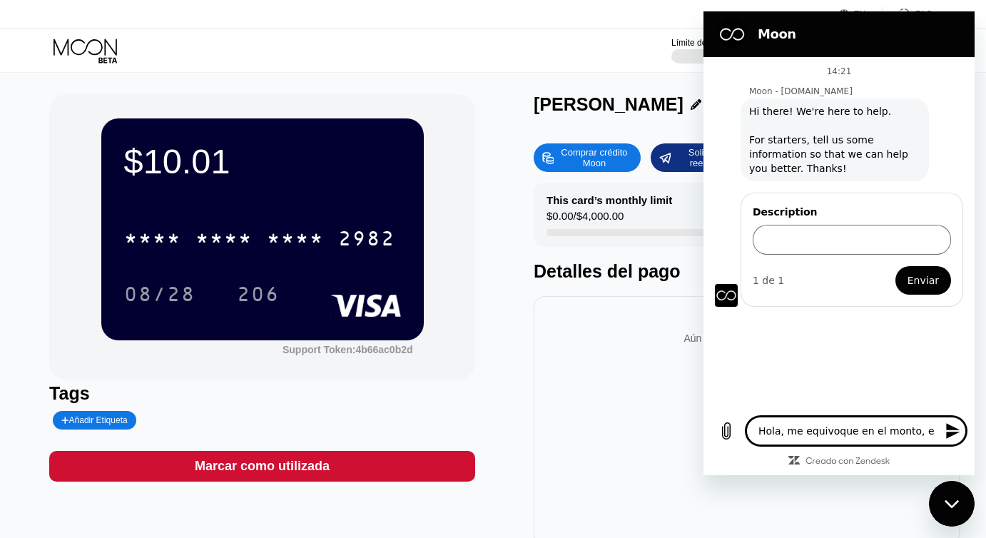
type textarea "Hola, me equivoque en el monto, en"
type textarea "x"
type textarea "Hola, me equivoque en el monto, env"
type textarea "x"
type textarea "Hola, me equivoque en el monto, envi"
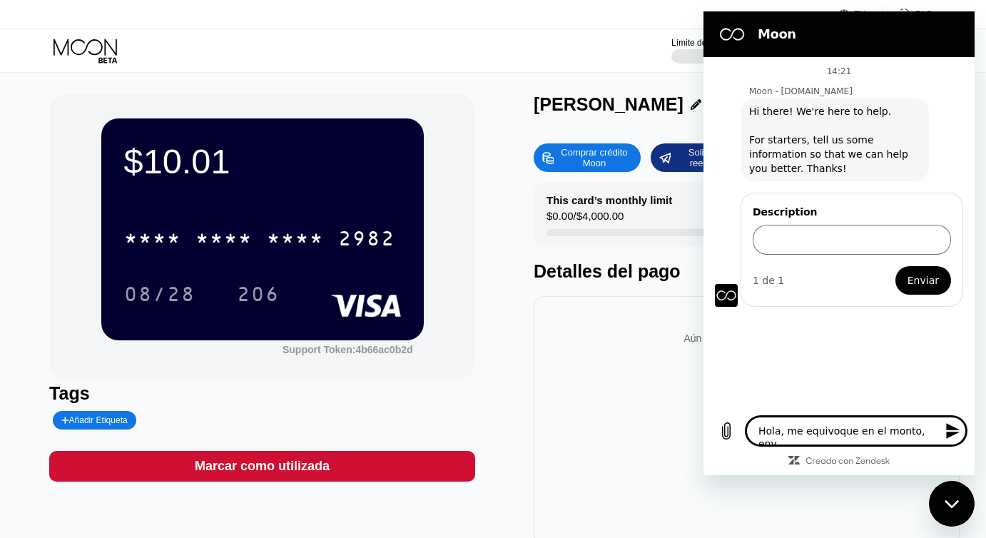
type textarea "x"
type textarea "Hola, me equivoque en el monto, envie"
type textarea "x"
type textarea "Hola, me equivoque en el monto, envie"
type textarea "x"
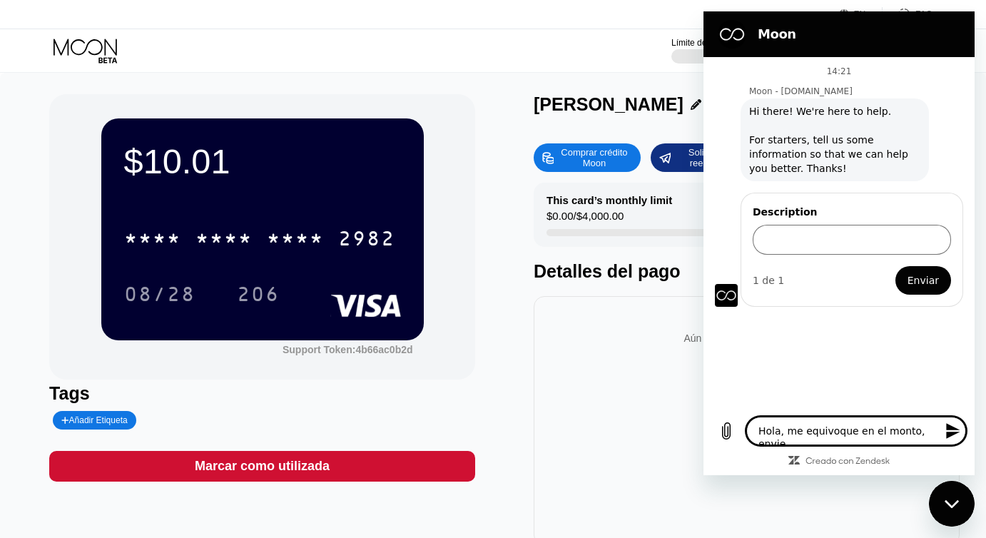
type textarea "Hola, me equivoque en el monto, envie d"
type textarea "x"
type textarea "Hola, me equivoque en el monto, envie di"
type textarea "x"
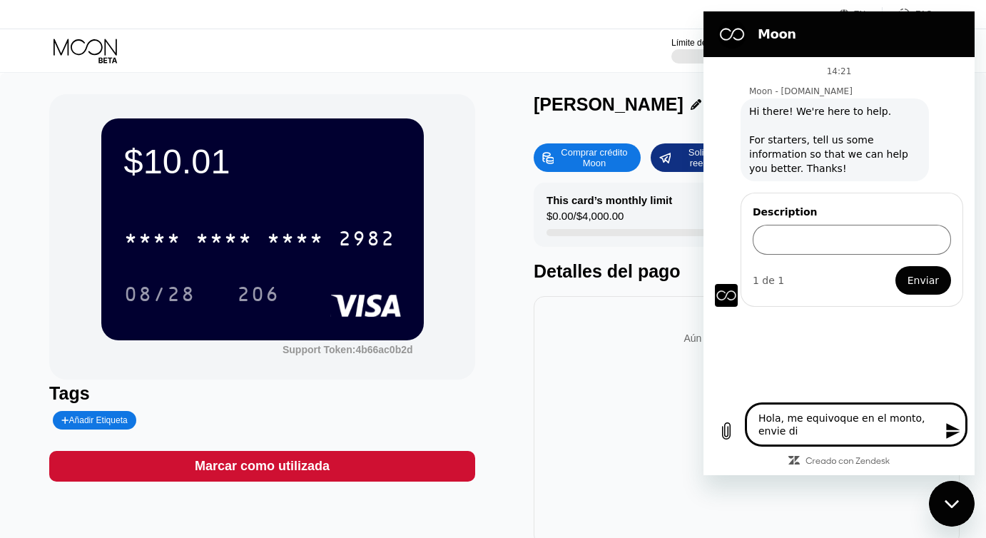
type textarea "Hola, me equivoque en el monto, envie din"
type textarea "x"
type textarea "Hola, me equivoque en el monto, envie dine"
type textarea "x"
type textarea "Hola, me equivoque en el monto, envie diner"
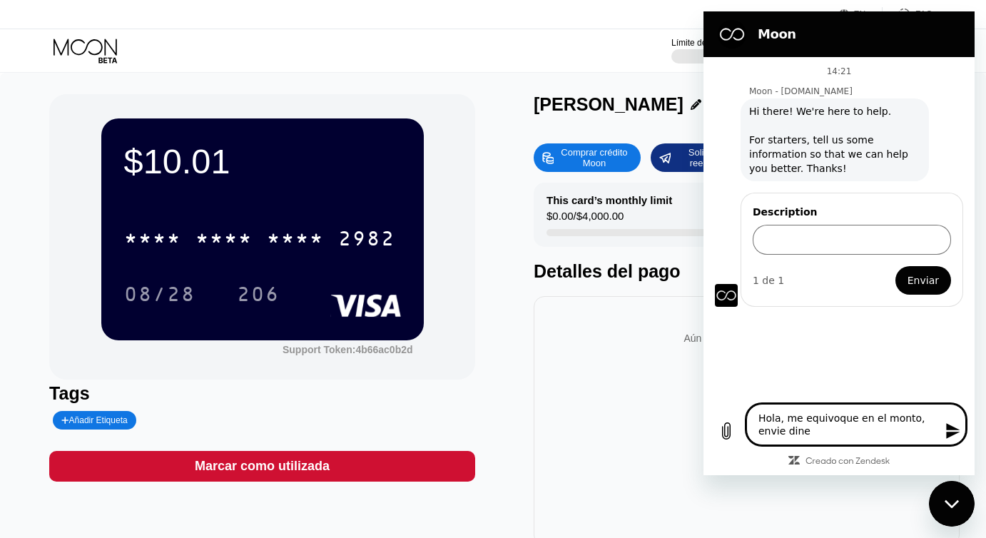
type textarea "x"
type textarea "Hola, me equivoque en el monto, envie dinero"
type textarea "x"
type textarea "Hola, me equivoque en el monto, envie dinero"
type textarea "x"
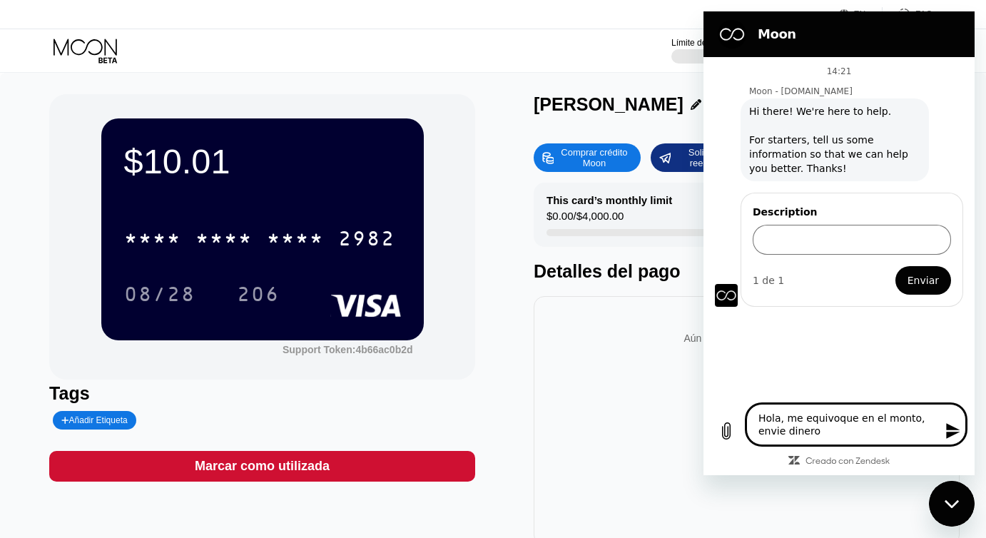
type textarea "Hola, me equivoque en el monto, envie dinero d"
type textarea "x"
type textarea "Hola, me equivoque en el monto, envie dinero de"
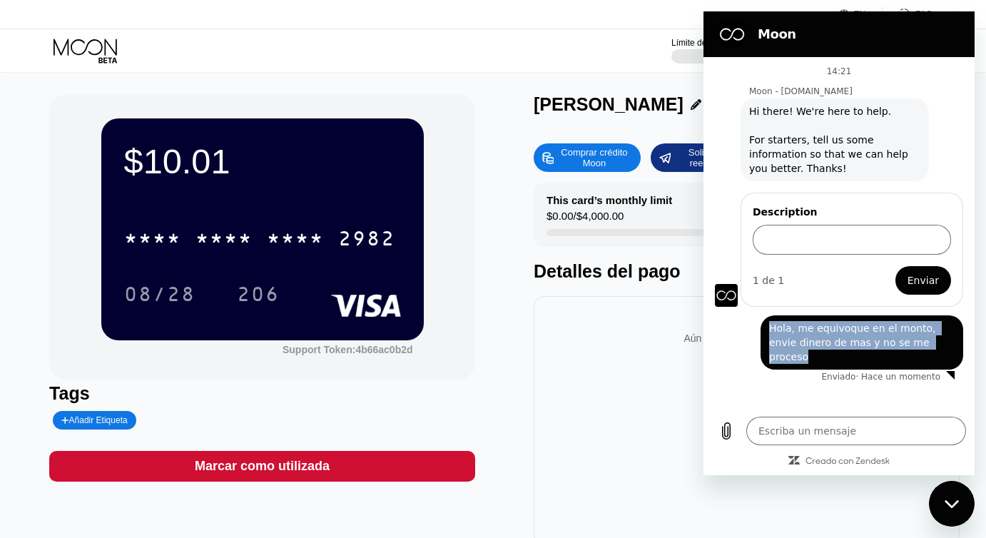
drag, startPoint x: 928, startPoint y: 340, endPoint x: 769, endPoint y: 332, distance: 158.6
click at [769, 332] on span "Hola, me equivoque en el monto, envie dinero de mas y no se me proceso" at bounding box center [862, 342] width 186 height 43
copy span "Hola, me equivoque en el monto, envie dinero de mas y no se me proceso"
click at [794, 241] on input "Description" at bounding box center [852, 240] width 198 height 30
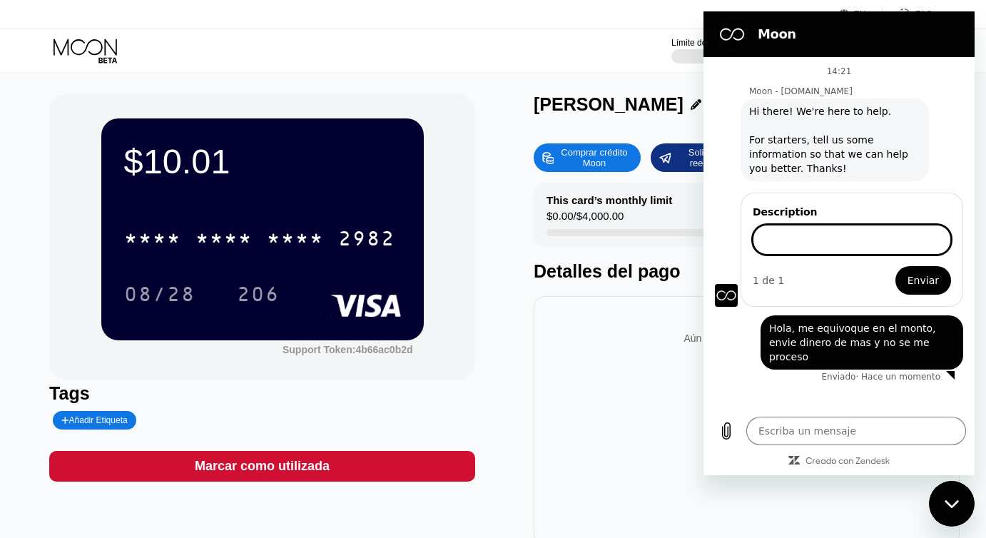
paste input "Hola, me equivoque en el monto, envie dinero de mas y no se me proceso"
click at [929, 279] on span "Enviar" at bounding box center [923, 280] width 31 height 17
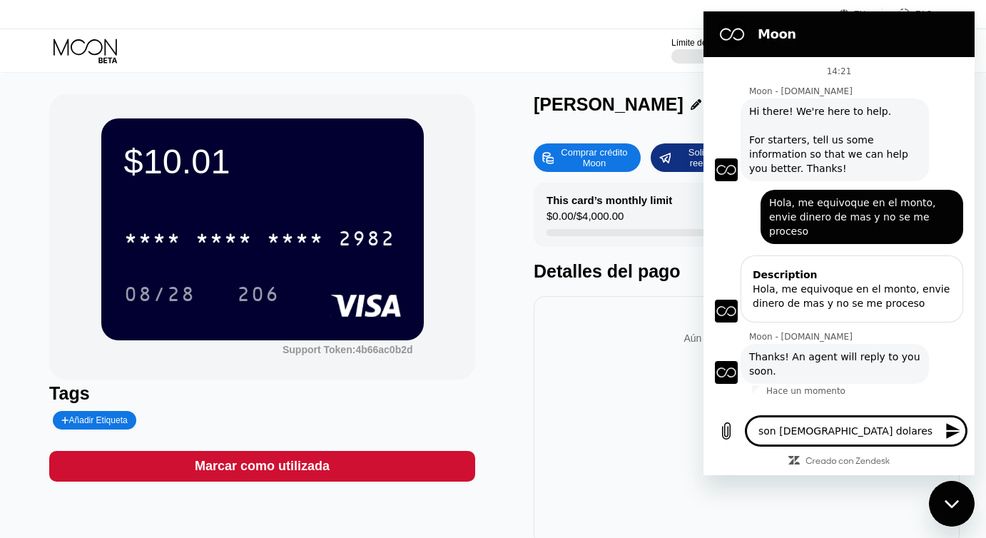
click at [946, 435] on icon "Enviar mensaje" at bounding box center [953, 431] width 14 height 16
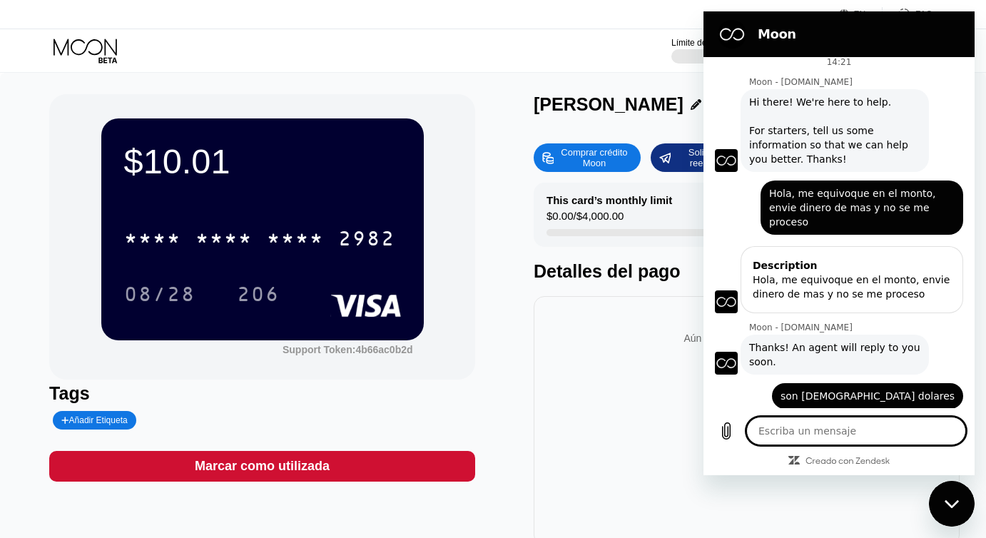
scroll to position [12, 0]
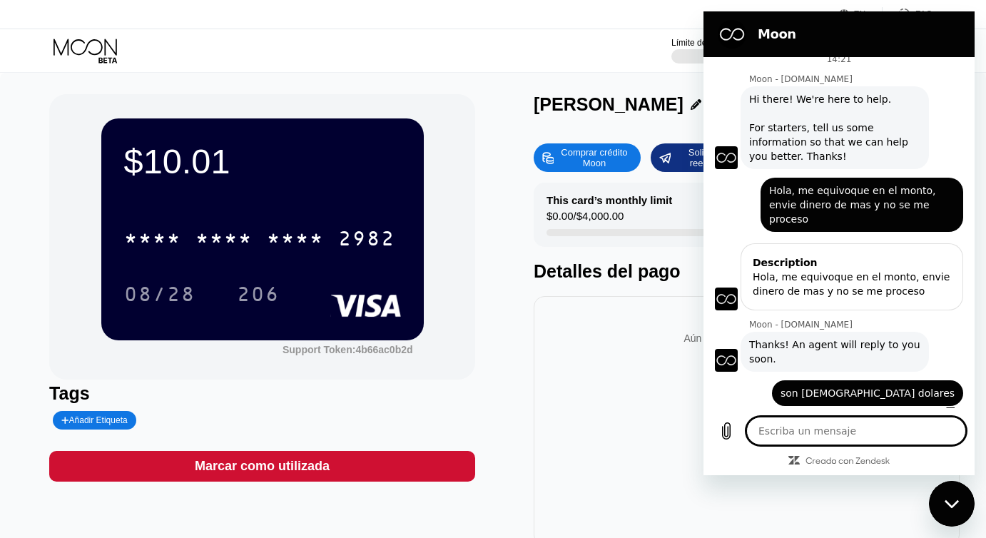
click at [939, 504] on div "Cerrar ventana de mensajería" at bounding box center [952, 503] width 43 height 43
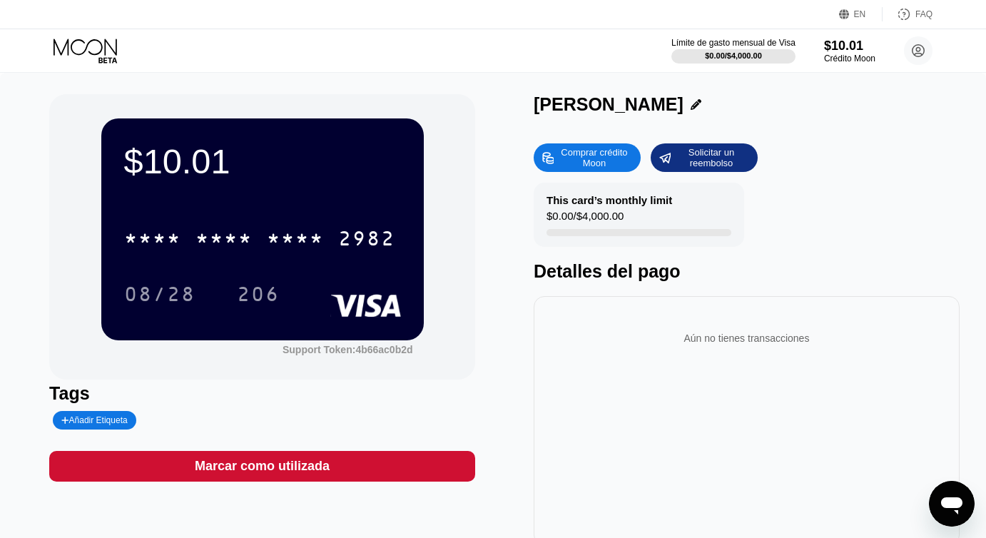
click at [939, 504] on icon "Abrir ventana de mensajería" at bounding box center [952, 504] width 26 height 26
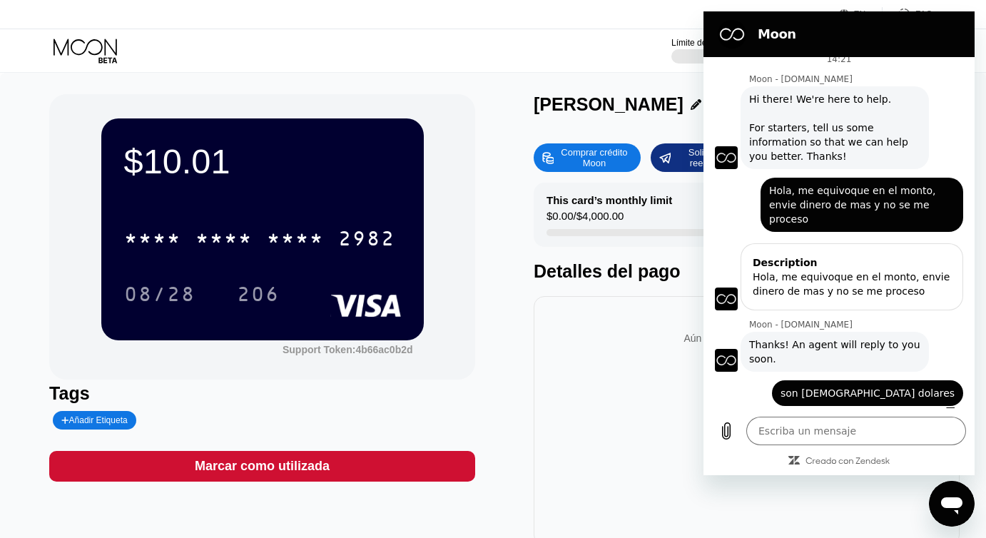
scroll to position [0, 0]
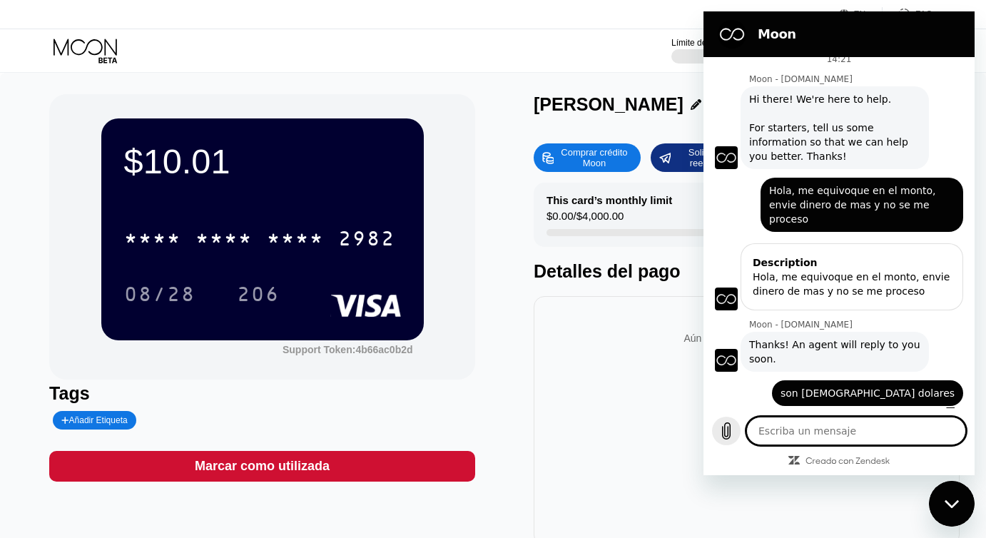
click at [724, 430] on icon "Cargar archivo" at bounding box center [727, 431] width 8 height 16
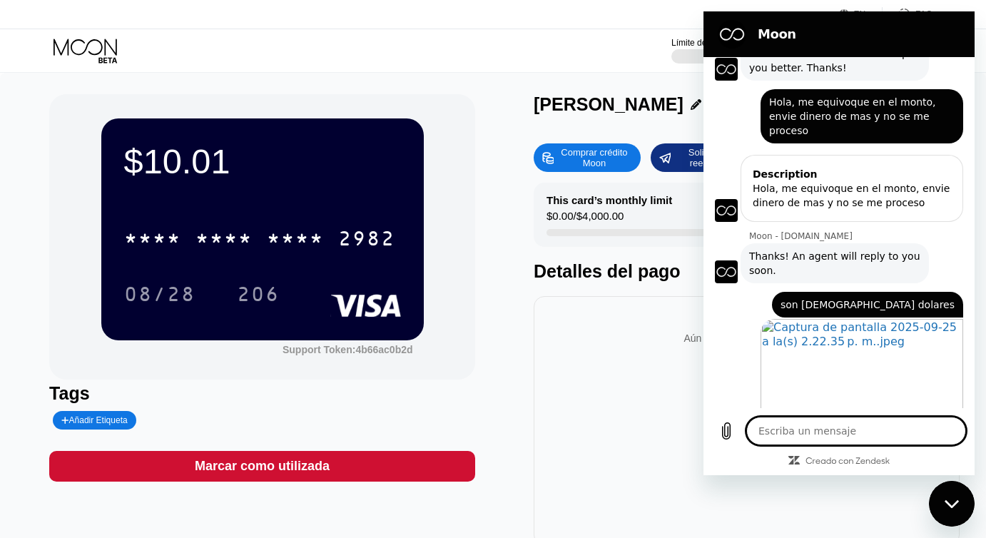
scroll to position [118, 0]
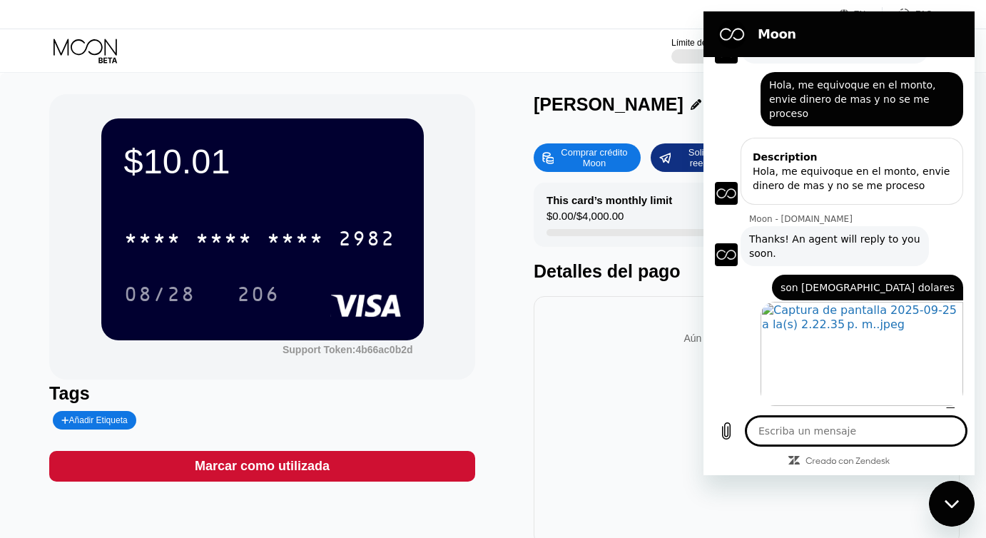
click at [951, 495] on div "Cerrar ventana de mensajería" at bounding box center [952, 503] width 43 height 43
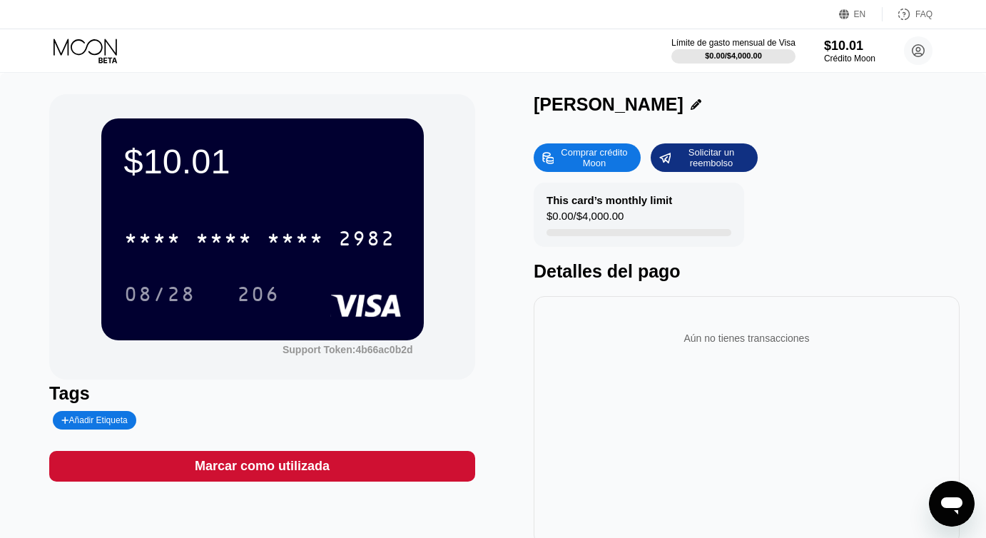
click at [951, 495] on icon "Abrir ventana de mensajería" at bounding box center [952, 504] width 26 height 26
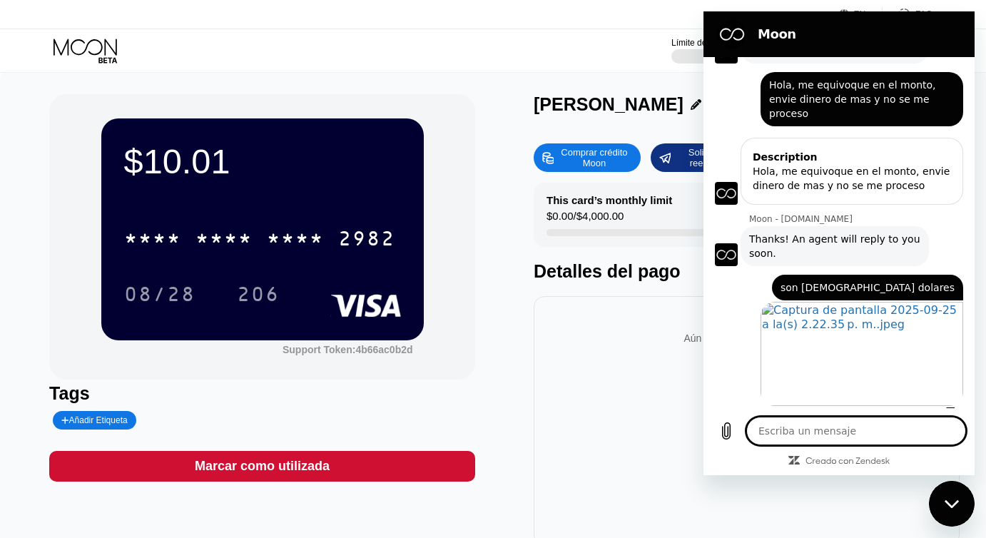
click at [654, 325] on div "Aún no tienes transacciones" at bounding box center [746, 338] width 403 height 40
click at [947, 505] on icon "Cerrar ventana de mensajería" at bounding box center [952, 504] width 15 height 9
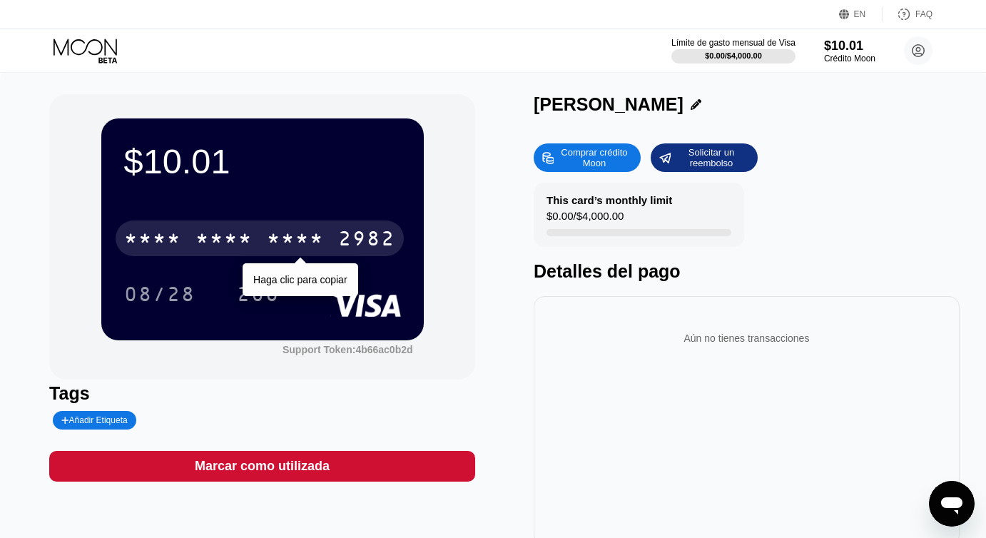
click at [253, 241] on div "* * * * * * * * * * * * 2982" at bounding box center [260, 239] width 288 height 36
click at [263, 243] on div "[CREDIT_CARD_NUMBER]" at bounding box center [260, 239] width 288 height 36
click at [258, 229] on div "* * * * * * * * * * * * 2982" at bounding box center [260, 239] width 288 height 36
click at [268, 231] on div "2263" at bounding box center [295, 240] width 57 height 23
click at [350, 241] on div "2982" at bounding box center [366, 240] width 57 height 23
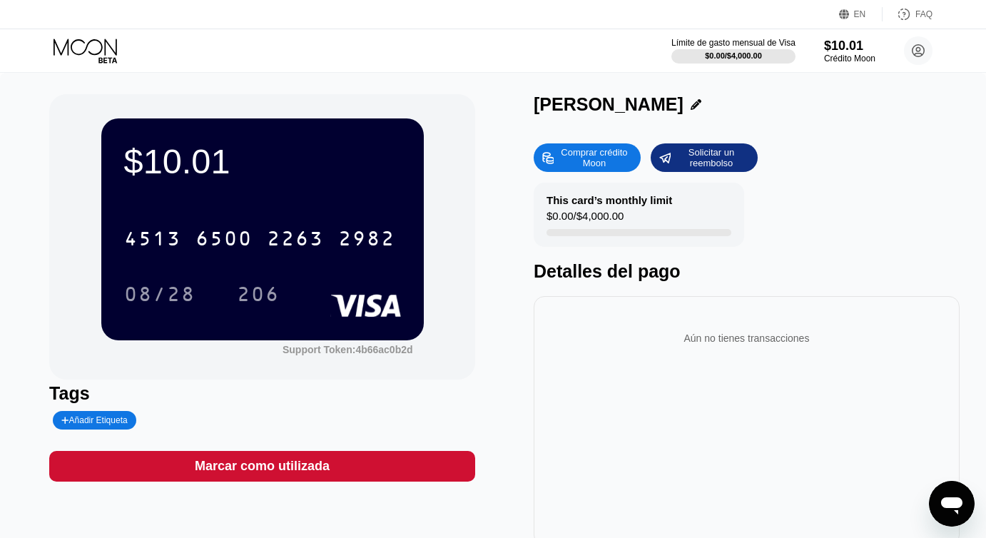
click at [687, 156] on div "Solicitar un reembolso" at bounding box center [711, 157] width 79 height 23
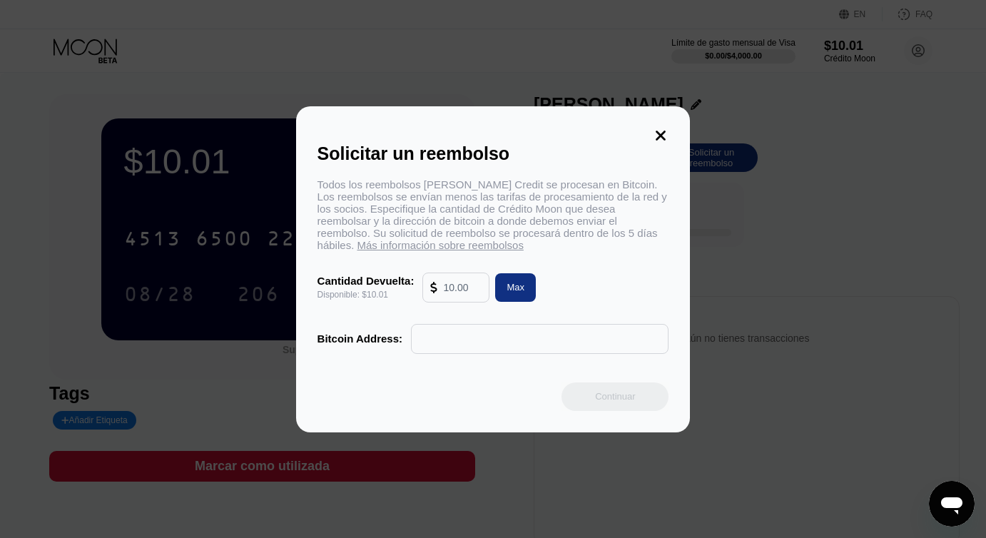
click at [449, 326] on input "text" at bounding box center [540, 339] width 242 height 29
paste input "1PC3ybekLKdR4gYAvpjHahaChQKipwarT5"
drag, startPoint x: 632, startPoint y: 333, endPoint x: 357, endPoint y: 345, distance: 275.1
click at [356, 345] on div "Bitcoin Address: 1PC3ybekLKdR4gYAvpjHahaChQKipwarT5" at bounding box center [494, 339] width 352 height 30
click at [665, 133] on icon at bounding box center [661, 136] width 16 height 16
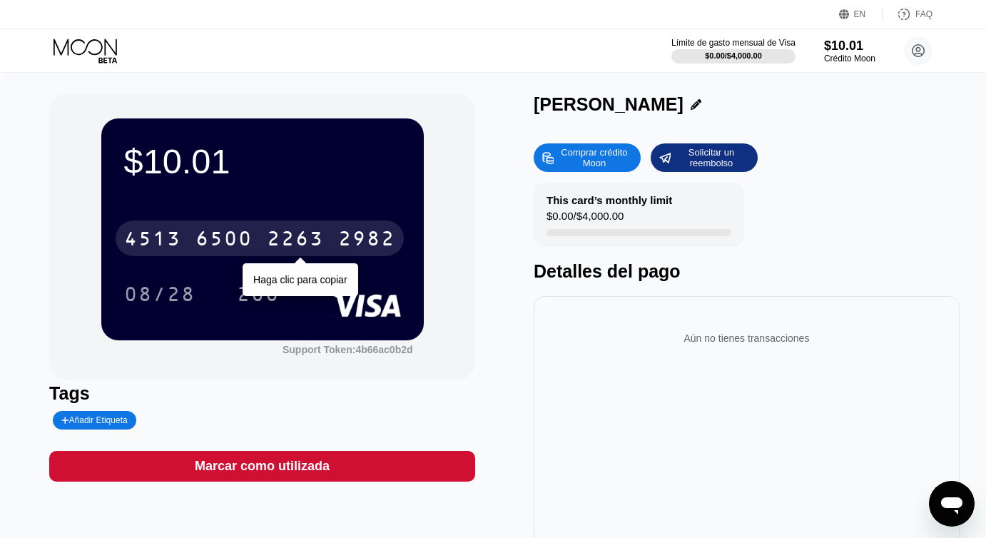
click at [263, 232] on div "[CREDIT_CARD_NUMBER]" at bounding box center [260, 239] width 288 height 36
